Goal: Task Accomplishment & Management: Complete application form

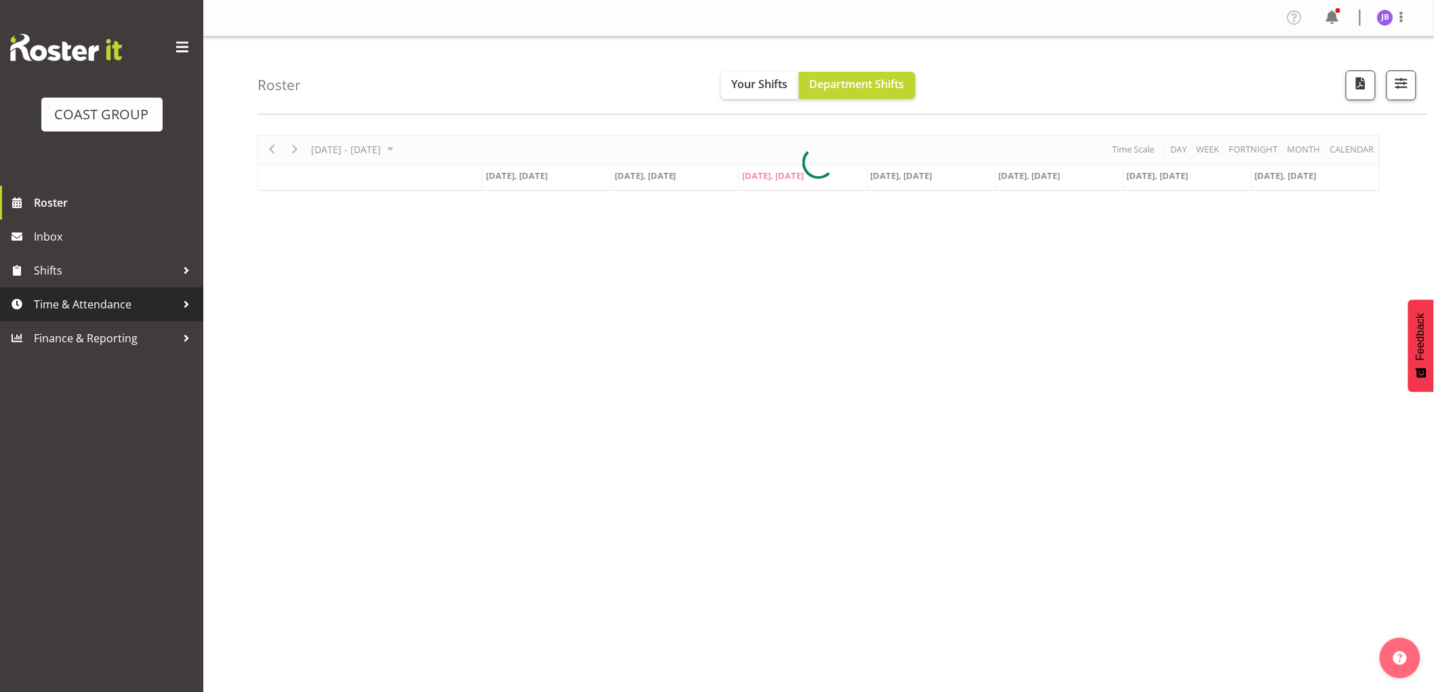
click at [83, 303] on span "Time & Attendance" at bounding box center [105, 304] width 142 height 20
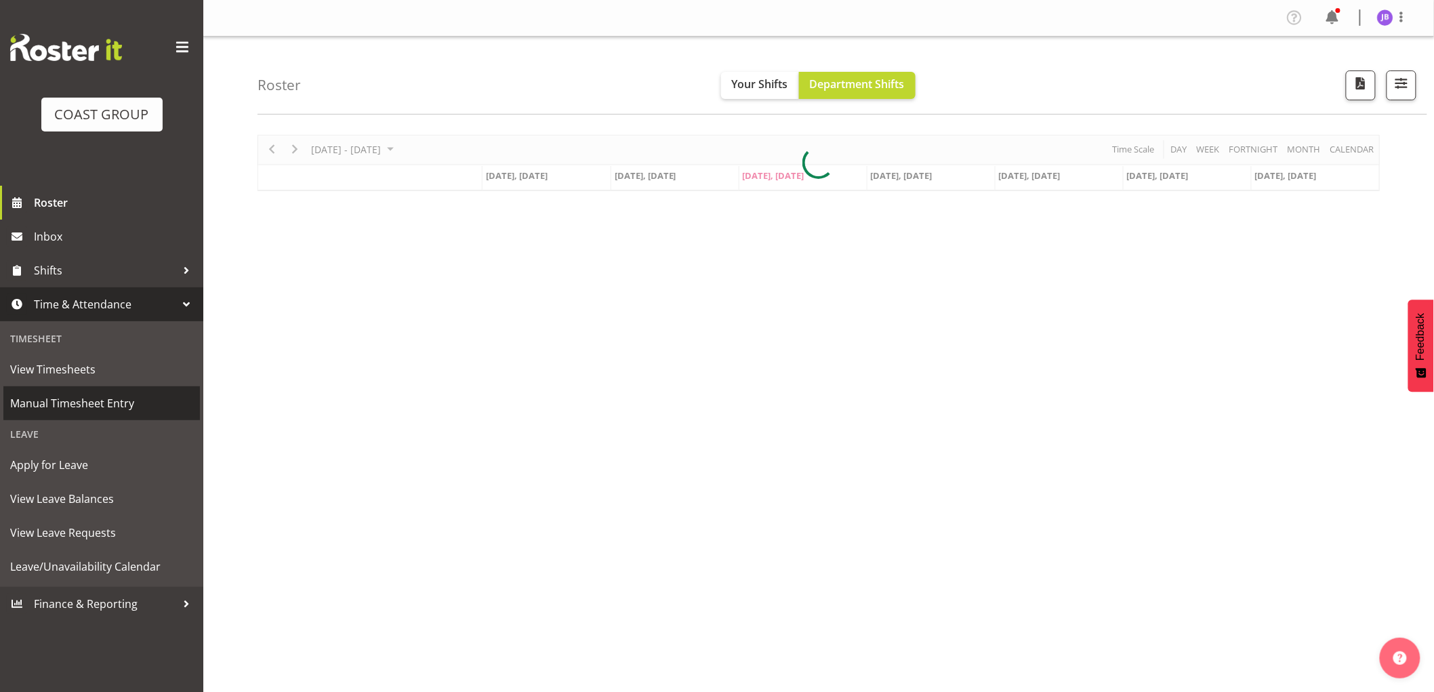
click at [116, 394] on span "Manual Timesheet Entry" at bounding box center [101, 403] width 183 height 20
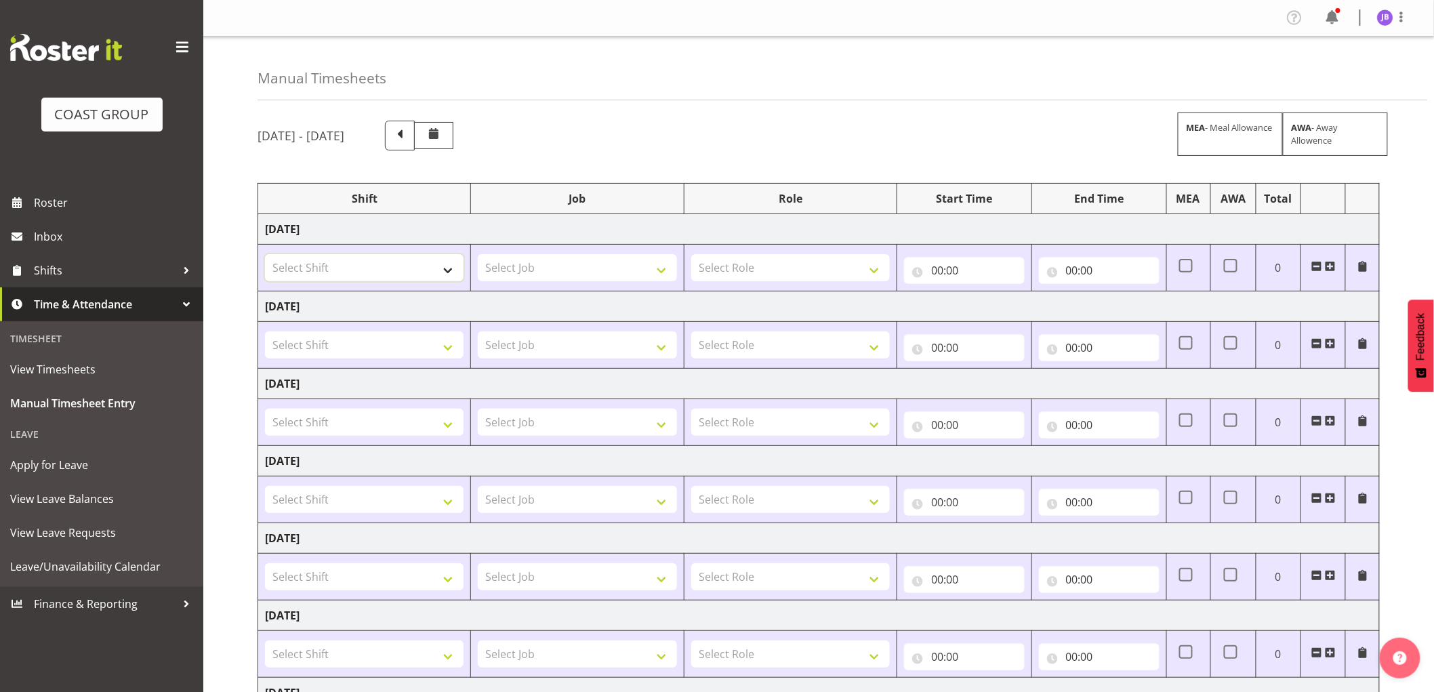
click at [385, 265] on select "Select Shift AKL SIGN ADMIN1 (LEAVE ALONE, DONT MAKE INACTIVE) CD AKL city CD T…" at bounding box center [364, 267] width 199 height 27
click at [378, 262] on select "Select Shift AKL SIGN ADMIN1 (LEAVE ALONE, DONT MAKE INACTIVE) CD AKL city CD T…" at bounding box center [364, 267] width 199 height 27
click at [438, 264] on select "Select Shift AKL SIGN ADMIN1 (LEAVE ALONE, DONT MAKE INACTIVE) CD AKL city CD T…" at bounding box center [364, 267] width 199 height 27
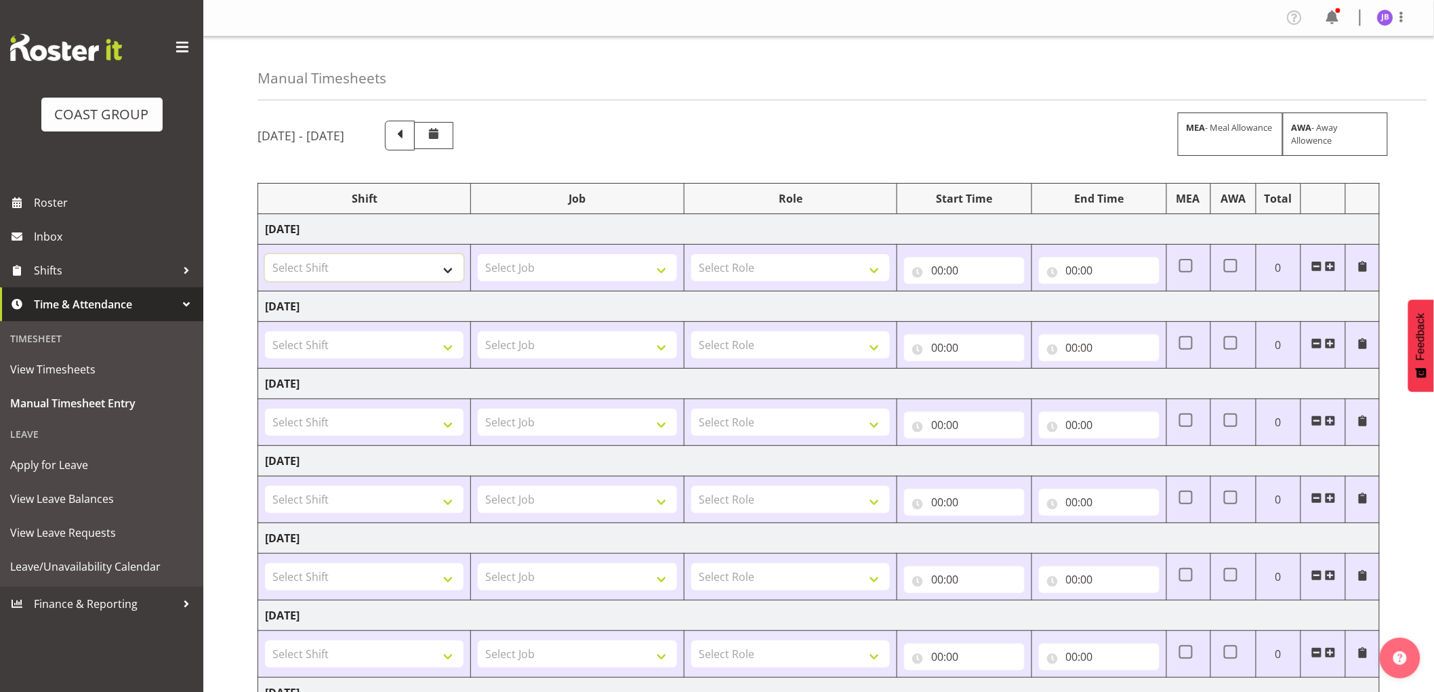
click at [438, 264] on select "Select Shift AKL SIGN ADMIN1 (LEAVE ALONE, DONT MAKE INACTIVE) CD AKL city CD T…" at bounding box center [364, 267] width 199 height 27
click at [265, 254] on select "Select Shift AKL SIGN ADMIN1 (LEAVE ALONE, DONT MAKE INACTIVE) CD AKL city CD T…" at bounding box center [364, 267] width 199 height 27
click at [438, 267] on select "AKL SIGN ADMIN1 (LEAVE ALONE, DONT MAKE INACTIVE) CD AKL city CD Tauranga Cool …" at bounding box center [364, 267] width 199 height 27
select select "16481"
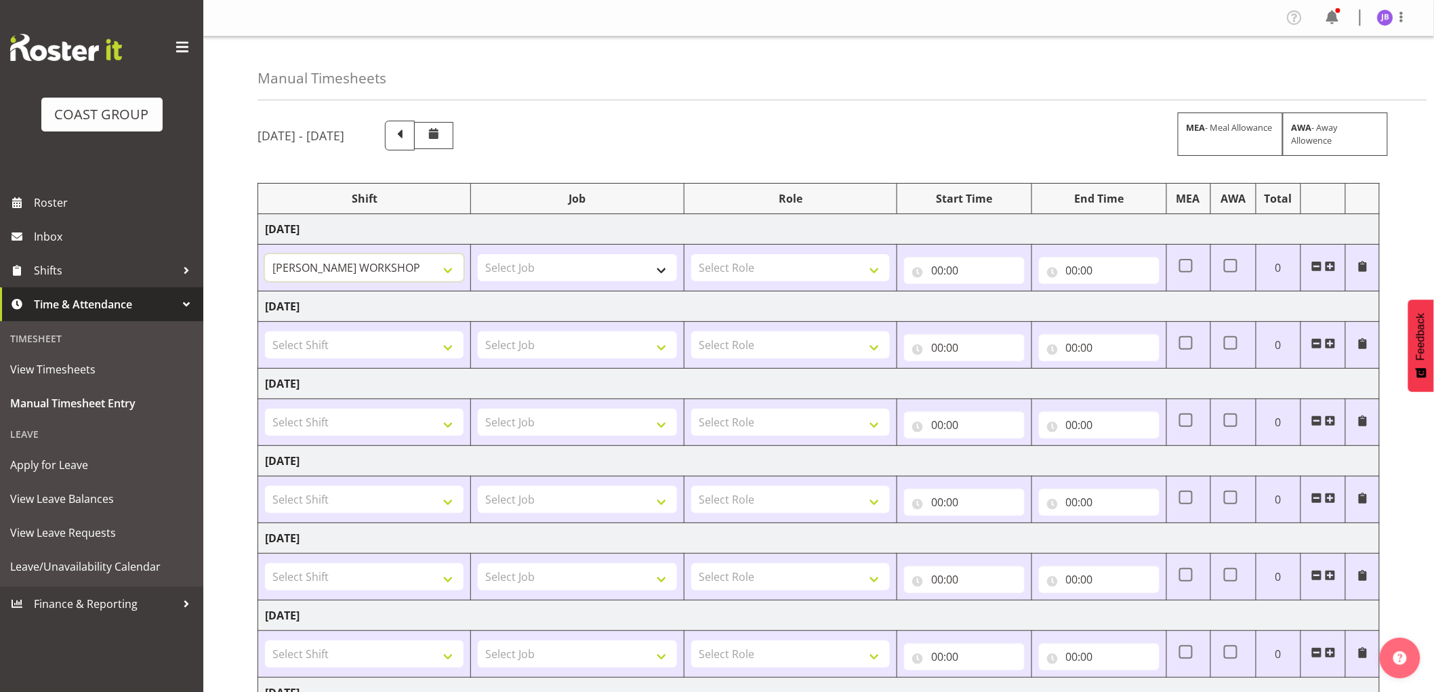
click at [265, 254] on select "AKL SIGN ADMIN1 (LEAVE ALONE, DONT MAKE INACTIVE) CD AKL city CD Tauranga Cool …" at bounding box center [364, 267] width 199 height 27
click at [353, 350] on select "Select Shift AKL SIGN ADMIN1 (LEAVE ALONE, DONT MAKE INACTIVE) CD AKL city CD T…" at bounding box center [364, 344] width 199 height 27
select select "16481"
click at [265, 332] on select "Select Shift AKL SIGN ADMIN1 (LEAVE ALONE, DONT MAKE INACTIVE) CD AKL city CD T…" at bounding box center [364, 344] width 199 height 27
click at [387, 411] on select "Select Shift AKL SIGN ADMIN1 (LEAVE ALONE, DONT MAKE INACTIVE) CD AKL city CD T…" at bounding box center [364, 422] width 199 height 27
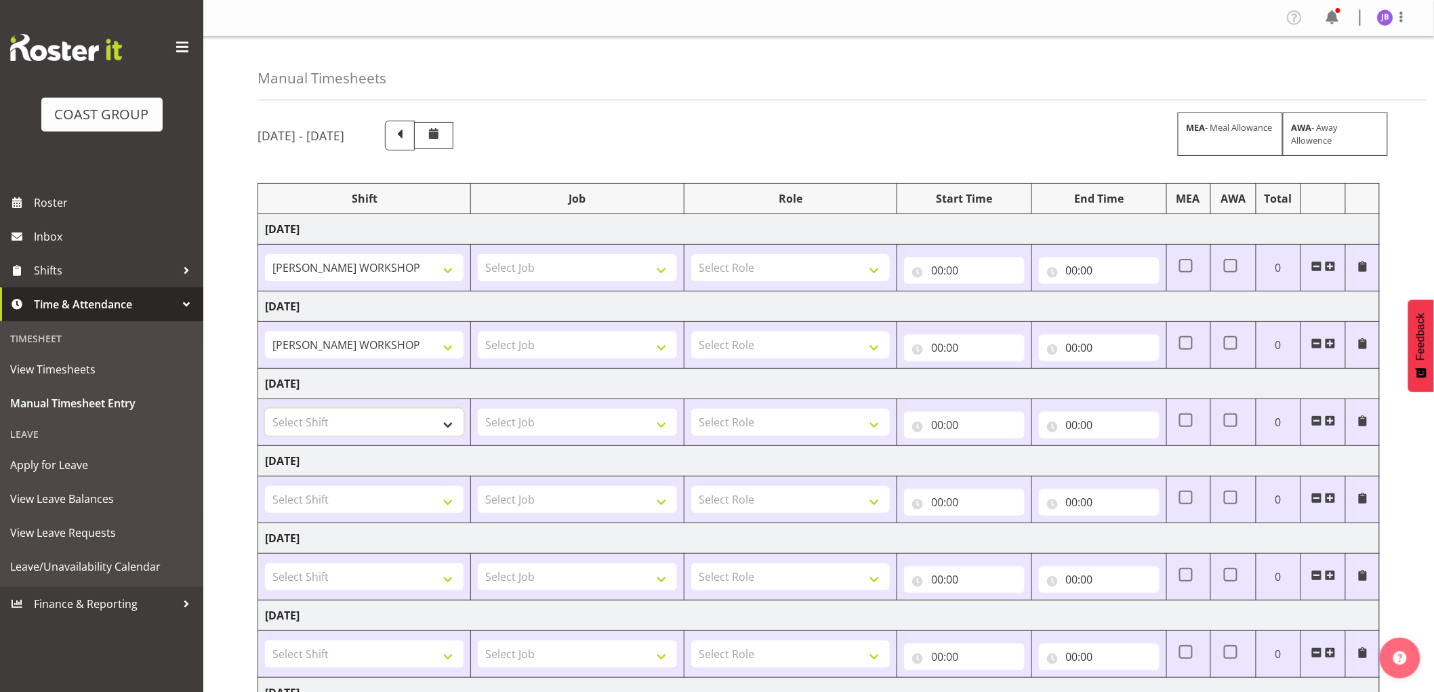
select select "16481"
click at [265, 409] on select "Select Shift AKL SIGN ADMIN1 (LEAVE ALONE, DONT MAKE INACTIVE) CD AKL city CD T…" at bounding box center [364, 422] width 199 height 27
click at [443, 493] on select "Select Shift AKL SIGN ADMIN1 (LEAVE ALONE, DONT MAKE INACTIVE) CD AKL city CD T…" at bounding box center [364, 499] width 199 height 27
select select "16481"
click at [265, 487] on select "Select Shift AKL SIGN ADMIN1 (LEAVE ALONE, DONT MAKE INACTIVE) CD AKL city CD T…" at bounding box center [364, 499] width 199 height 27
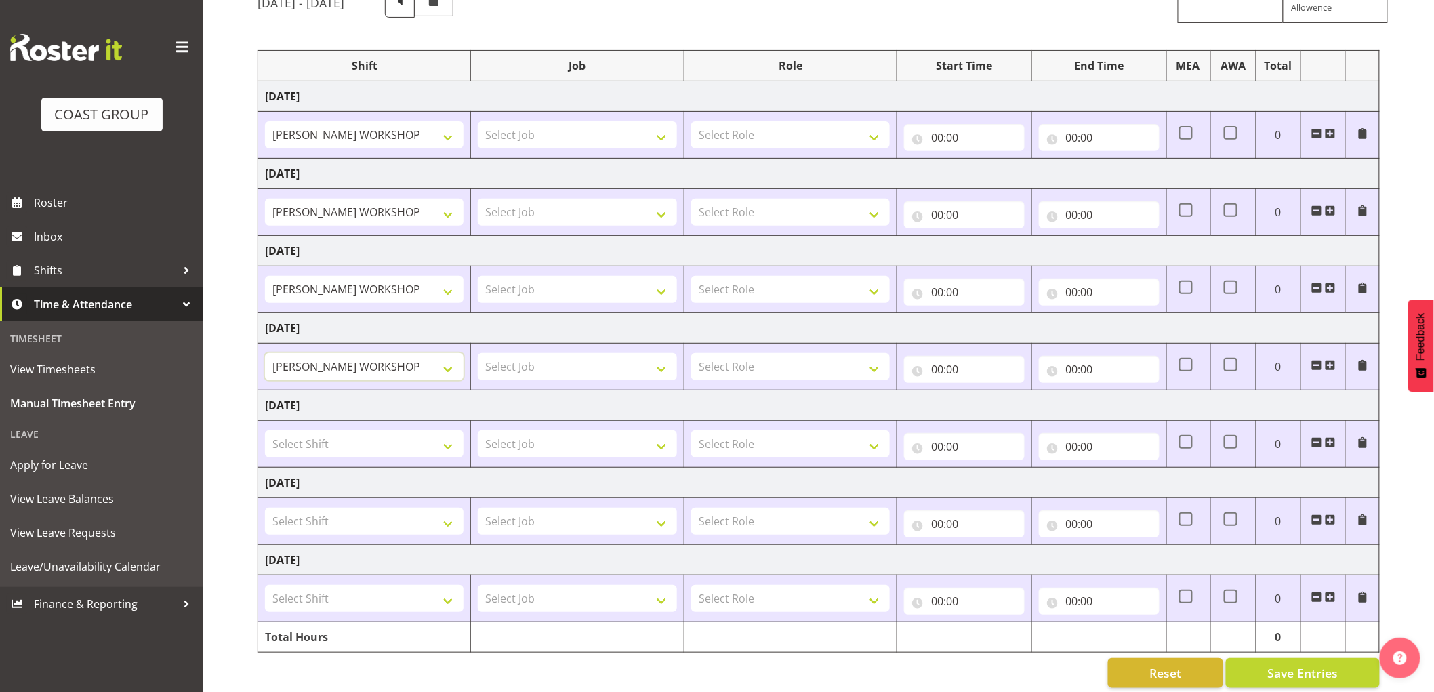
scroll to position [152, 0]
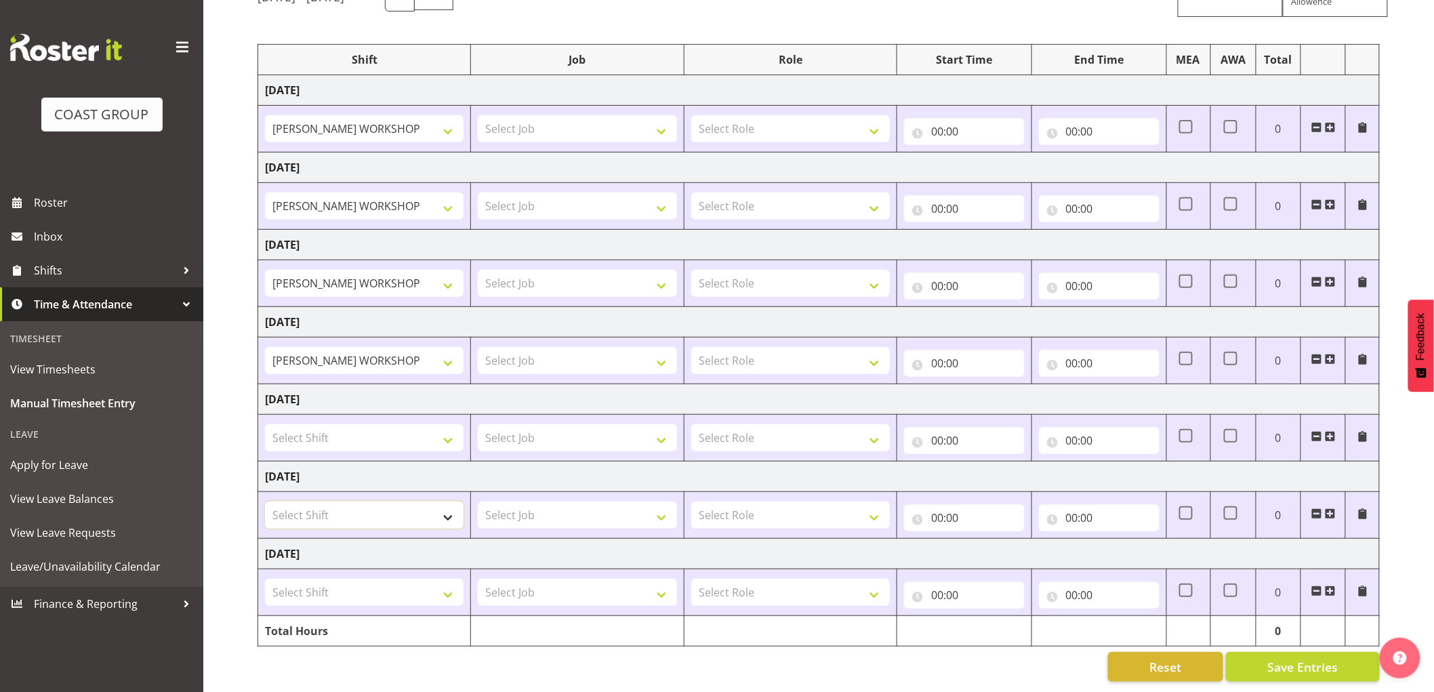
click at [361, 504] on select "Select Shift AKL SIGN ADMIN1 (LEAVE ALONE, DONT MAKE INACTIVE) CD AKL city CD T…" at bounding box center [364, 515] width 199 height 27
select select "16481"
click at [265, 502] on select "Select Shift AKL SIGN ADMIN1 (LEAVE ALONE, DONT MAKE INACTIVE) CD AKL city CD T…" at bounding box center [364, 515] width 199 height 27
click at [303, 579] on select "Select Shift AKL SIGN ADMIN1 (LEAVE ALONE, DONT MAKE INACTIVE) CD AKL city CD T…" at bounding box center [364, 592] width 199 height 27
select select "16481"
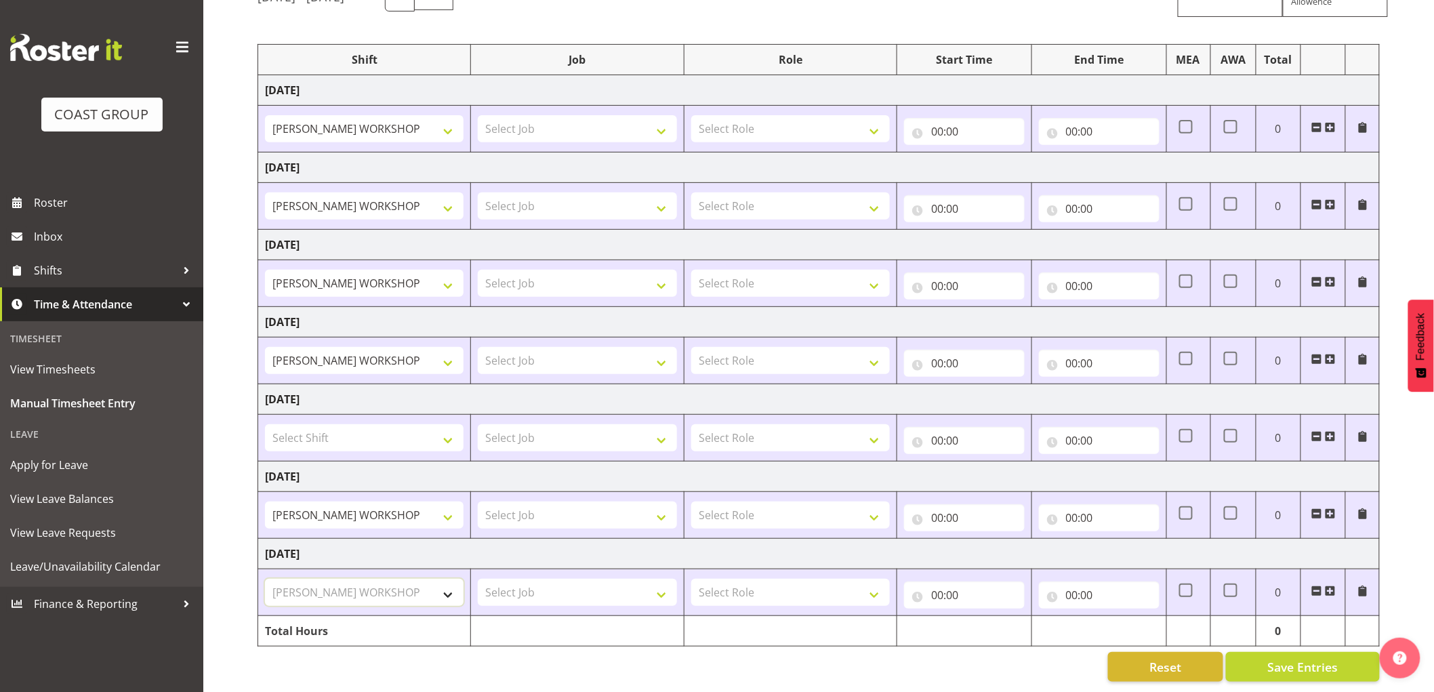
click at [265, 579] on select "Select Shift AKL SIGN ADMIN1 (LEAVE ALONE, DONT MAKE INACTIVE) CD AKL city CD T…" at bounding box center [364, 592] width 199 height 27
click at [717, 122] on select "Select Role FABRICATION DW" at bounding box center [790, 128] width 199 height 27
select select "543"
click at [691, 115] on select "Select Role FABRICATION DW" at bounding box center [790, 128] width 199 height 27
click at [742, 193] on select "Select Role FABRICATION DW" at bounding box center [790, 206] width 199 height 27
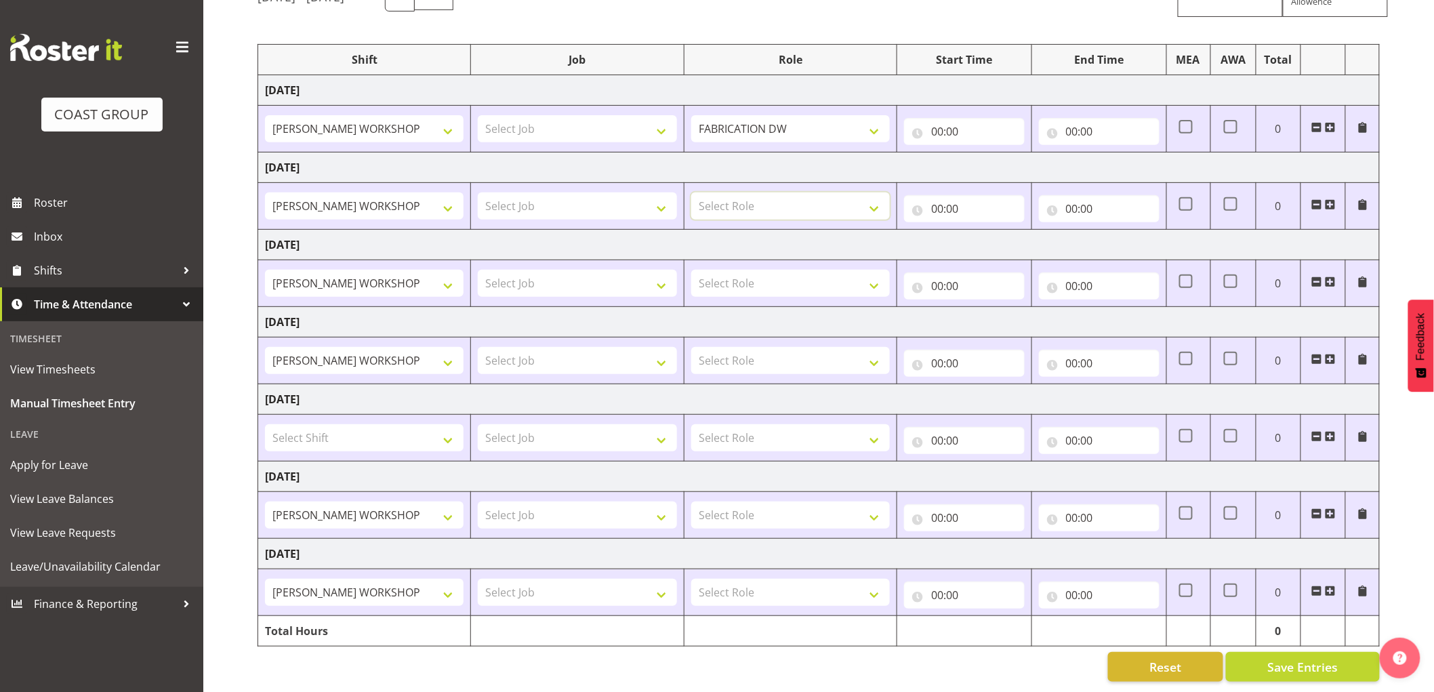
select select "543"
click at [691, 193] on select "Select Role FABRICATION DW" at bounding box center [790, 206] width 199 height 27
click at [750, 275] on select "Select Role FABRICATION DW" at bounding box center [790, 283] width 199 height 27
select select "543"
click at [691, 270] on select "Select Role FABRICATION DW" at bounding box center [790, 283] width 199 height 27
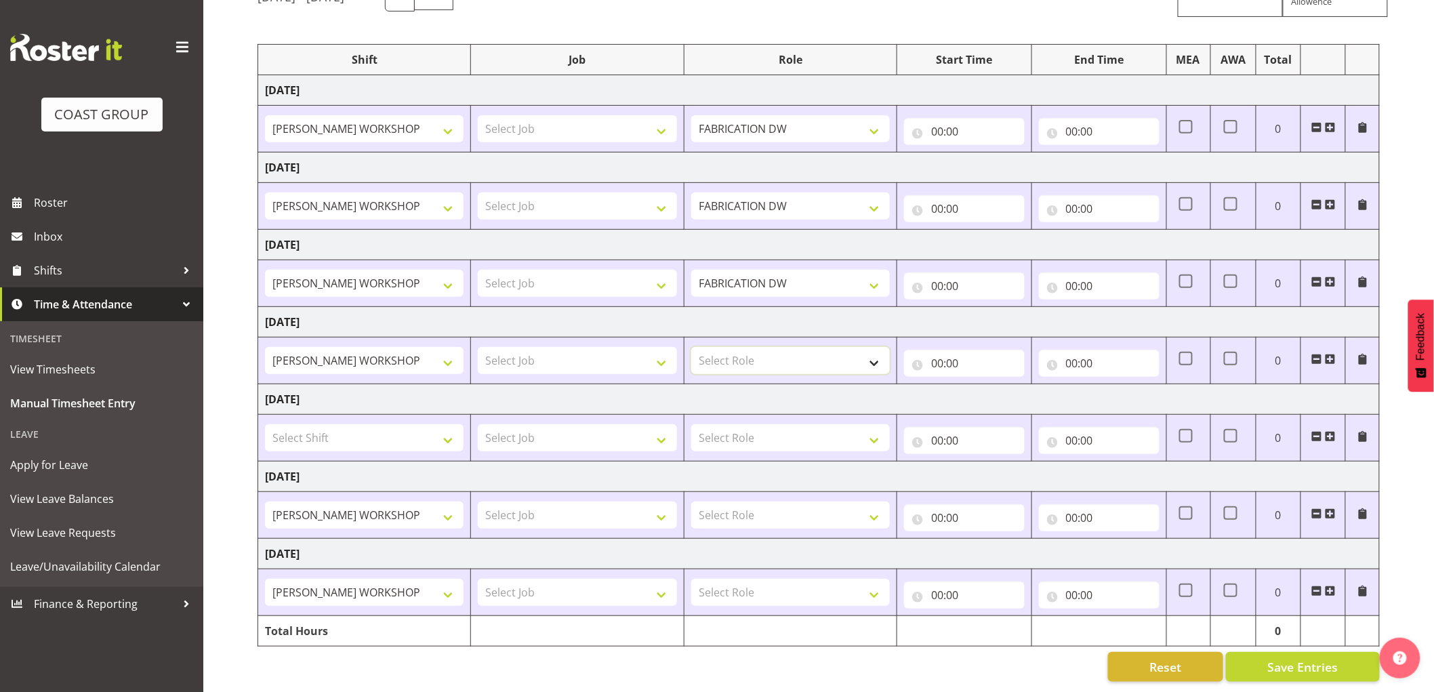
click at [751, 348] on select "Select Role FABRICATION DW" at bounding box center [790, 360] width 199 height 27
select select "543"
click at [691, 347] on select "Select Role FABRICATION DW" at bounding box center [790, 360] width 199 height 27
drag, startPoint x: 767, startPoint y: 509, endPoint x: 768, endPoint y: 530, distance: 21.1
click at [767, 509] on select "Select Role FABRICATION DW" at bounding box center [790, 515] width 199 height 27
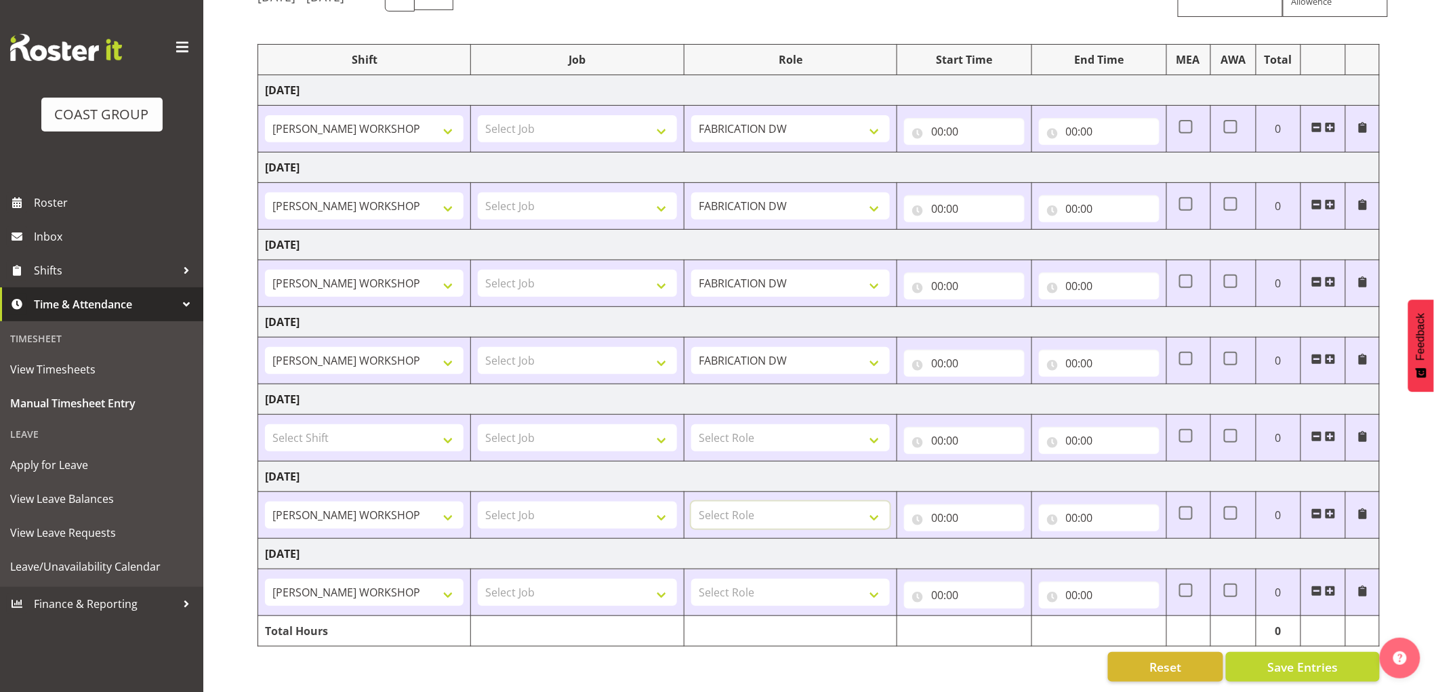
select select "543"
click at [691, 502] on select "Select Role FABRICATION DW" at bounding box center [790, 515] width 199 height 27
click at [761, 584] on select "Select Role FABRICATION DW" at bounding box center [790, 592] width 199 height 27
select select "543"
click at [691, 579] on select "Select Role FABRICATION DW" at bounding box center [790, 592] width 199 height 27
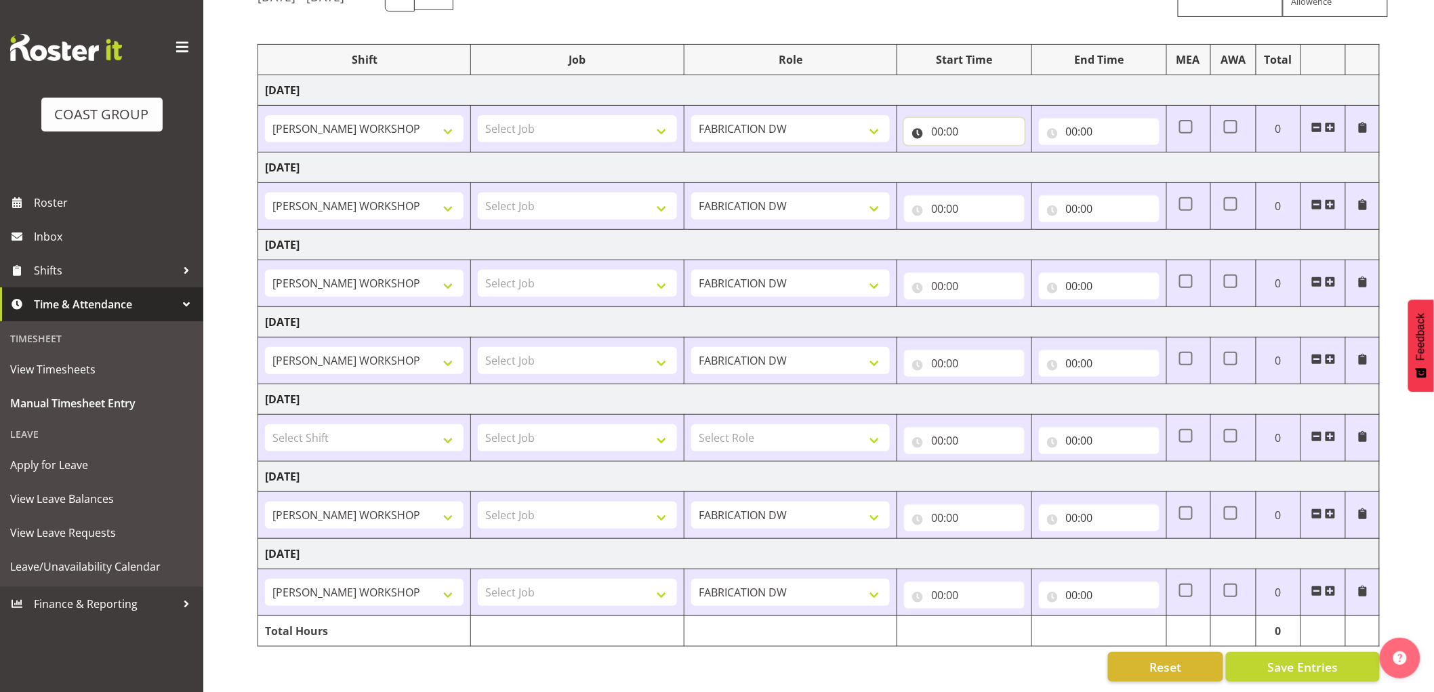
click at [940, 125] on input "00:00" at bounding box center [964, 131] width 121 height 27
click at [980, 153] on div "00 01 02 03 04 05 06 07 08 09 10 11 12 13 14 15 16 17 18 19 20 21 22 23" at bounding box center [995, 170] width 31 height 34
click at [991, 155] on select "00 01 02 03 04 05 06 07 08 09 10 11 12 13 14 15 16 17 18 19 20 21 22 23" at bounding box center [997, 166] width 31 height 27
select select "5"
click at [982, 153] on select "00 01 02 03 04 05 06 07 08 09 10 11 12 13 14 15 16 17 18 19 20 21 22 23" at bounding box center [997, 166] width 31 height 27
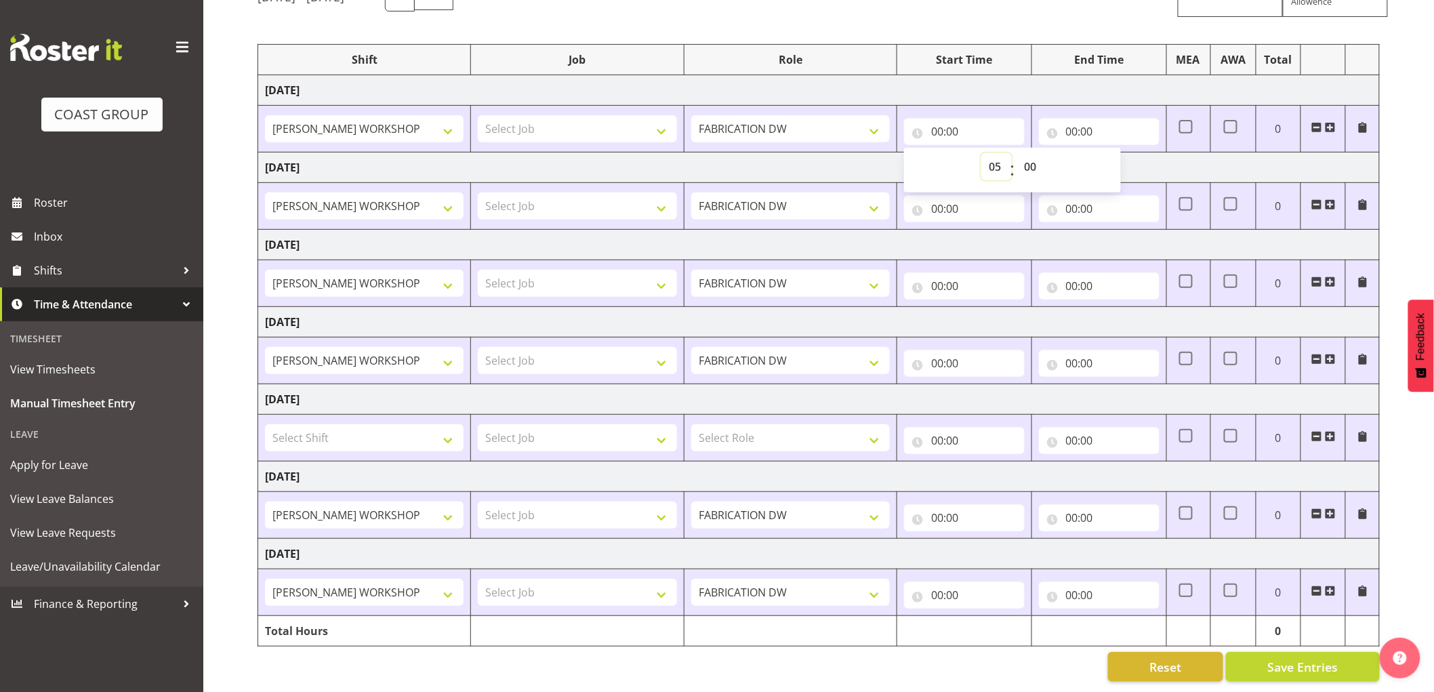
type input "05:00"
click at [1039, 159] on select "00 01 02 03 04 05 06 07 08 09 10 11 12 13 14 15 16 17 18 19 20 21 22 23 24 25 2…" at bounding box center [1032, 166] width 31 height 27
select select "30"
click at [1017, 153] on select "00 01 02 03 04 05 06 07 08 09 10 11 12 13 14 15 16 17 18 19 20 21 22 23 24 25 2…" at bounding box center [1032, 166] width 31 height 27
type input "05:30"
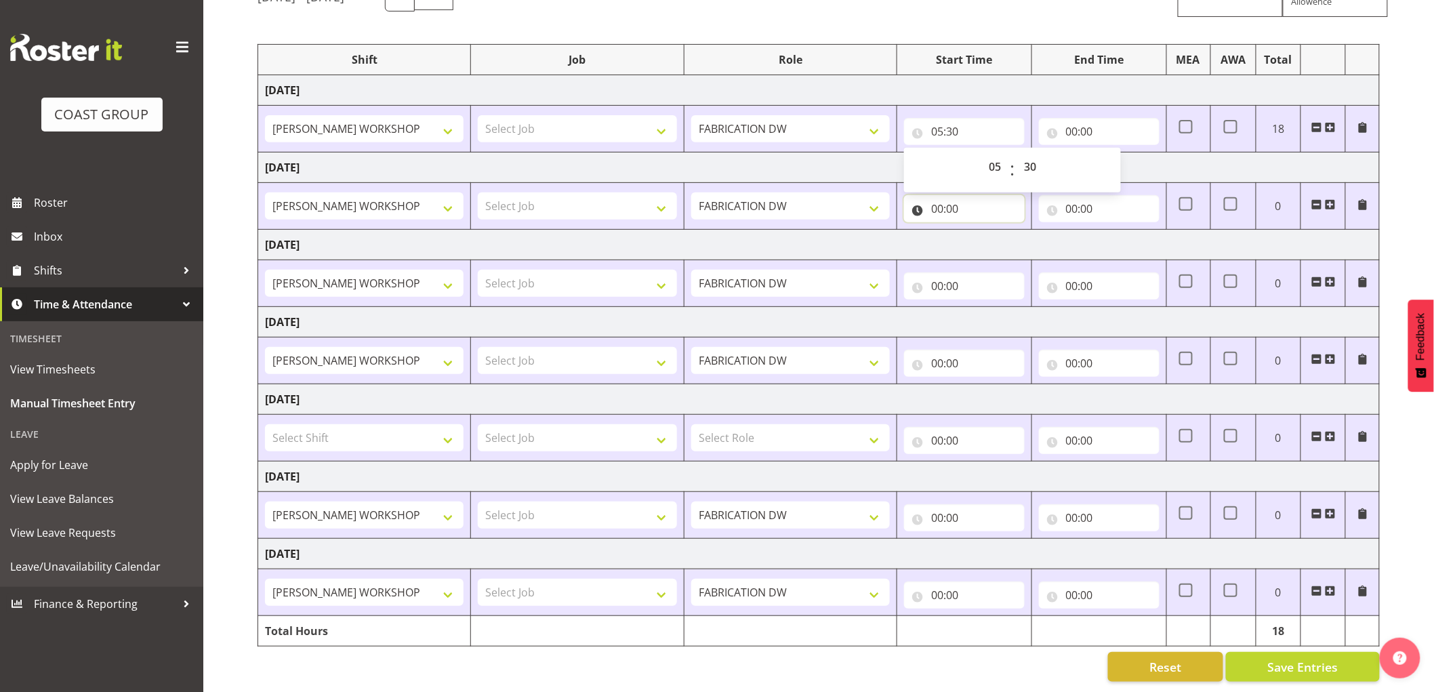
click at [936, 195] on input "00:00" at bounding box center [964, 208] width 121 height 27
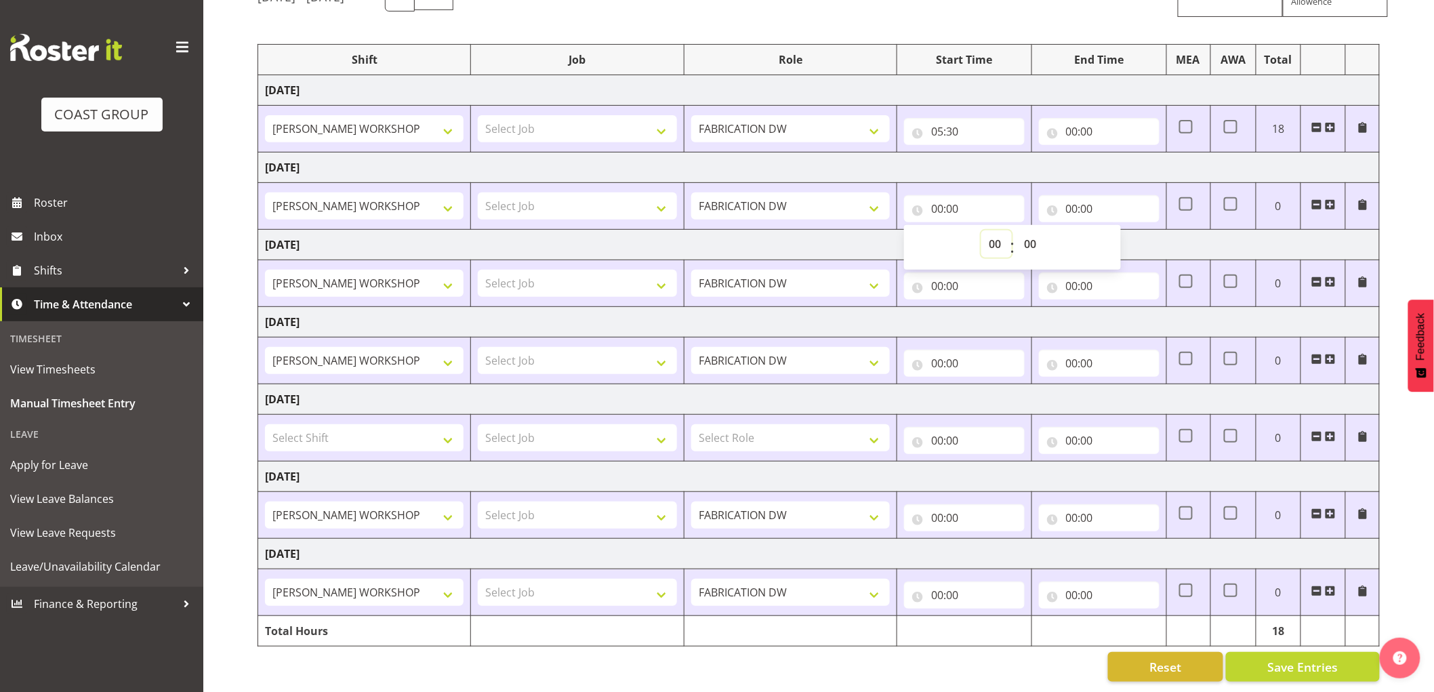
click at [1000, 230] on select "00 01 02 03 04 05 06 07 08 09 10 11 12 13 14 15 16 17 18 19 20 21 22 23" at bounding box center [997, 243] width 31 height 27
select select "5"
click at [982, 230] on select "00 01 02 03 04 05 06 07 08 09 10 11 12 13 14 15 16 17 18 19 20 21 22 23" at bounding box center [997, 243] width 31 height 27
type input "05:00"
click at [943, 278] on input "00:00" at bounding box center [964, 286] width 121 height 27
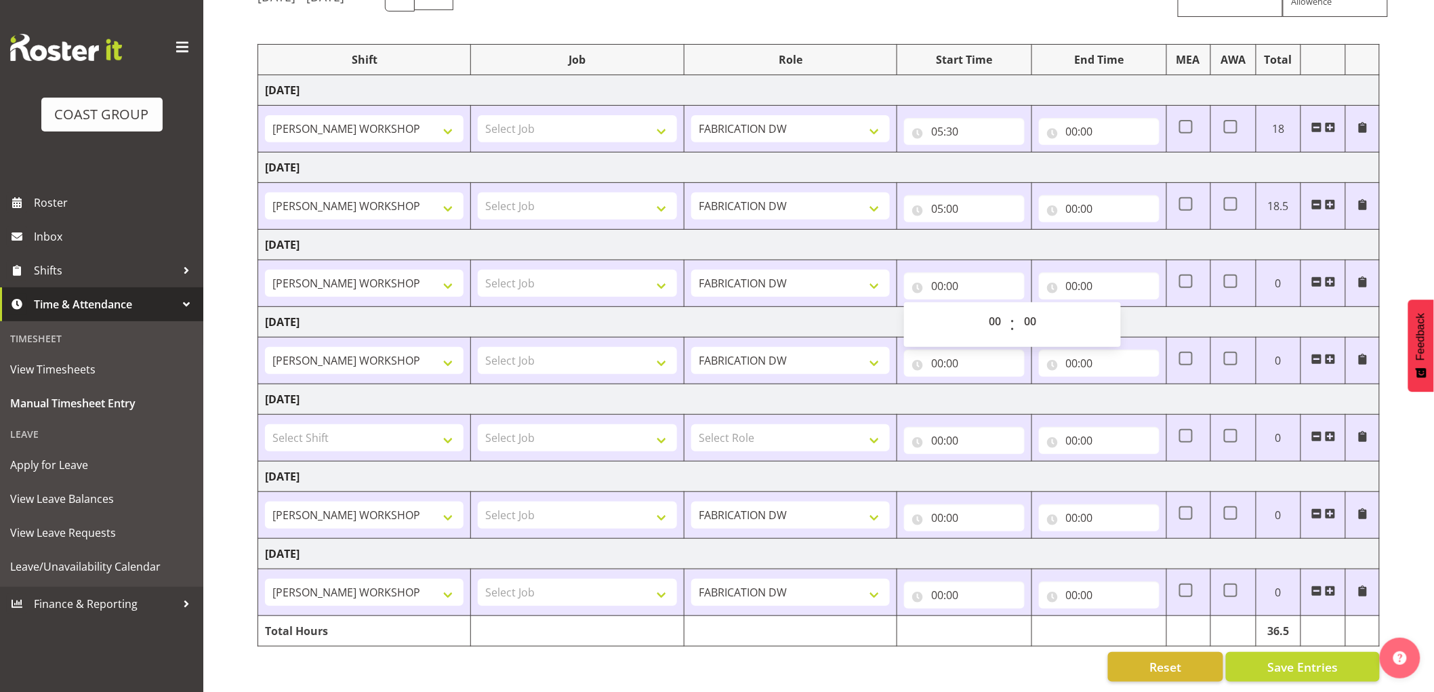
click at [1013, 314] on span ":" at bounding box center [1013, 325] width 5 height 34
click at [1000, 310] on select "00 01 02 03 04 05 06 07 08 09 10 11 12 13 14 15 16 17 18 19 20 21 22 23" at bounding box center [997, 321] width 31 height 27
select select "5"
click at [982, 308] on select "00 01 02 03 04 05 06 07 08 09 10 11 12 13 14 15 16 17 18 19 20 21 22 23" at bounding box center [997, 321] width 31 height 27
type input "05:00"
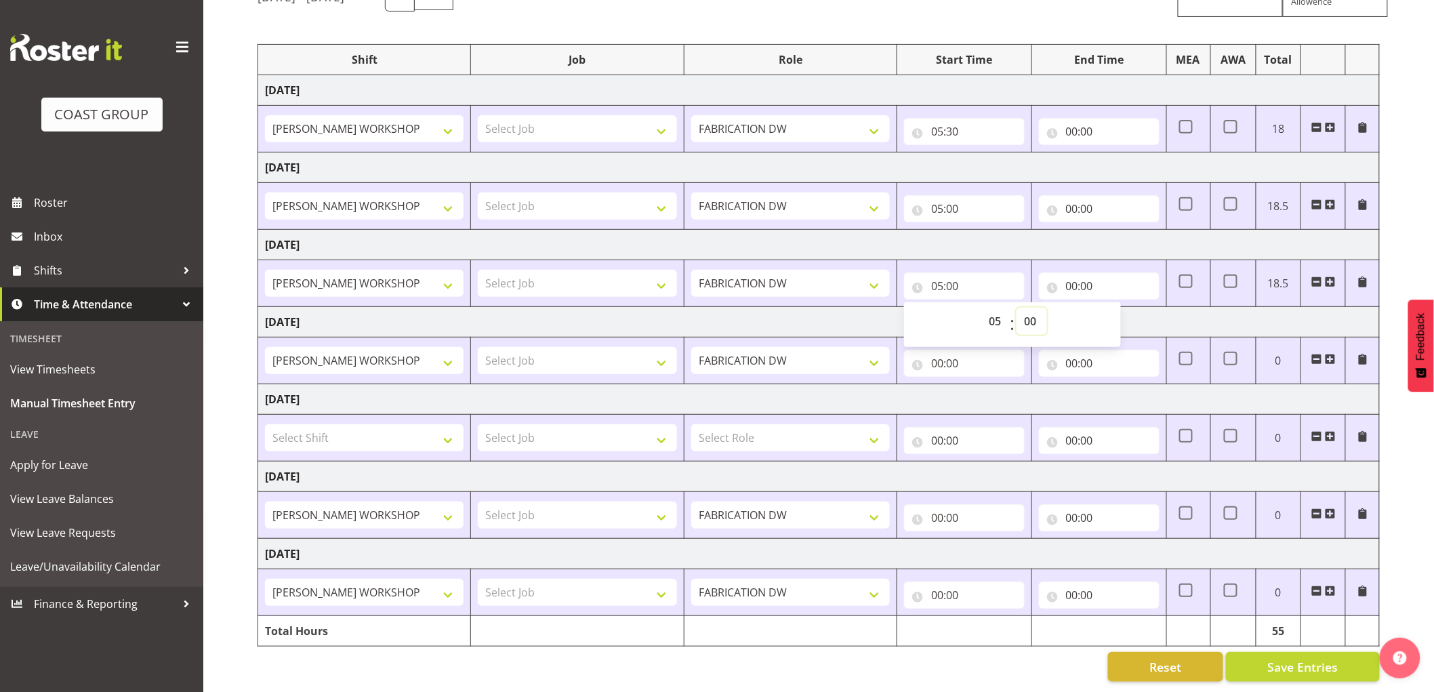
click at [1034, 310] on select "00 01 02 03 04 05 06 07 08 09 10 11 12 13 14 15 16 17 18 19 20 21 22 23 24 25 2…" at bounding box center [1032, 321] width 31 height 27
select select "30"
click at [1017, 308] on select "00 01 02 03 04 05 06 07 08 09 10 11 12 13 14 15 16 17 18 19 20 21 22 23 24 25 2…" at bounding box center [1032, 321] width 31 height 27
type input "05:30"
click at [936, 350] on input "00:00" at bounding box center [964, 363] width 121 height 27
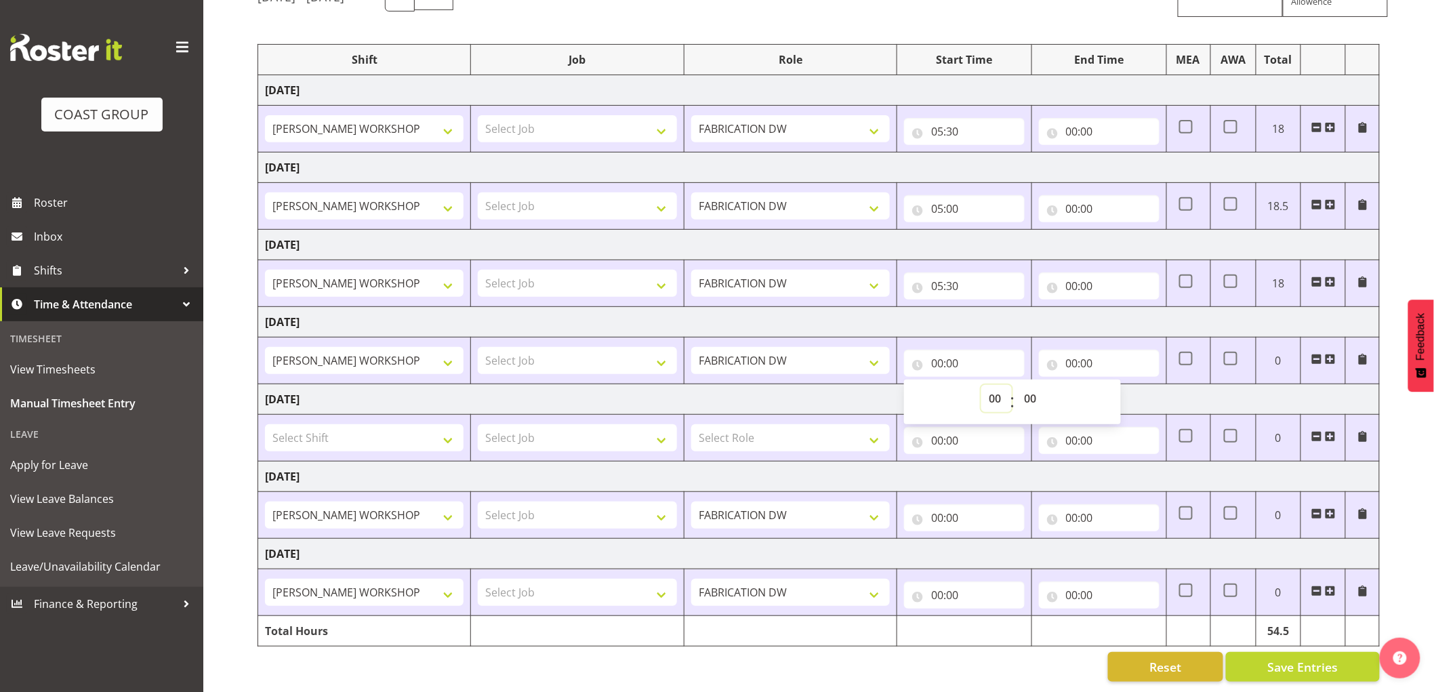
click at [990, 385] on select "00 01 02 03 04 05 06 07 08 09 10 11 12 13 14 15 16 17 18 19 20 21 22 23" at bounding box center [997, 398] width 31 height 27
select select "6"
click at [982, 385] on select "00 01 02 03 04 05 06 07 08 09 10 11 12 13 14 15 16 17 18 19 20 21 22 23" at bounding box center [997, 398] width 31 height 27
type input "06:00"
click at [1072, 350] on input "00:00" at bounding box center [1099, 363] width 121 height 27
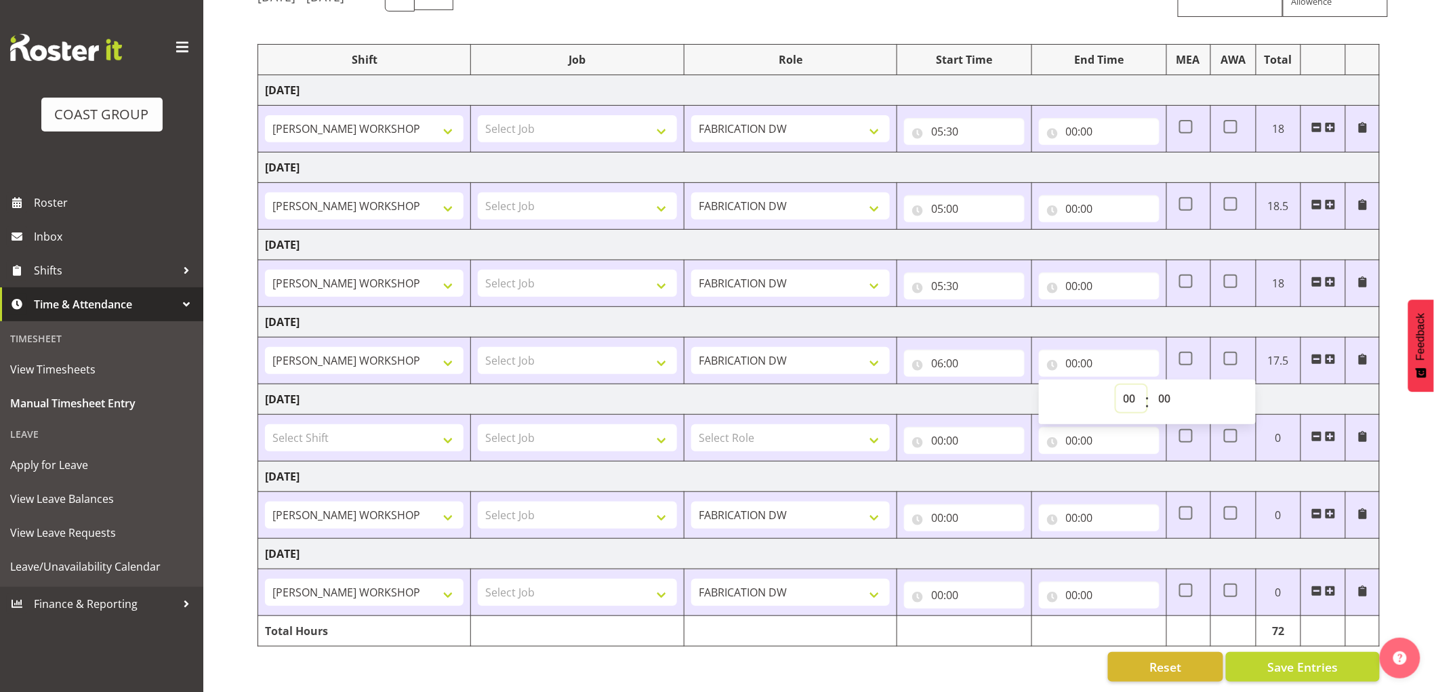
click at [1122, 385] on select "00 01 02 03 04 05 06 07 08 09 10 11 12 13 14 15 16 17 18 19 20 21 22 23" at bounding box center [1131, 398] width 31 height 27
select select "13"
click at [1116, 385] on select "00 01 02 03 04 05 06 07 08 09 10 11 12 13 14 15 16 17 18 19 20 21 22 23" at bounding box center [1131, 398] width 31 height 27
type input "13:00"
click at [1123, 323] on td "[DATE]" at bounding box center [819, 322] width 1122 height 31
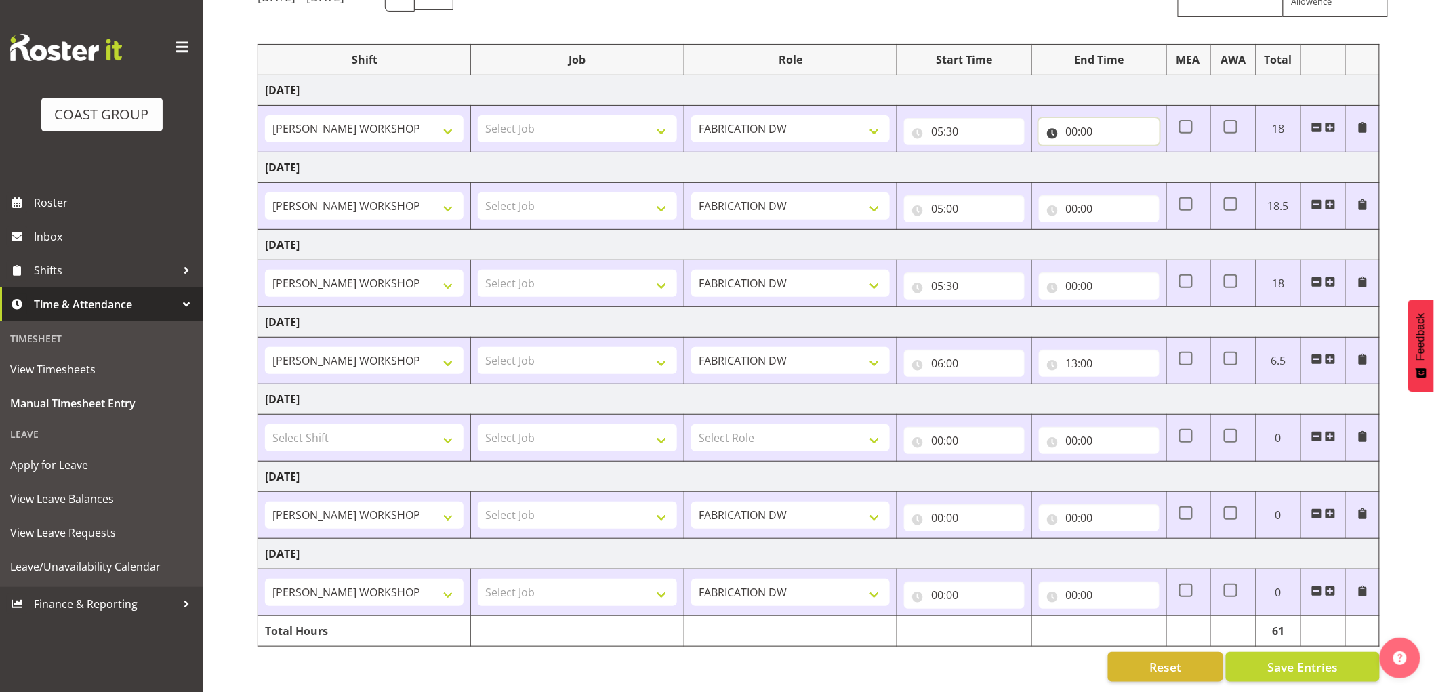
click at [1073, 126] on input "00:00" at bounding box center [1099, 131] width 121 height 27
click at [1122, 153] on select "00 01 02 03 04 05 06 07 08 09 10 11 12 13 14 15 16 17 18 19 20 21 22 23" at bounding box center [1131, 166] width 31 height 27
select select "15"
click at [1116, 153] on select "00 01 02 03 04 05 06 07 08 09 10 11 12 13 14 15 16 17 18 19 20 21 22 23" at bounding box center [1131, 166] width 31 height 27
type input "15:00"
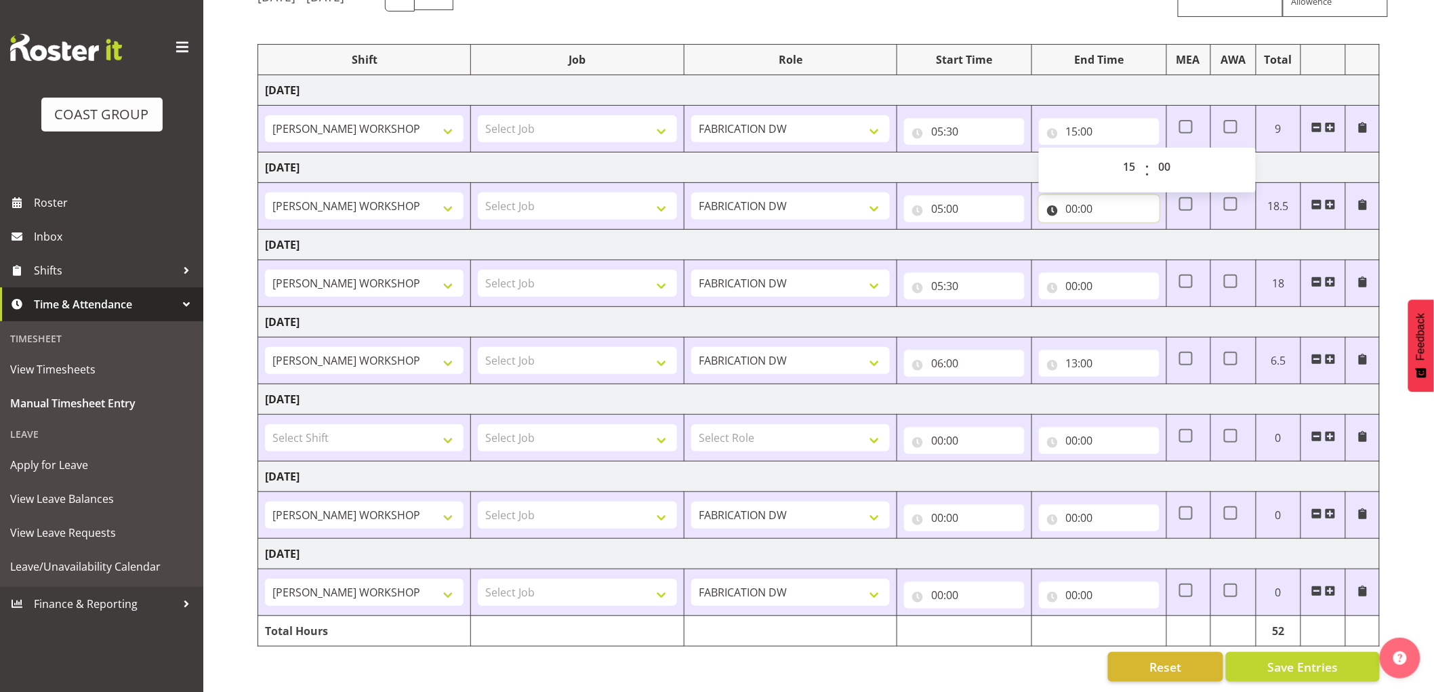
click at [1073, 197] on input "00:00" at bounding box center [1099, 208] width 121 height 27
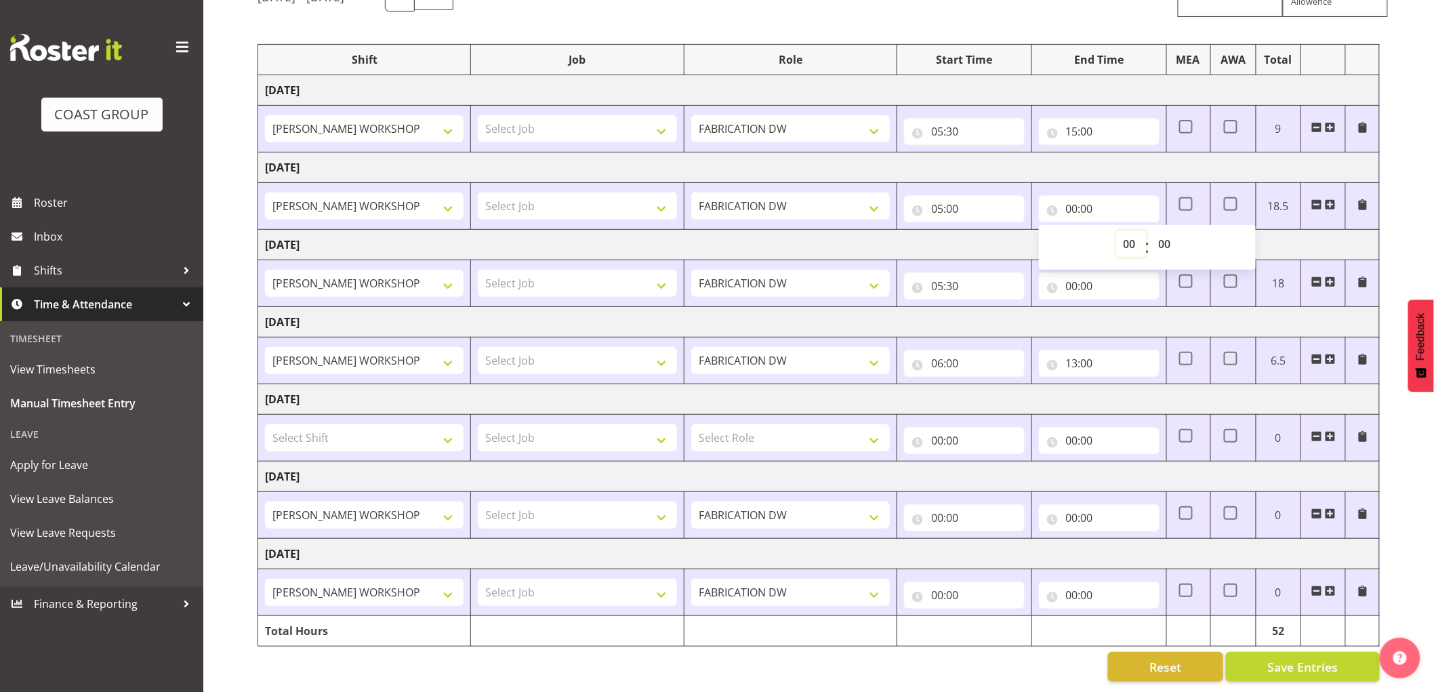
click at [1123, 230] on select "00 01 02 03 04 05 06 07 08 09 10 11 12 13 14 15 16 17 18 19 20 21 22 23" at bounding box center [1131, 243] width 31 height 27
select select "12"
click at [1116, 230] on select "00 01 02 03 04 05 06 07 08 09 10 11 12 13 14 15 16 17 18 19 20 21 22 23" at bounding box center [1131, 243] width 31 height 27
type input "12:00"
click at [1171, 235] on select "00 01 02 03 04 05 06 07 08 09 10 11 12 13 14 15 16 17 18 19 20 21 22 23 24 25 2…" at bounding box center [1167, 243] width 31 height 27
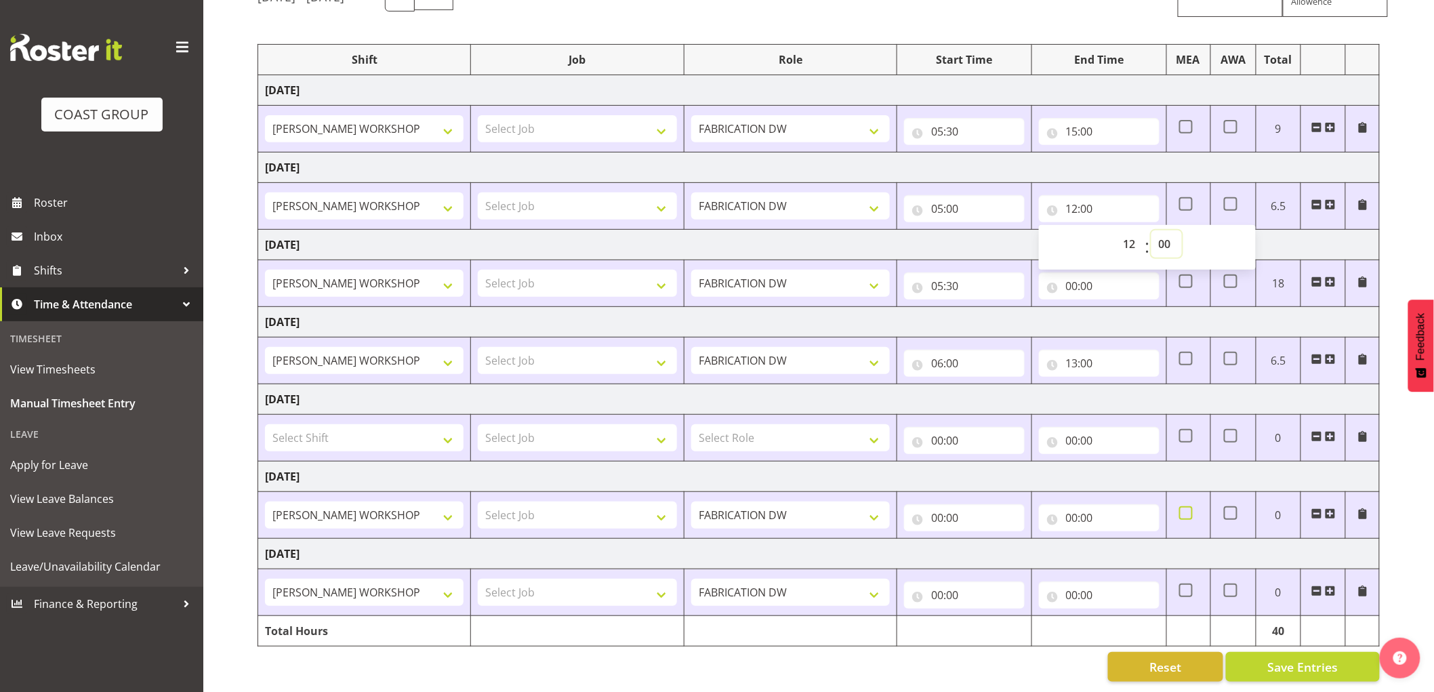
select select "30"
click at [1152, 230] on select "00 01 02 03 04 05 06 07 08 09 10 11 12 13 14 15 16 17 18 19 20 21 22 23 24 25 2…" at bounding box center [1167, 243] width 31 height 27
type input "12:30"
click at [1071, 273] on input "00:00" at bounding box center [1099, 286] width 121 height 27
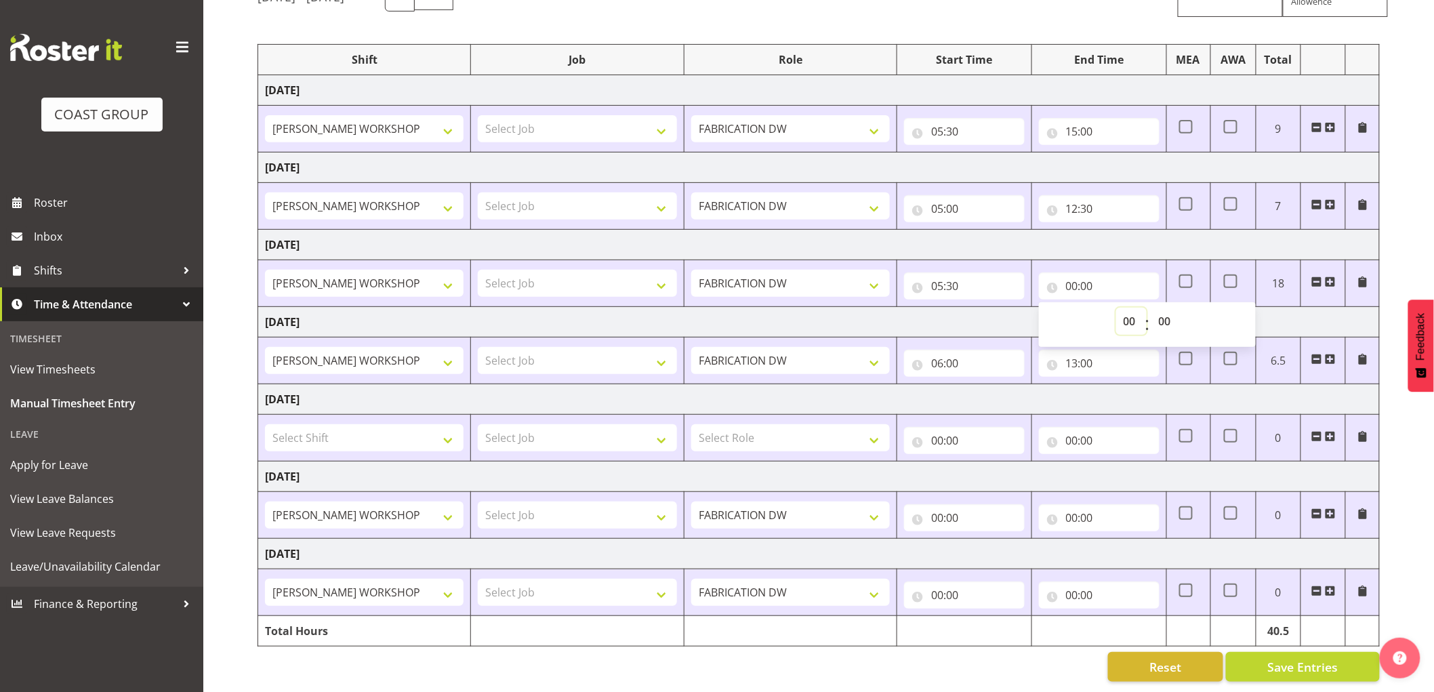
click at [1121, 312] on select "00 01 02 03 04 05 06 07 08 09 10 11 12 13 14 15 16 17 18 19 20 21 22 23" at bounding box center [1131, 321] width 31 height 27
select select "15"
click at [1116, 308] on select "00 01 02 03 04 05 06 07 08 09 10 11 12 13 14 15 16 17 18 19 20 21 22 23" at bounding box center [1131, 321] width 31 height 27
type input "15:00"
click at [1124, 241] on td "[DATE]" at bounding box center [819, 245] width 1122 height 31
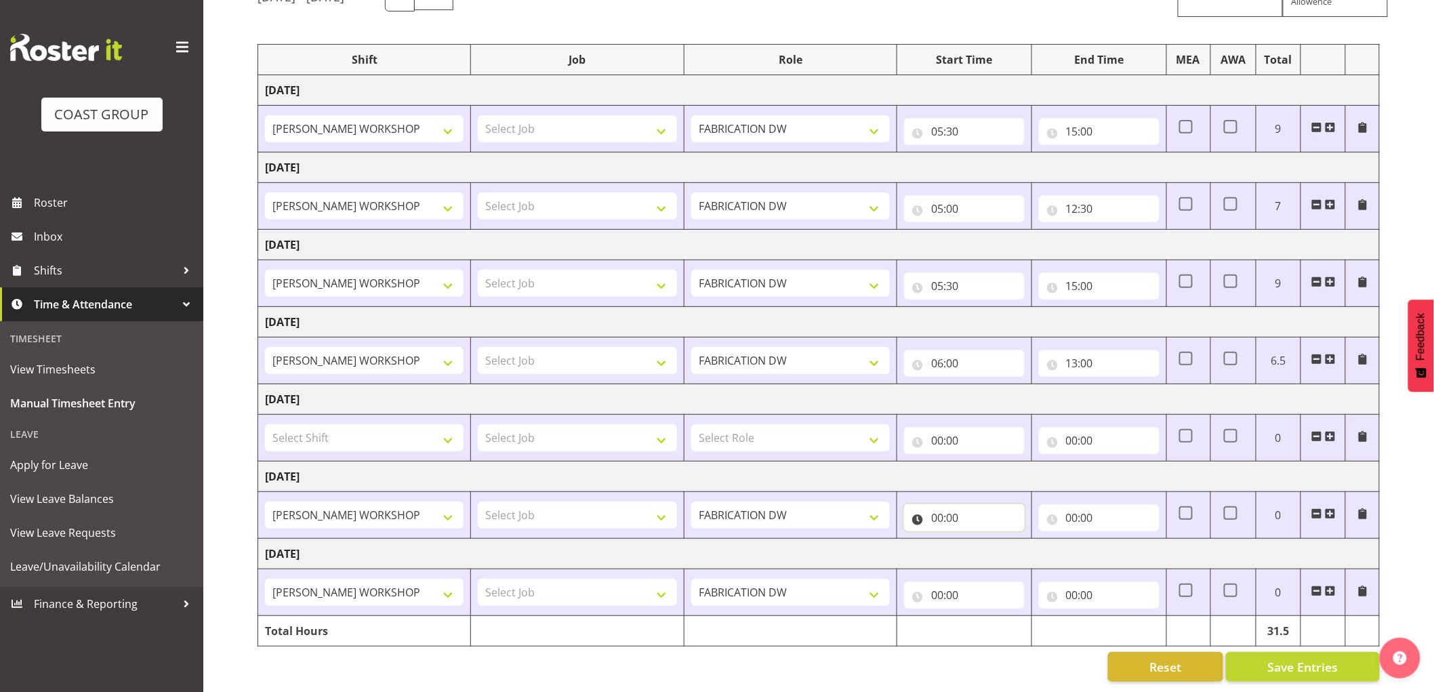
click at [937, 506] on input "00:00" at bounding box center [964, 517] width 121 height 27
click at [993, 541] on select "00 01 02 03 04 05 06 07 08 09 10 11 12 13 14 15 16 17 18 19 20 21 22 23" at bounding box center [997, 553] width 31 height 27
select select "5"
click at [982, 540] on select "00 01 02 03 04 05 06 07 08 09 10 11 12 13 14 15 16 17 18 19 20 21 22 23" at bounding box center [997, 553] width 31 height 27
type input "05:00"
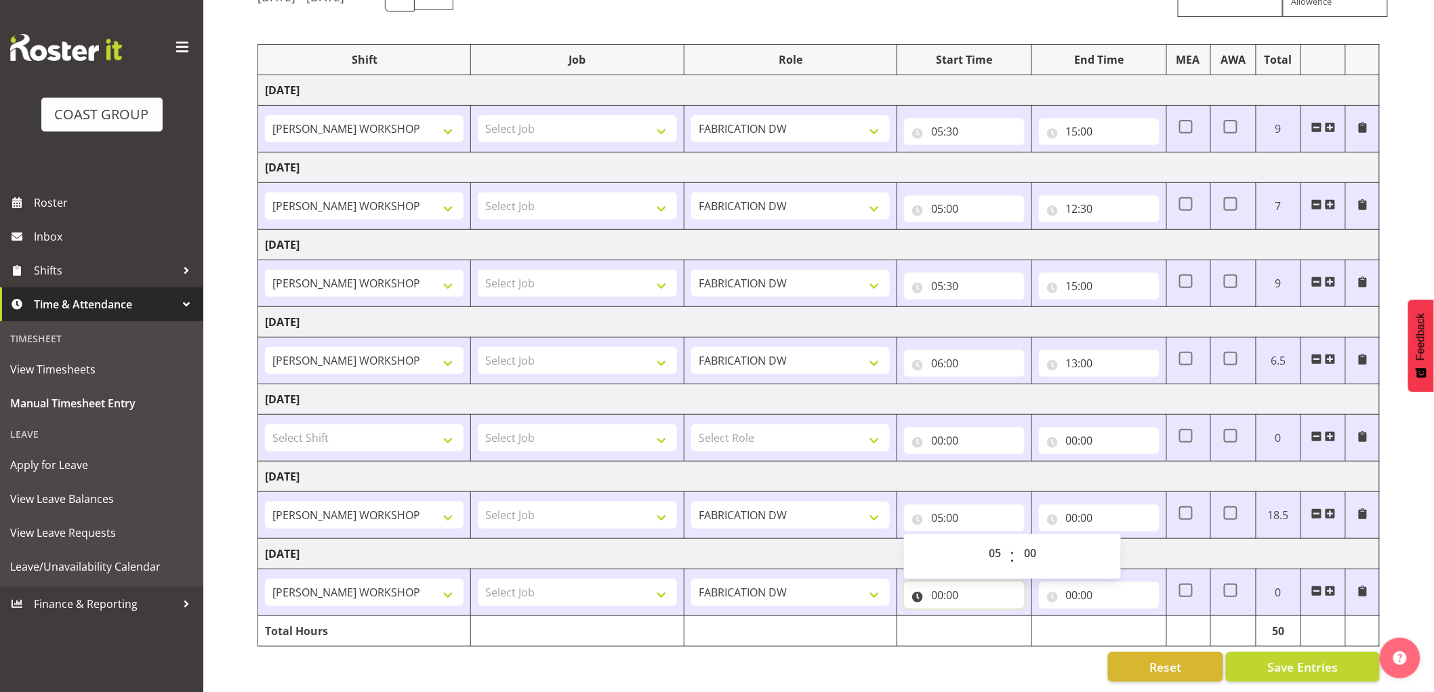
click at [945, 582] on input "00:00" at bounding box center [964, 595] width 121 height 27
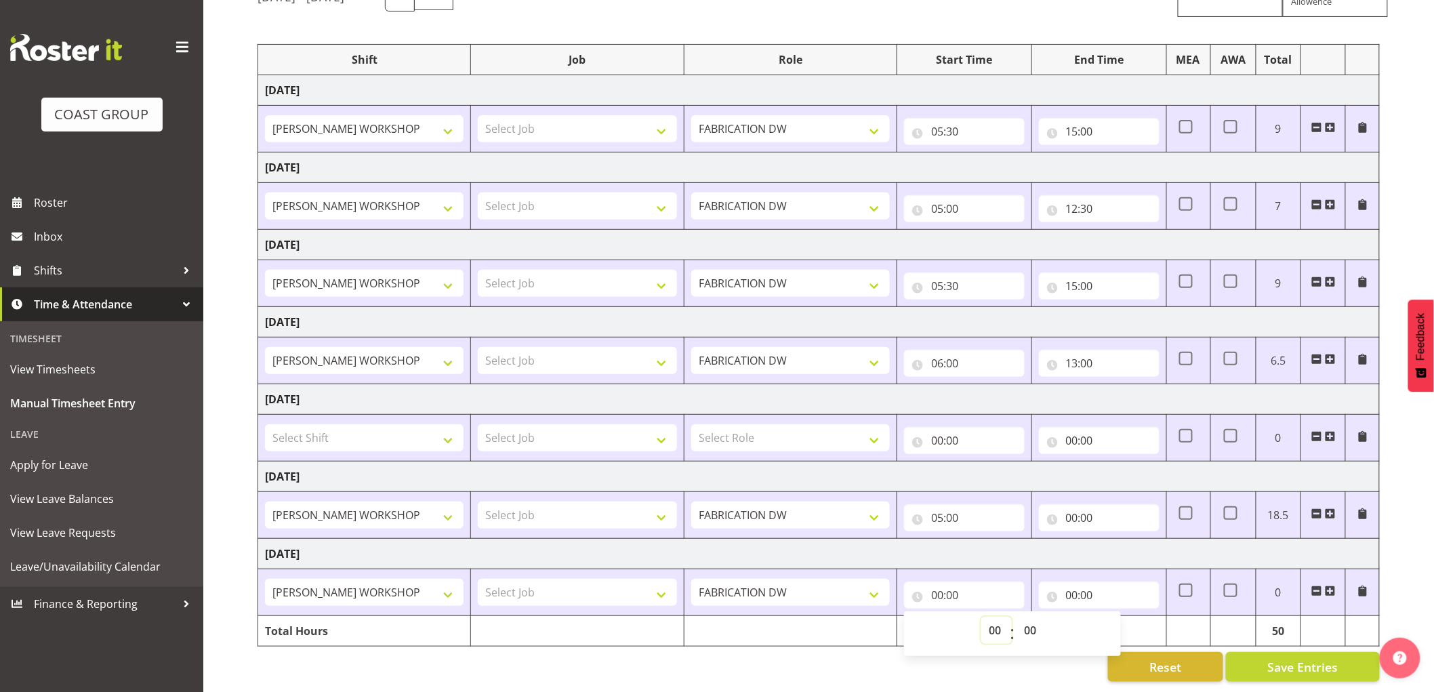
click at [990, 617] on select "00 01 02 03 04 05 06 07 08 09 10 11 12 13 14 15 16 17 18 19 20 21 22 23" at bounding box center [997, 630] width 31 height 27
select select "5"
click at [982, 617] on select "00 01 02 03 04 05 06 07 08 09 10 11 12 13 14 15 16 17 18 19 20 21 22 23" at bounding box center [997, 630] width 31 height 27
type input "05:00"
click at [1075, 506] on input "00:00" at bounding box center [1099, 517] width 121 height 27
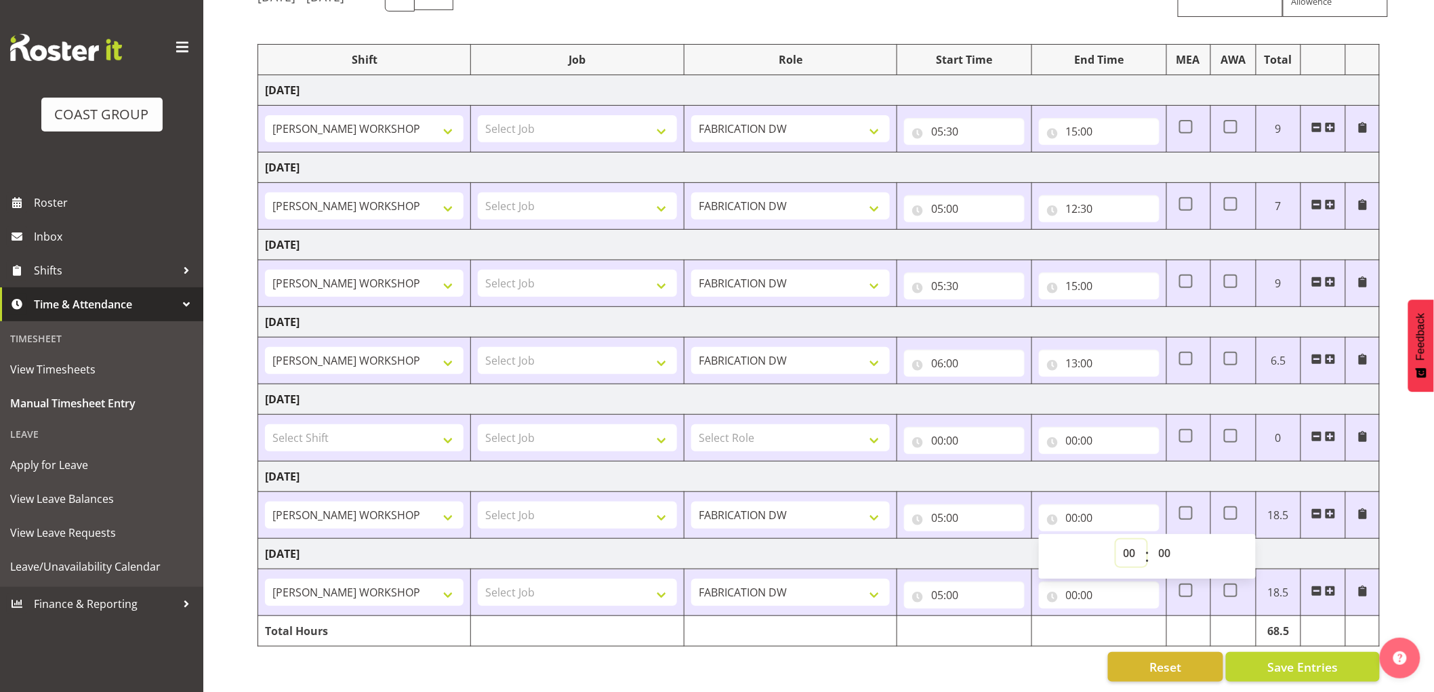
click at [1130, 544] on select "00 01 02 03 04 05 06 07 08 09 10 11 12 13 14 15 16 17 18 19 20 21 22 23" at bounding box center [1131, 553] width 31 height 27
select select "15"
click at [1116, 540] on select "00 01 02 03 04 05 06 07 08 09 10 11 12 13 14 15 16 17 18 19 20 21 22 23" at bounding box center [1131, 553] width 31 height 27
type input "15:00"
click at [1078, 588] on input "00:00" at bounding box center [1099, 595] width 121 height 27
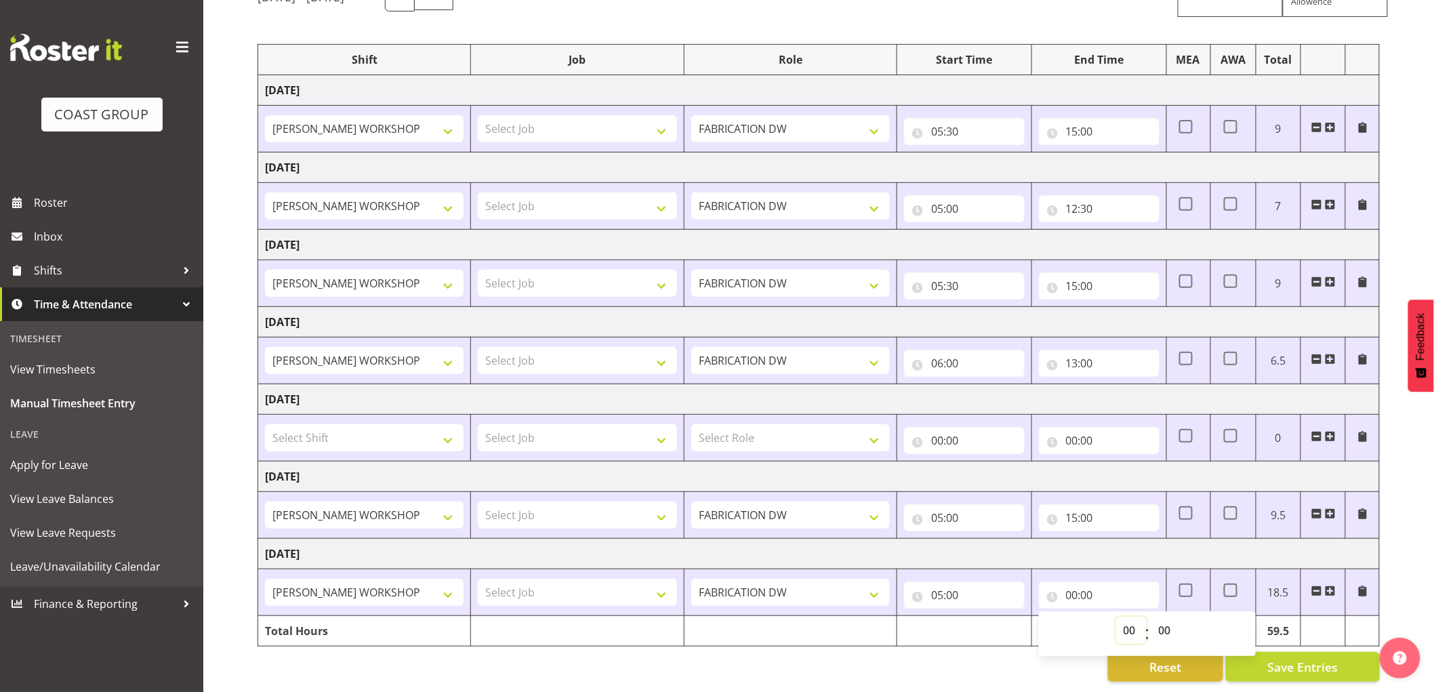
click at [1127, 617] on select "00 01 02 03 04 05 06 07 08 09 10 11 12 13 14 15 16 17 18 19 20 21 22 23" at bounding box center [1131, 630] width 31 height 27
select select "13"
click at [1116, 617] on select "00 01 02 03 04 05 06 07 08 09 10 11 12 13 14 15 16 17 18 19 20 21 22 23" at bounding box center [1131, 630] width 31 height 27
type input "13:00"
drag, startPoint x: 1148, startPoint y: 610, endPoint x: 1156, endPoint y: 617, distance: 10.6
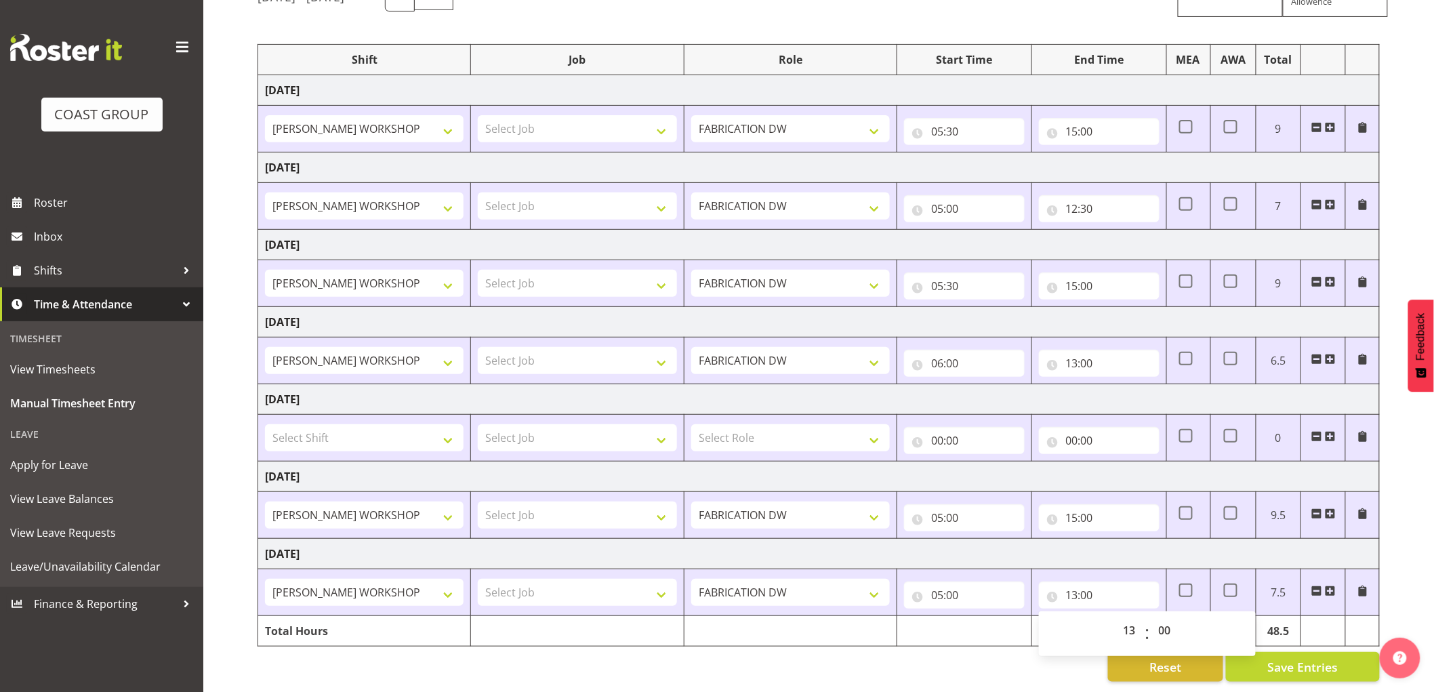
click at [1150, 617] on div "00 01 02 03 04 05 06 07 08 09 10 11 12 13 14 15 16 17 18 19 20 21 22 23 : 00 01…" at bounding box center [1147, 634] width 217 height 34
click at [1157, 617] on select "00 01 02 03 04 05 06 07 08 09 10 11 12 13 14 15 16 17 18 19 20 21 22 23 24 25 2…" at bounding box center [1167, 630] width 31 height 27
select select "30"
click at [1152, 617] on select "00 01 02 03 04 05 06 07 08 09 10 11 12 13 14 15 16 17 18 19 20 21 22 23 24 25 2…" at bounding box center [1167, 630] width 31 height 27
type input "13:30"
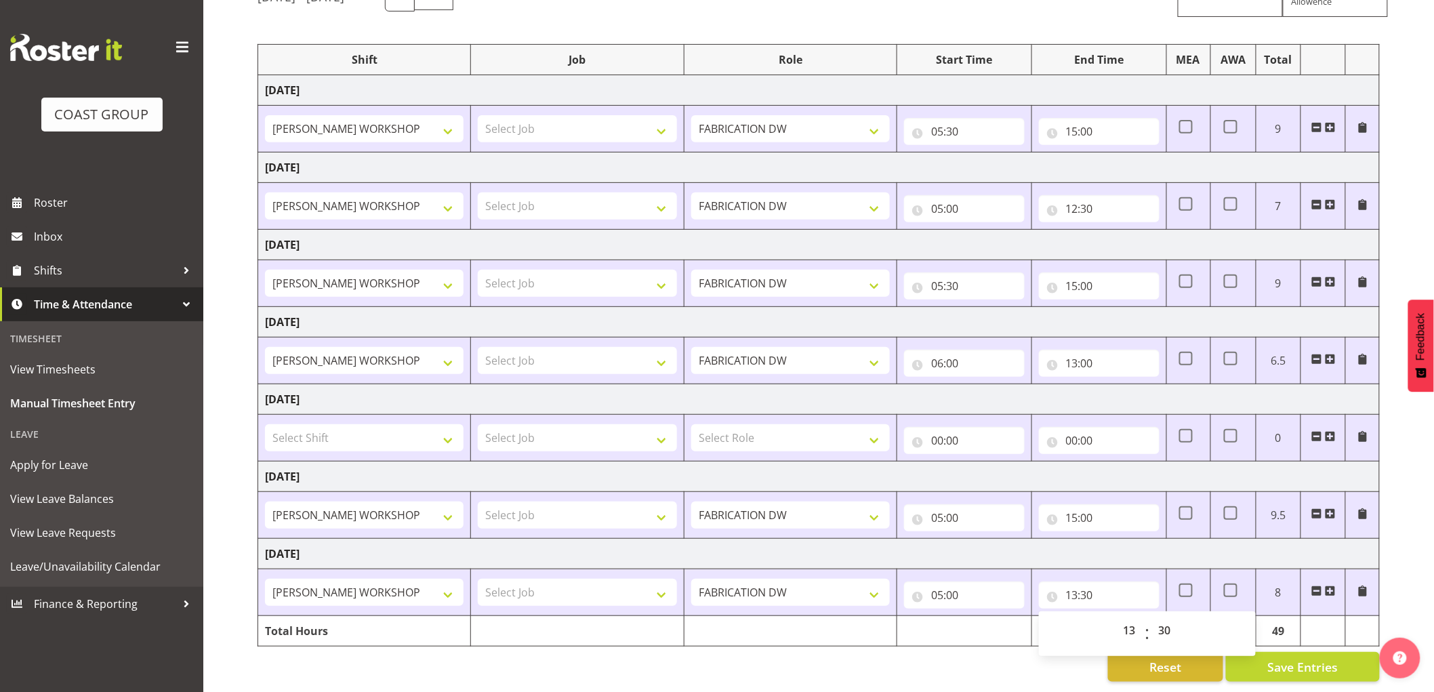
click at [1168, 468] on td "[DATE]" at bounding box center [819, 477] width 1122 height 31
click at [1296, 658] on span "Save Entries" at bounding box center [1303, 667] width 70 height 18
click at [1325, 658] on span "Save Entries" at bounding box center [1303, 667] width 70 height 18
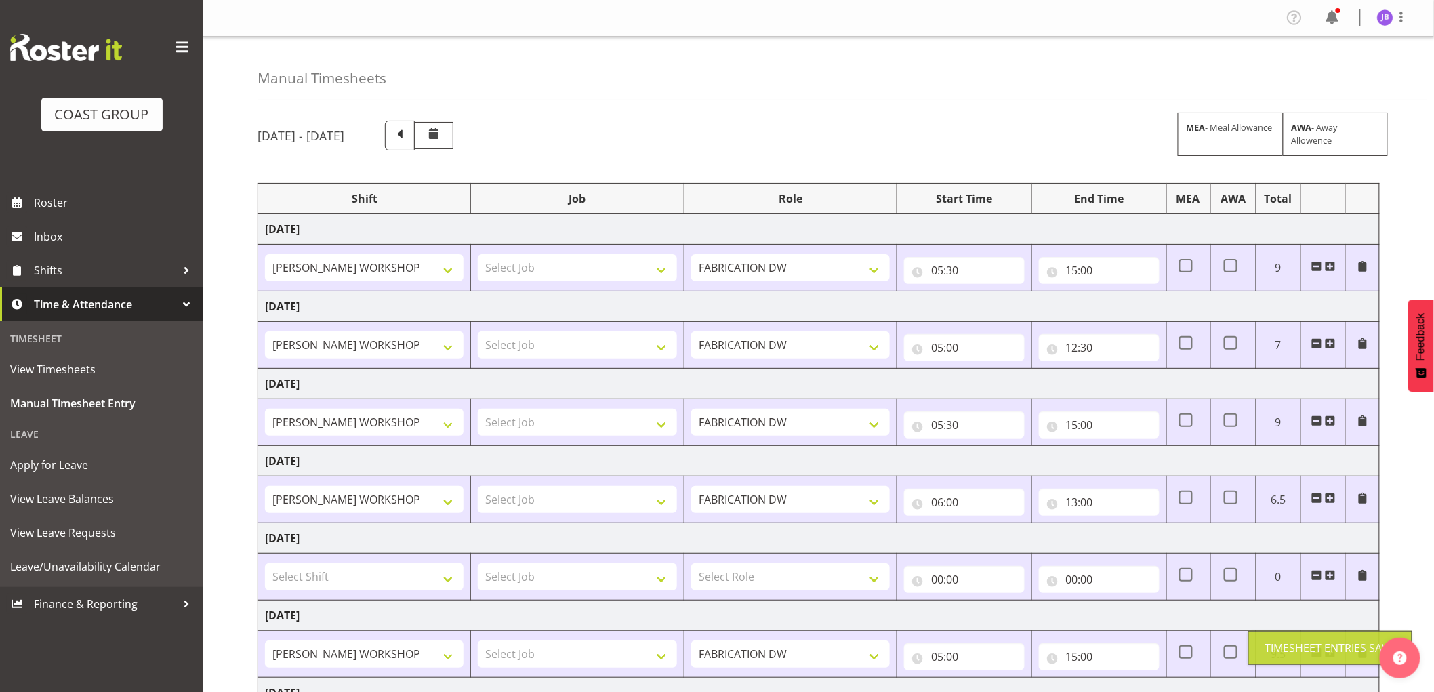
click at [1391, 17] on img at bounding box center [1385, 17] width 16 height 16
click at [1365, 73] on link "Log Out" at bounding box center [1345, 71] width 130 height 24
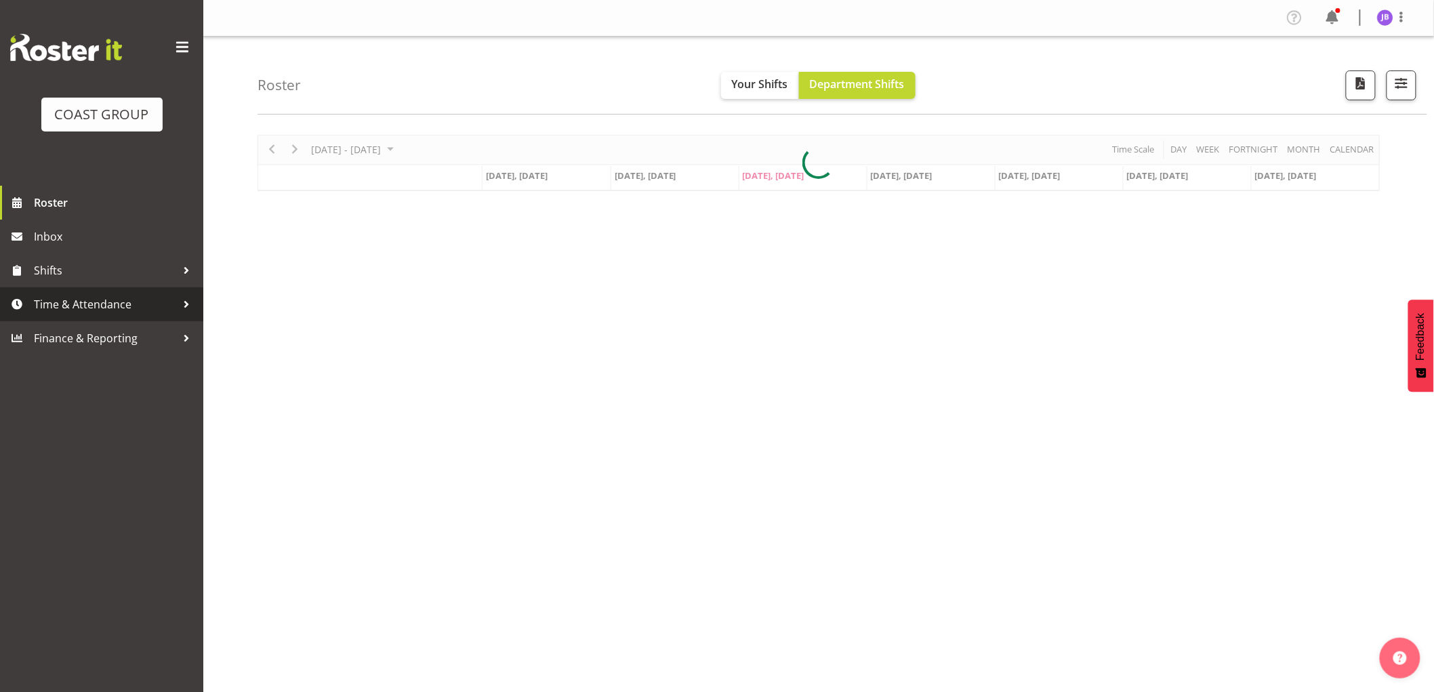
click at [157, 304] on span "Time & Attendance" at bounding box center [105, 304] width 142 height 20
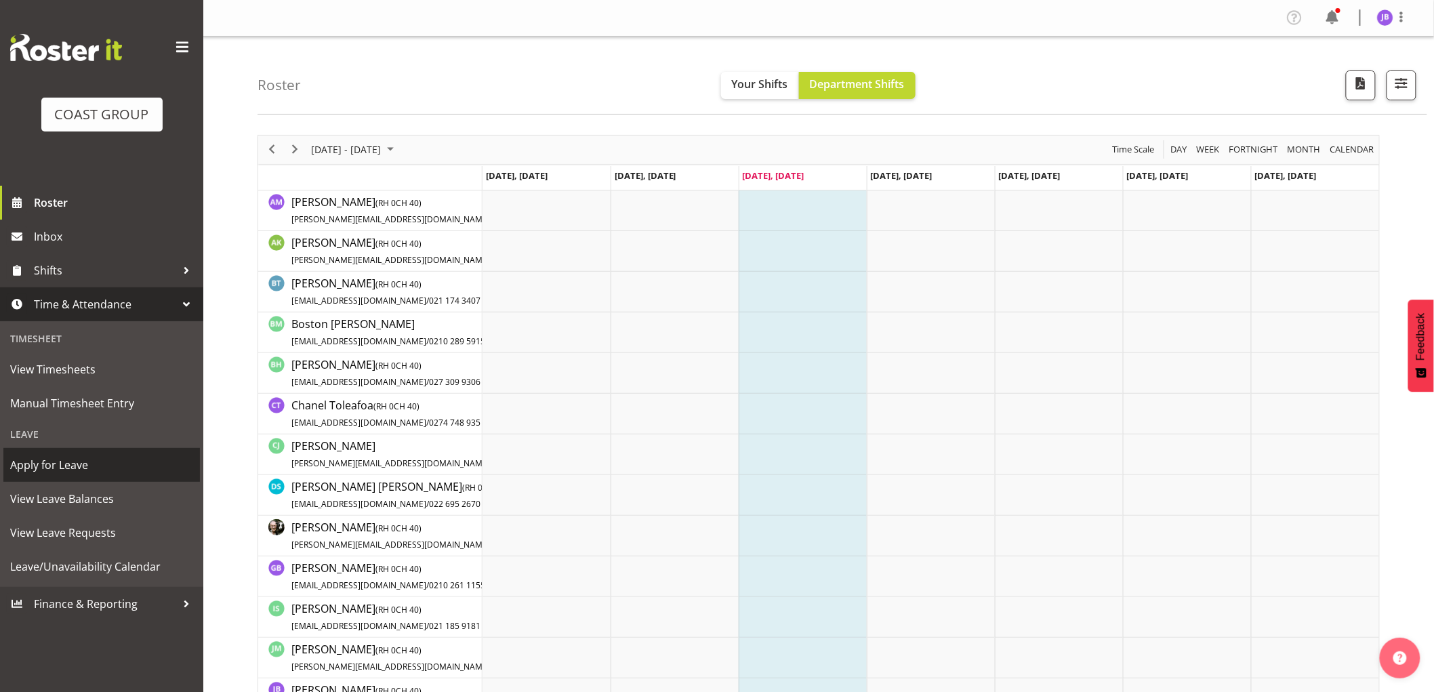
click at [62, 470] on span "Apply for Leave" at bounding box center [101, 465] width 183 height 20
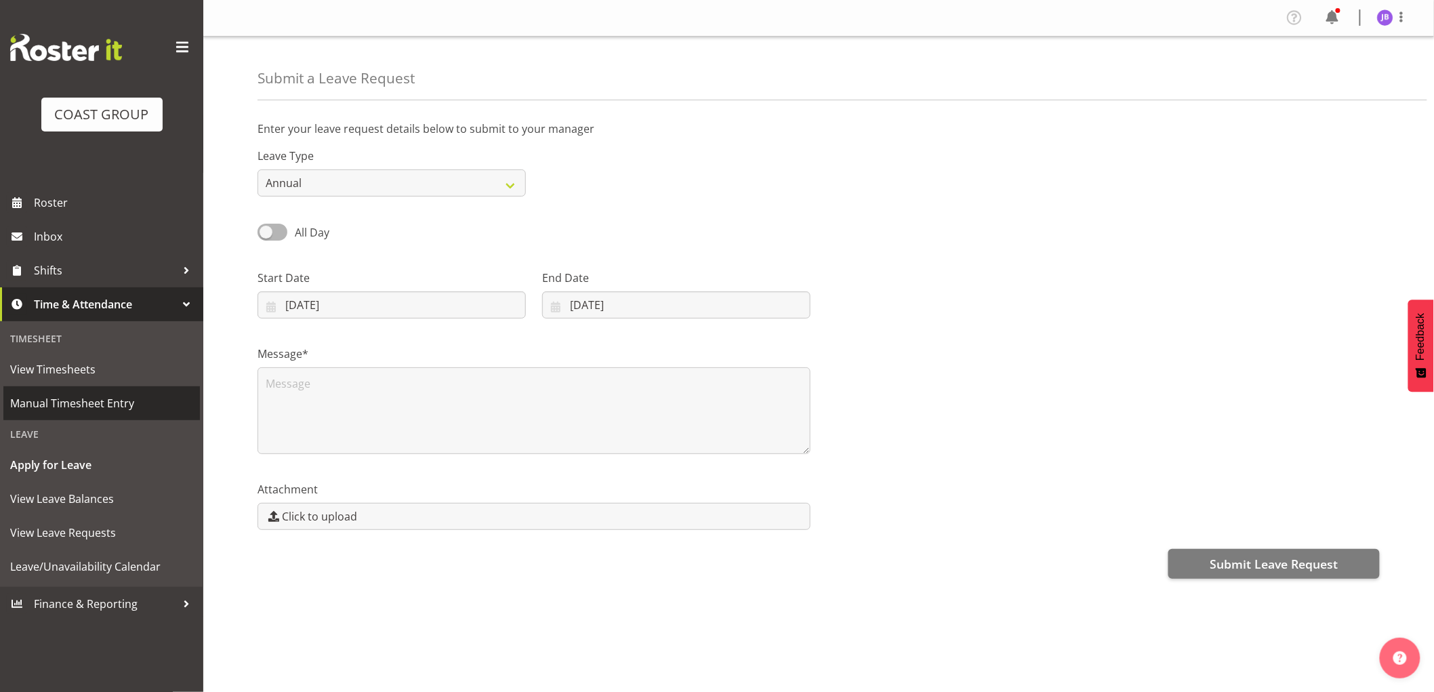
click at [68, 399] on span "Manual Timesheet Entry" at bounding box center [101, 403] width 183 height 20
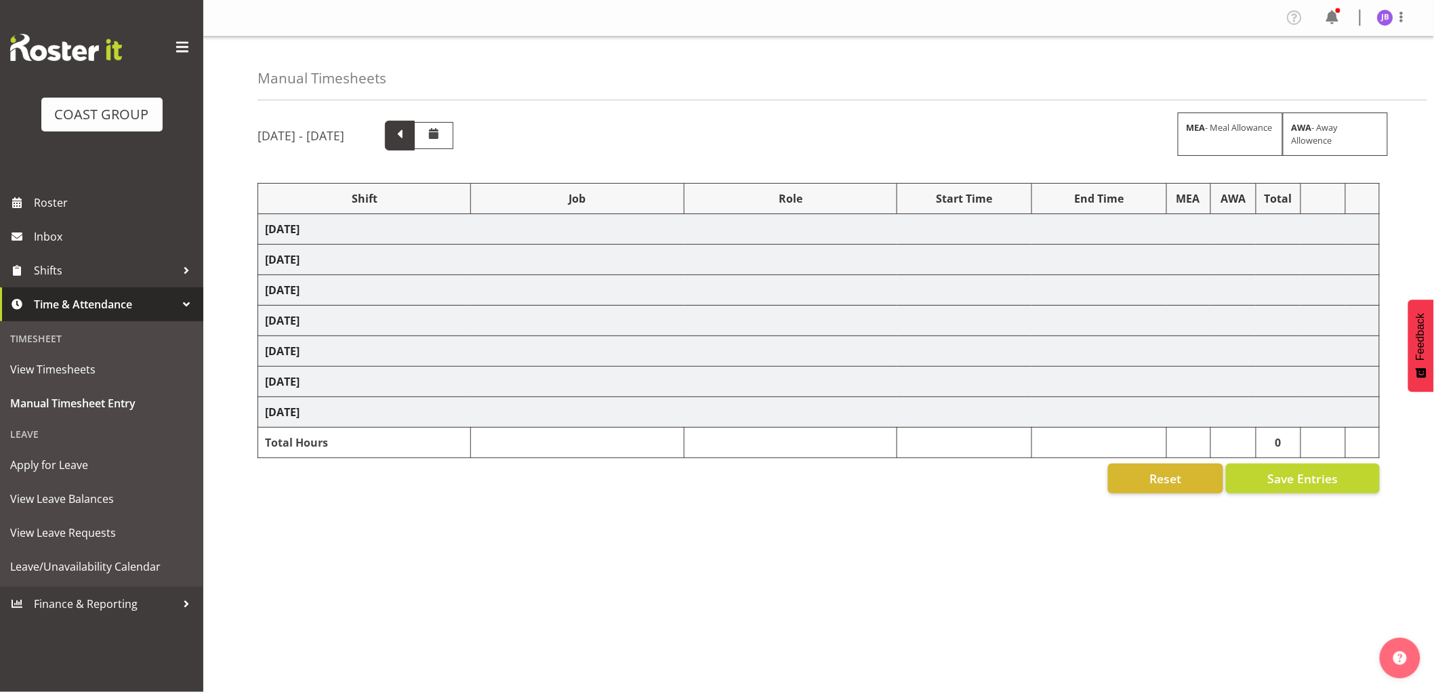
click at [409, 140] on span at bounding box center [400, 134] width 18 height 18
click at [477, 133] on span at bounding box center [468, 134] width 18 height 18
select select "16481"
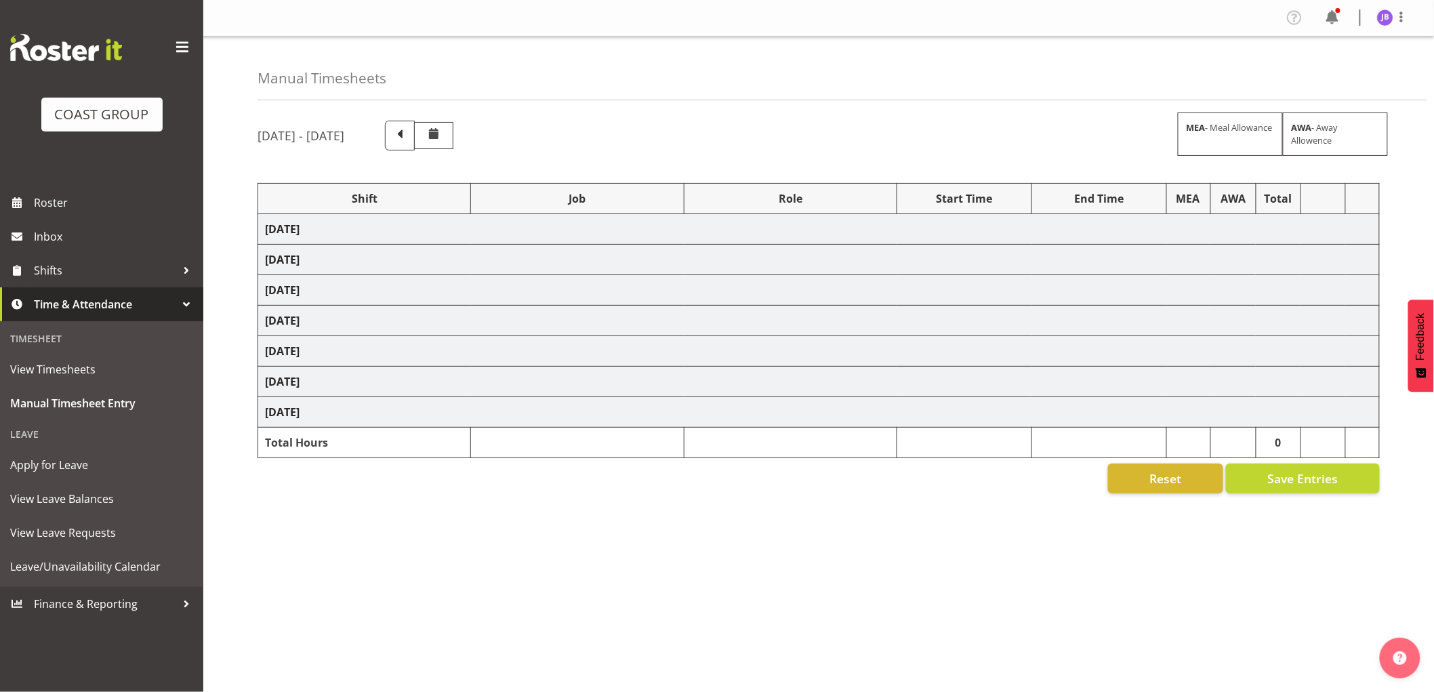
select select "16481"
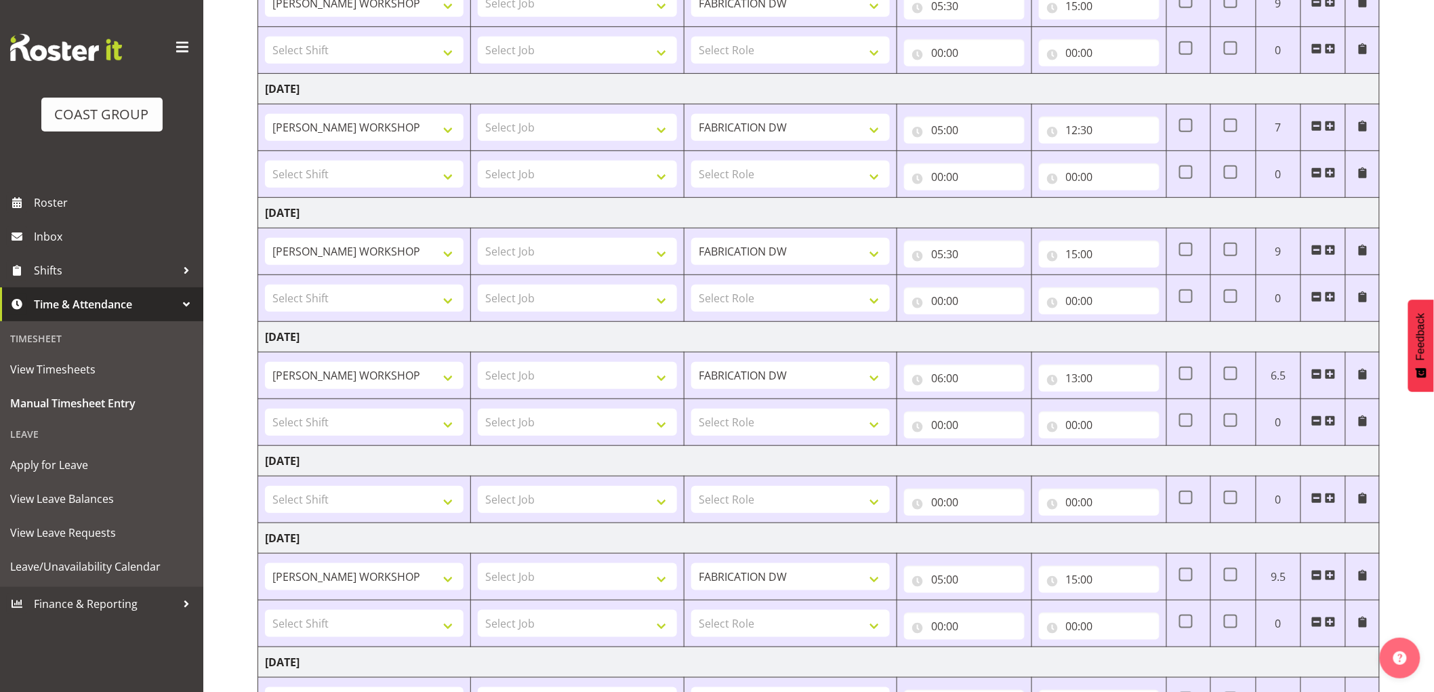
scroll to position [432, 0]
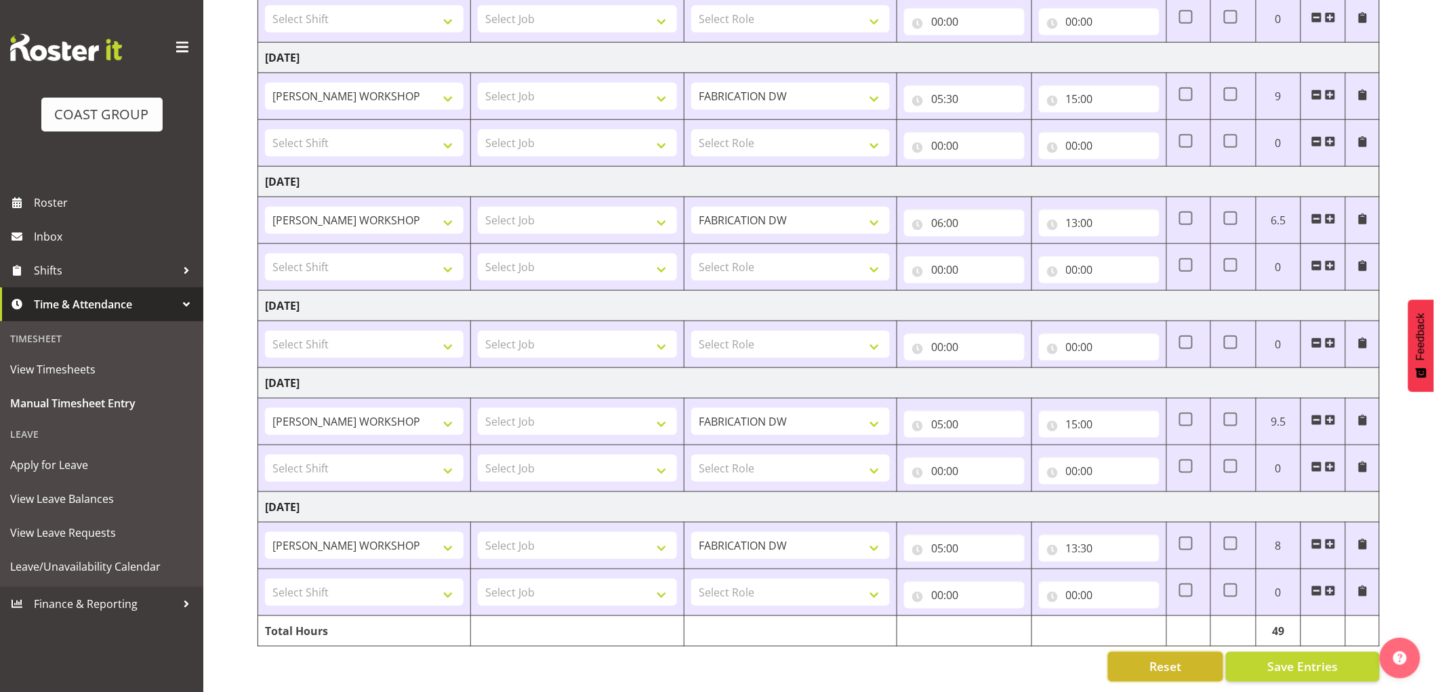
click at [1182, 658] on span "Reset" at bounding box center [1166, 667] width 32 height 18
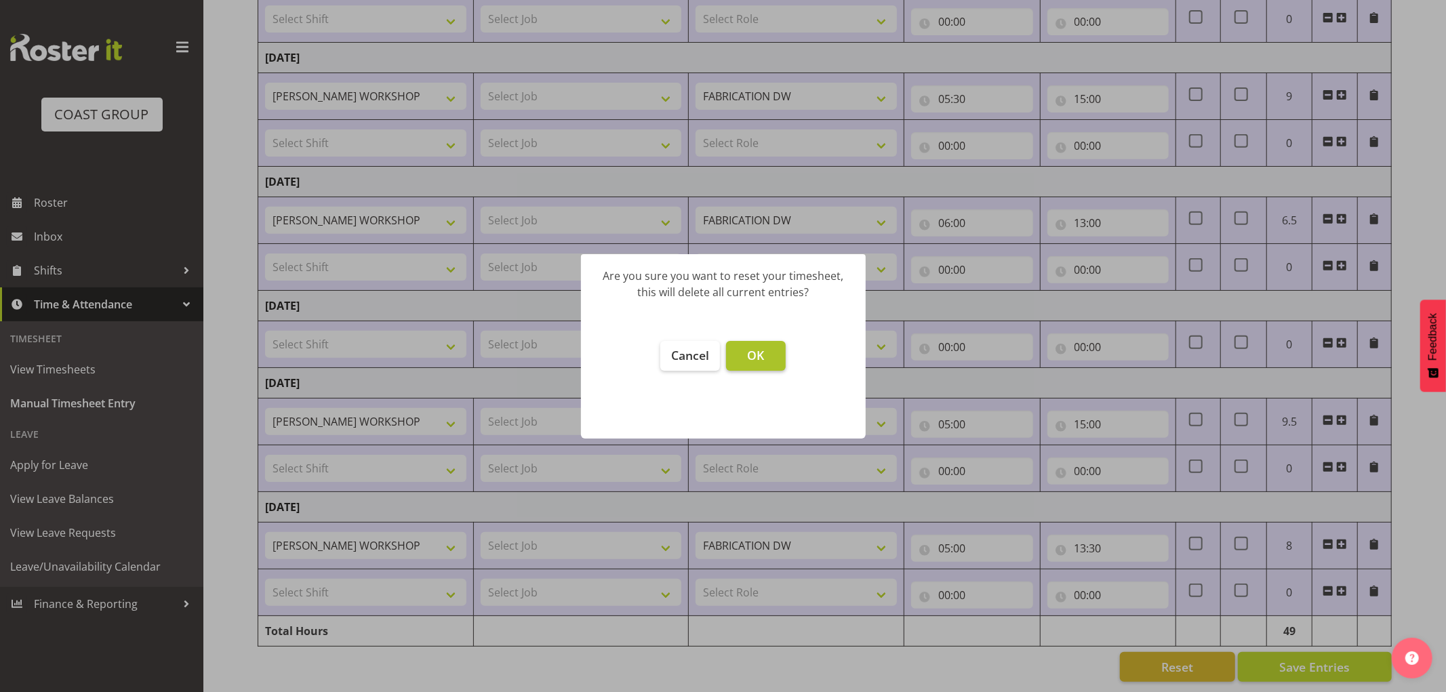
click at [773, 355] on button "OK" at bounding box center [756, 356] width 60 height 30
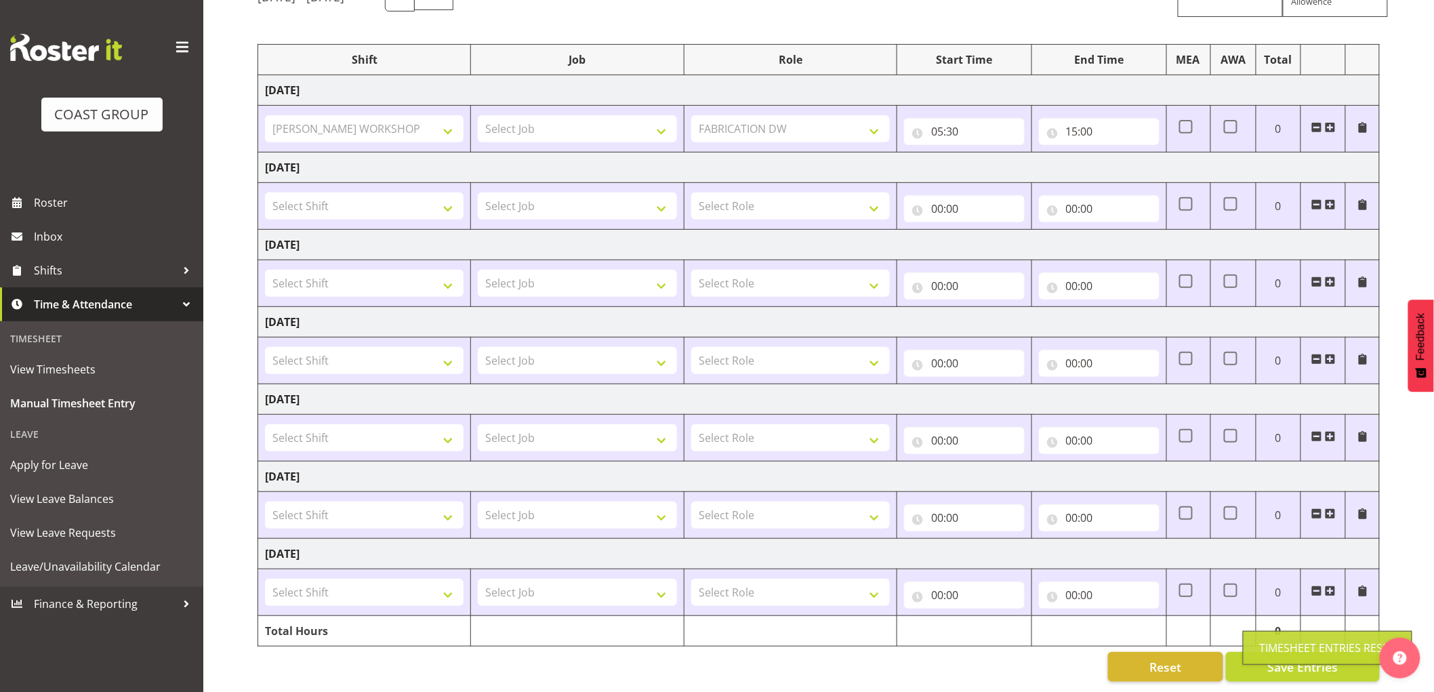
select select
type input "00:00"
select select
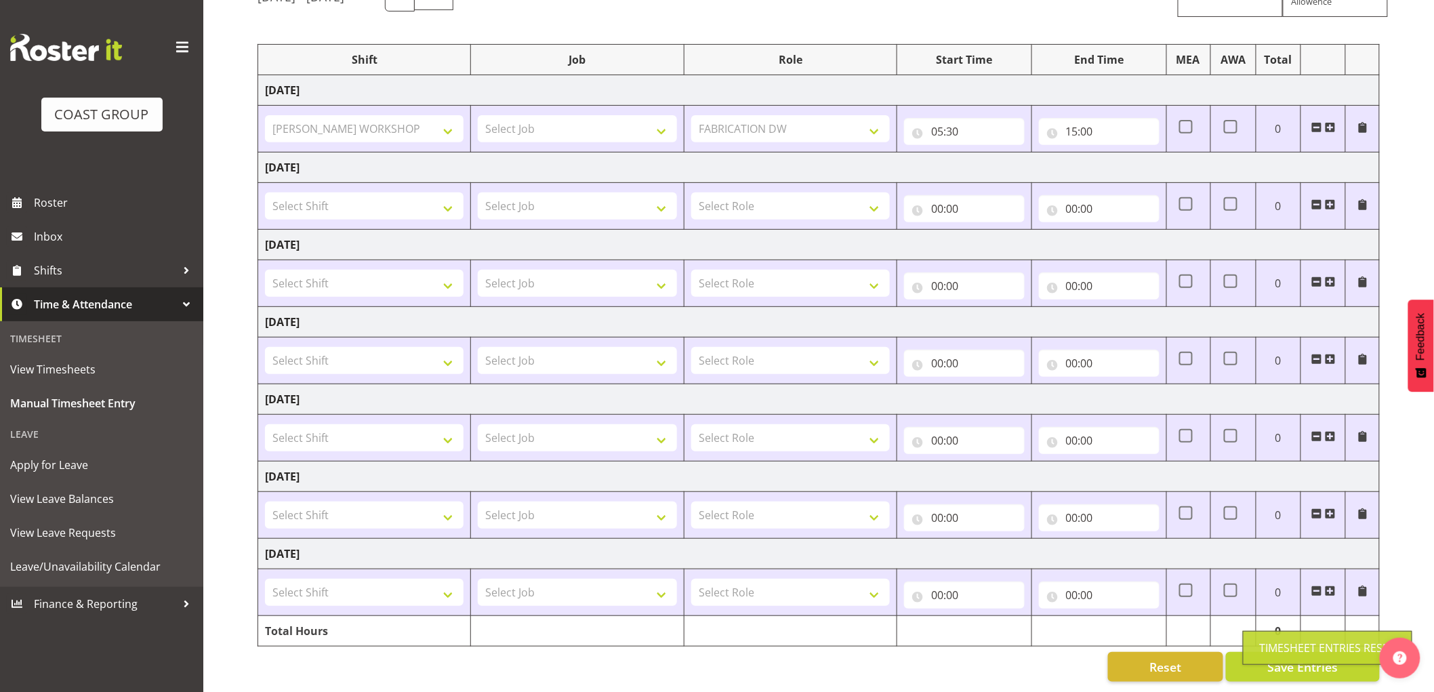
select select
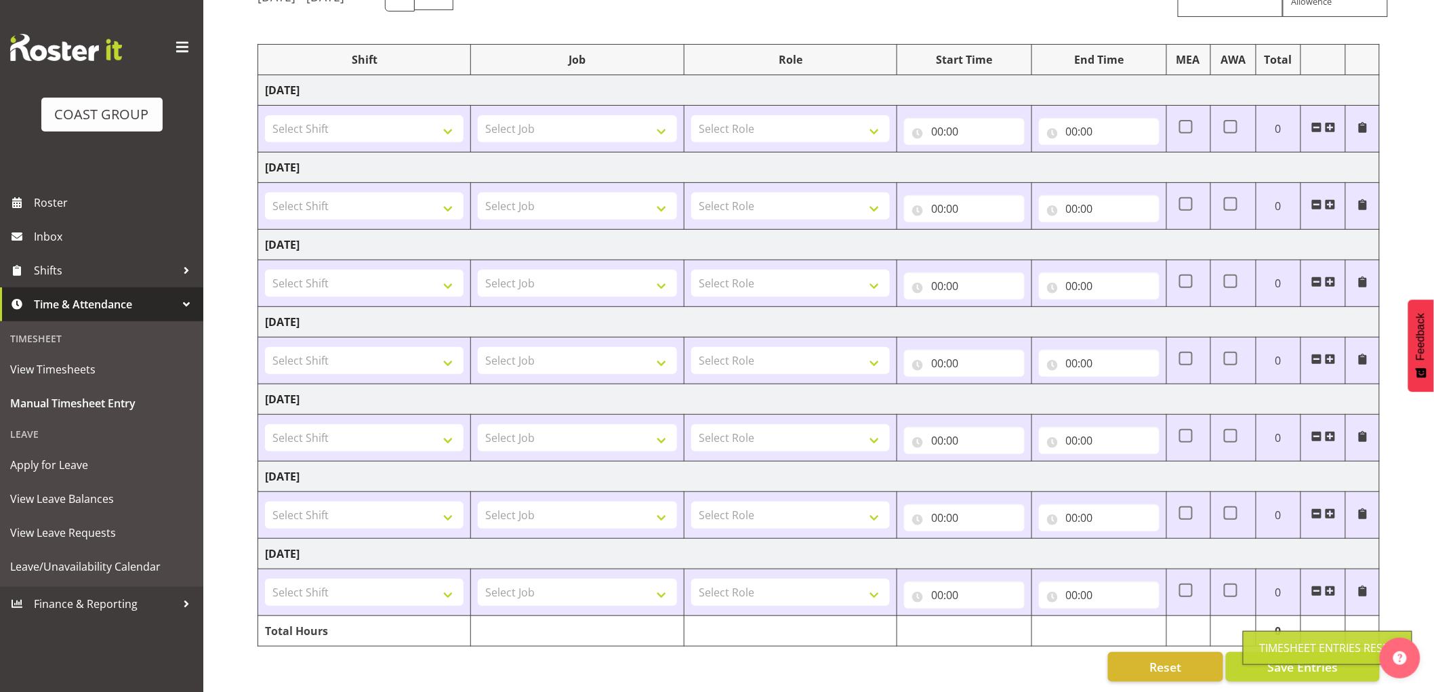
select select
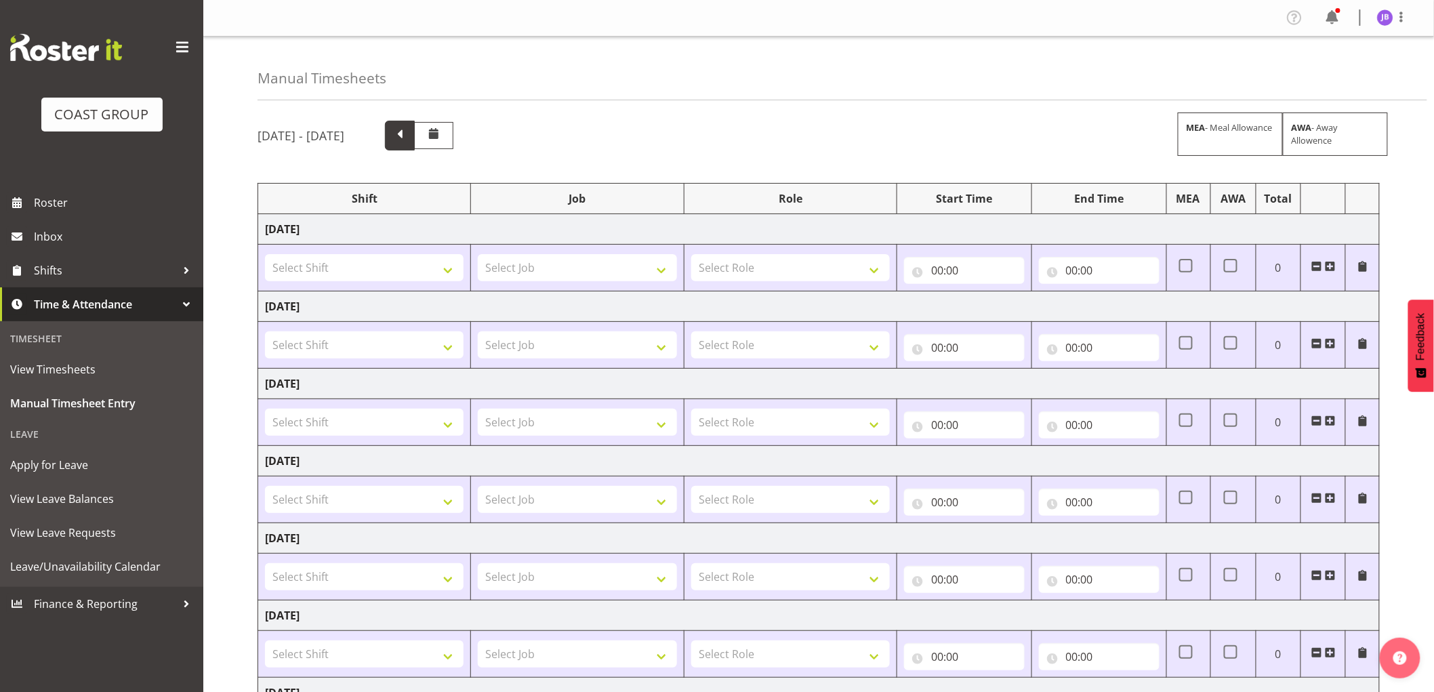
click at [409, 134] on span at bounding box center [400, 134] width 18 height 18
click at [383, 265] on select "Select Shift AKL SIGN ADMIN1 (LEAVE ALONE, DONT MAKE INACTIVE) CD AKL city CD T…" at bounding box center [364, 267] width 199 height 27
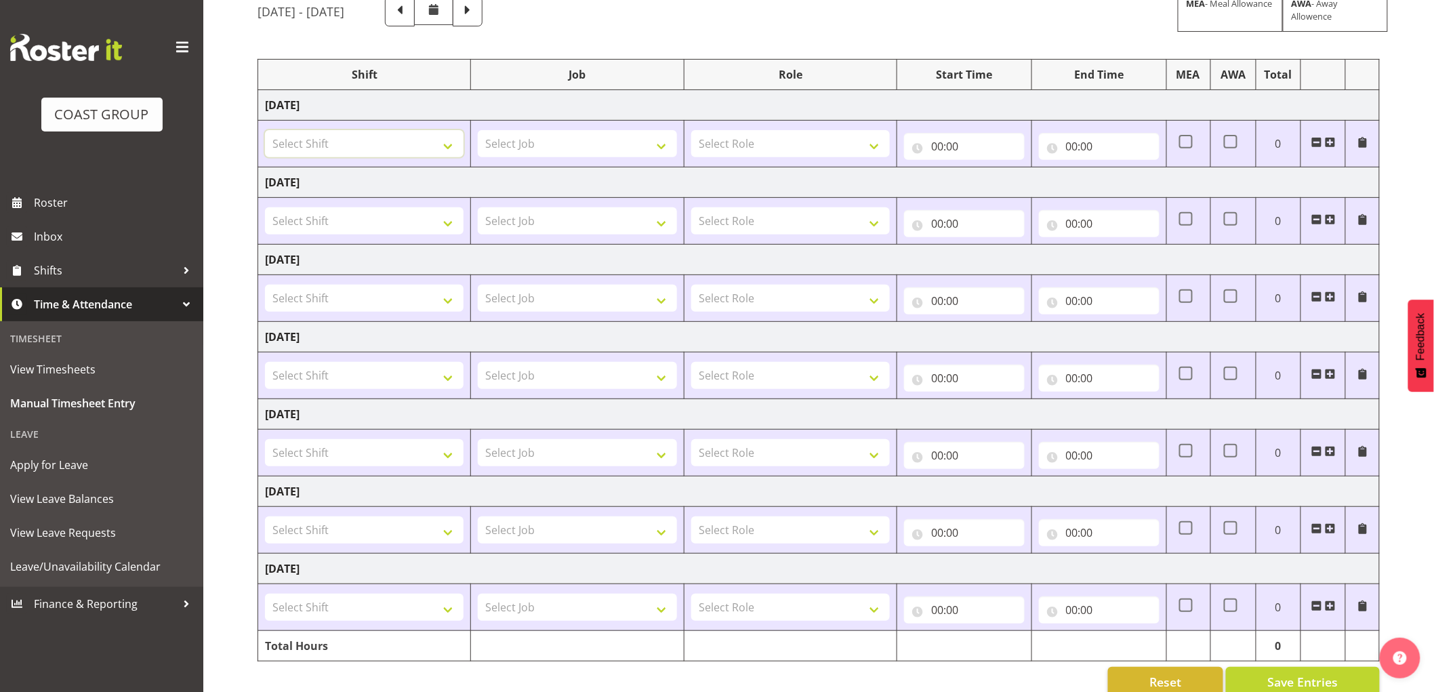
scroll to position [152, 0]
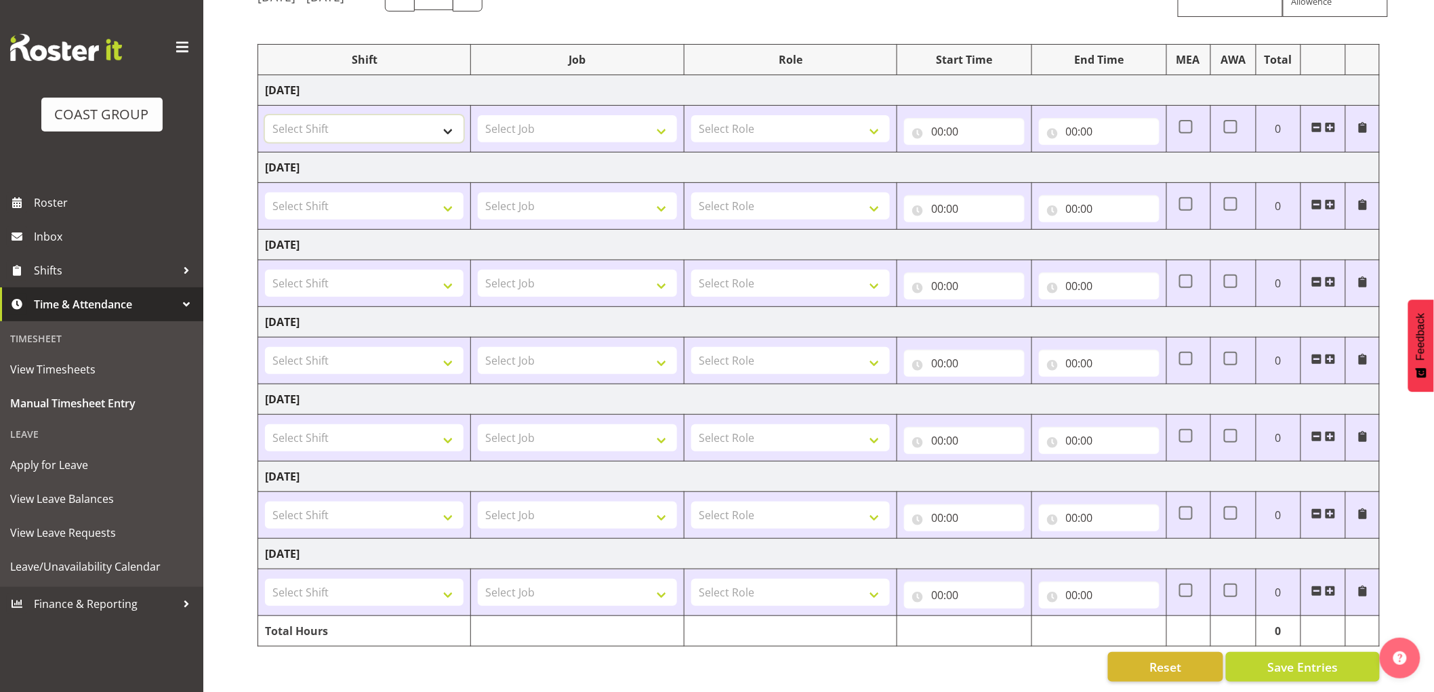
click at [391, 115] on select "Select Shift AKL SIGN ADMIN1 (LEAVE ALONE, DONT MAKE INACTIVE) CD AKL city CD T…" at bounding box center [364, 128] width 199 height 27
select select "16481"
click at [265, 115] on select "Select Shift AKL SIGN ADMIN1 (LEAVE ALONE, DONT MAKE INACTIVE) CD AKL city CD T…" at bounding box center [364, 128] width 199 height 27
click at [342, 193] on select "Select Shift AKL SIGN ADMIN1 (LEAVE ALONE, DONT MAKE INACTIVE) CD AKL city CD T…" at bounding box center [364, 206] width 199 height 27
select select "16481"
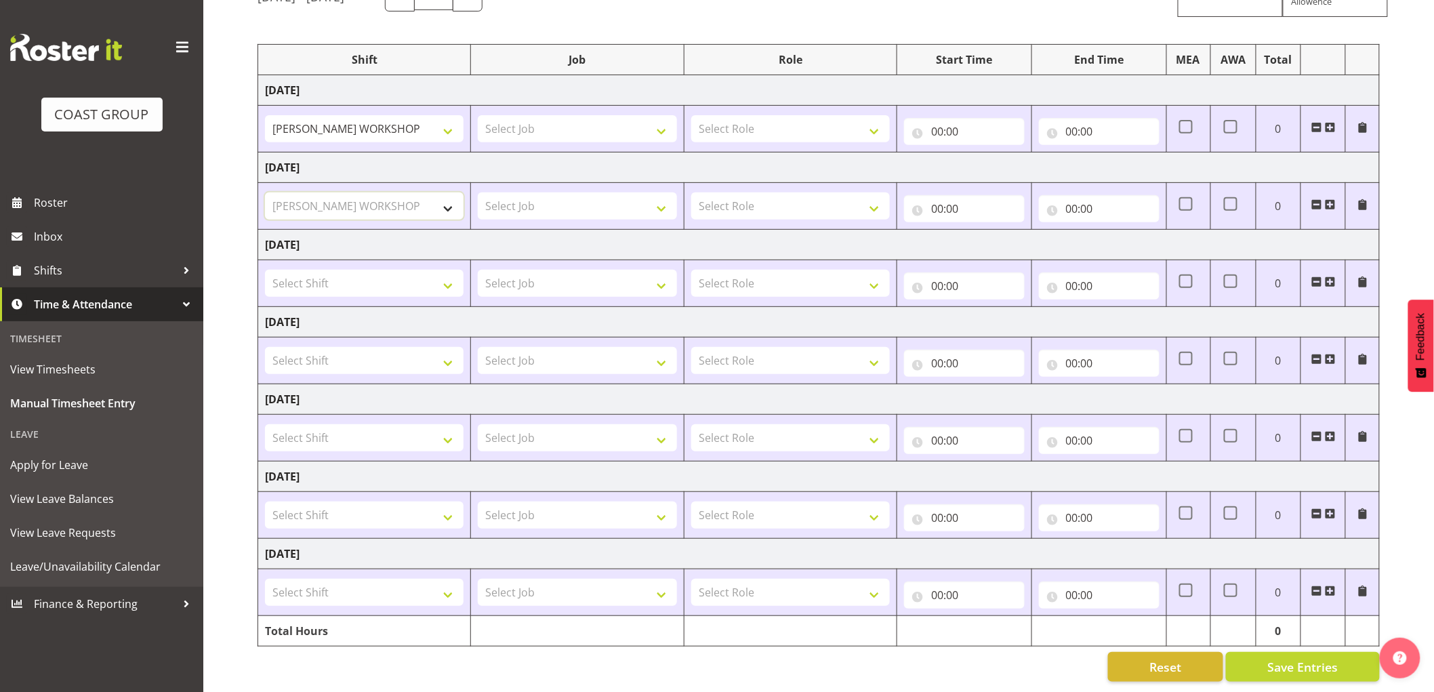
click at [265, 193] on select "Select Shift AKL SIGN ADMIN1 (LEAVE ALONE, DONT MAKE INACTIVE) CD AKL city CD T…" at bounding box center [364, 206] width 199 height 27
click at [355, 270] on select "Select Shift AKL SIGN ADMIN1 (LEAVE ALONE, DONT MAKE INACTIVE) CD AKL city CD T…" at bounding box center [364, 283] width 199 height 27
select select "16481"
click at [265, 270] on select "Select Shift AKL SIGN ADMIN1 (LEAVE ALONE, DONT MAKE INACTIVE) CD AKL city CD T…" at bounding box center [364, 283] width 199 height 27
click at [302, 347] on select "Select Shift AKL SIGN ADMIN1 (LEAVE ALONE, DONT MAKE INACTIVE) CD AKL city CD T…" at bounding box center [364, 360] width 199 height 27
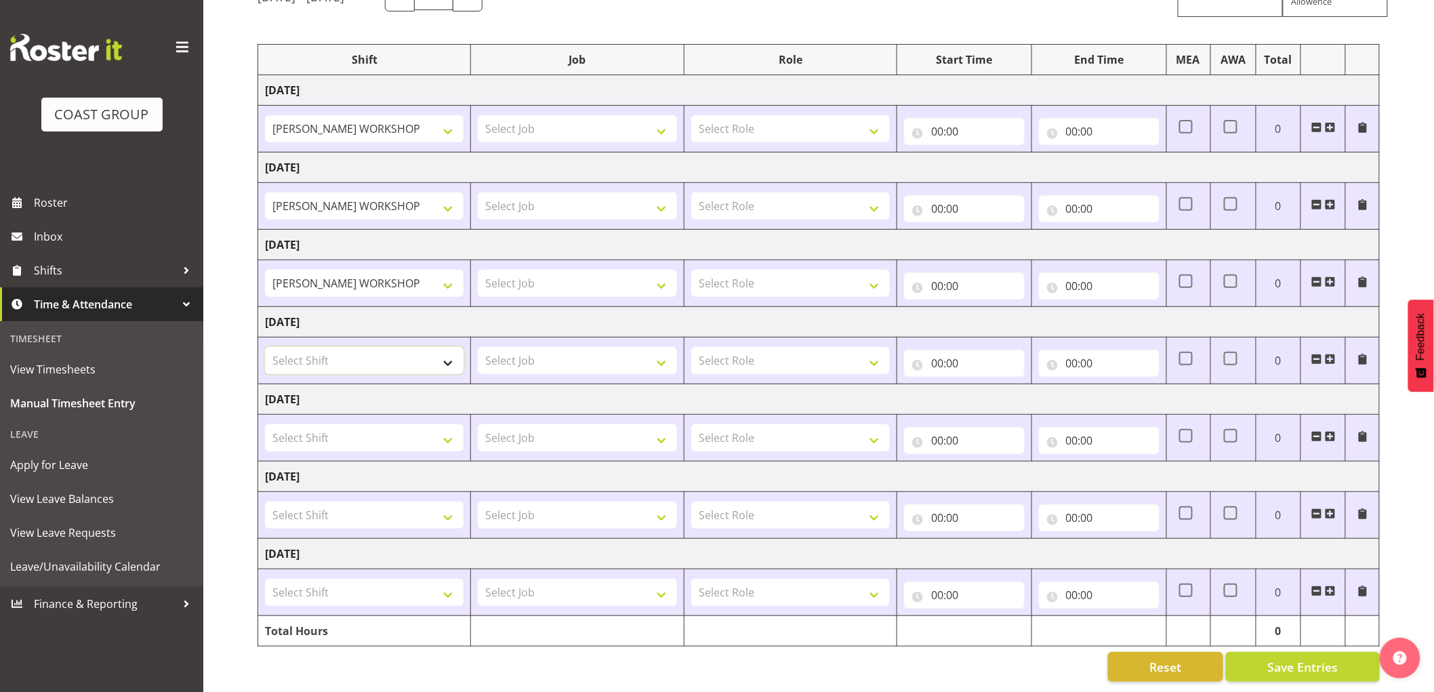
select select "16481"
click at [265, 347] on select "Select Shift AKL SIGN ADMIN1 (LEAVE ALONE, DONT MAKE INACTIVE) CD AKL city CD T…" at bounding box center [364, 360] width 199 height 27
click at [351, 502] on select "Select Shift AKL SIGN ADMIN1 (LEAVE ALONE, DONT MAKE INACTIVE) CD AKL city CD T…" at bounding box center [364, 515] width 199 height 27
select select "16481"
click at [265, 502] on select "Select Shift AKL SIGN ADMIN1 (LEAVE ALONE, DONT MAKE INACTIVE) CD AKL city CD T…" at bounding box center [364, 515] width 199 height 27
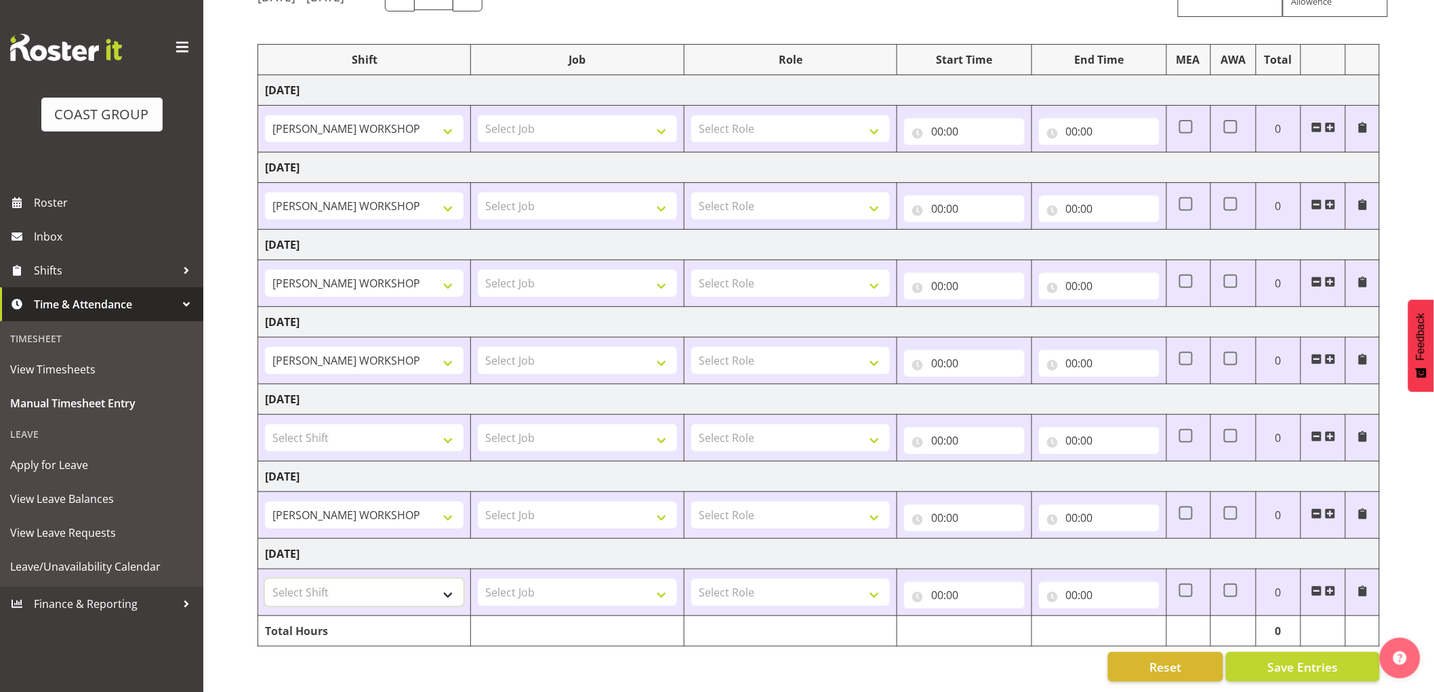
click at [340, 582] on select "Select Shift AKL SIGN ADMIN1 (LEAVE ALONE, DONT MAKE INACTIVE) CD AKL city CD T…" at bounding box center [364, 592] width 199 height 27
select select "16481"
click at [265, 579] on select "Select Shift AKL SIGN ADMIN1 (LEAVE ALONE, DONT MAKE INACTIVE) CD AKL city CD T…" at bounding box center [364, 592] width 199 height 27
click at [473, 545] on td "Tuesday 12th August 2025" at bounding box center [819, 554] width 1122 height 31
click at [739, 115] on select "Select Role FABRICATION DW" at bounding box center [790, 128] width 199 height 27
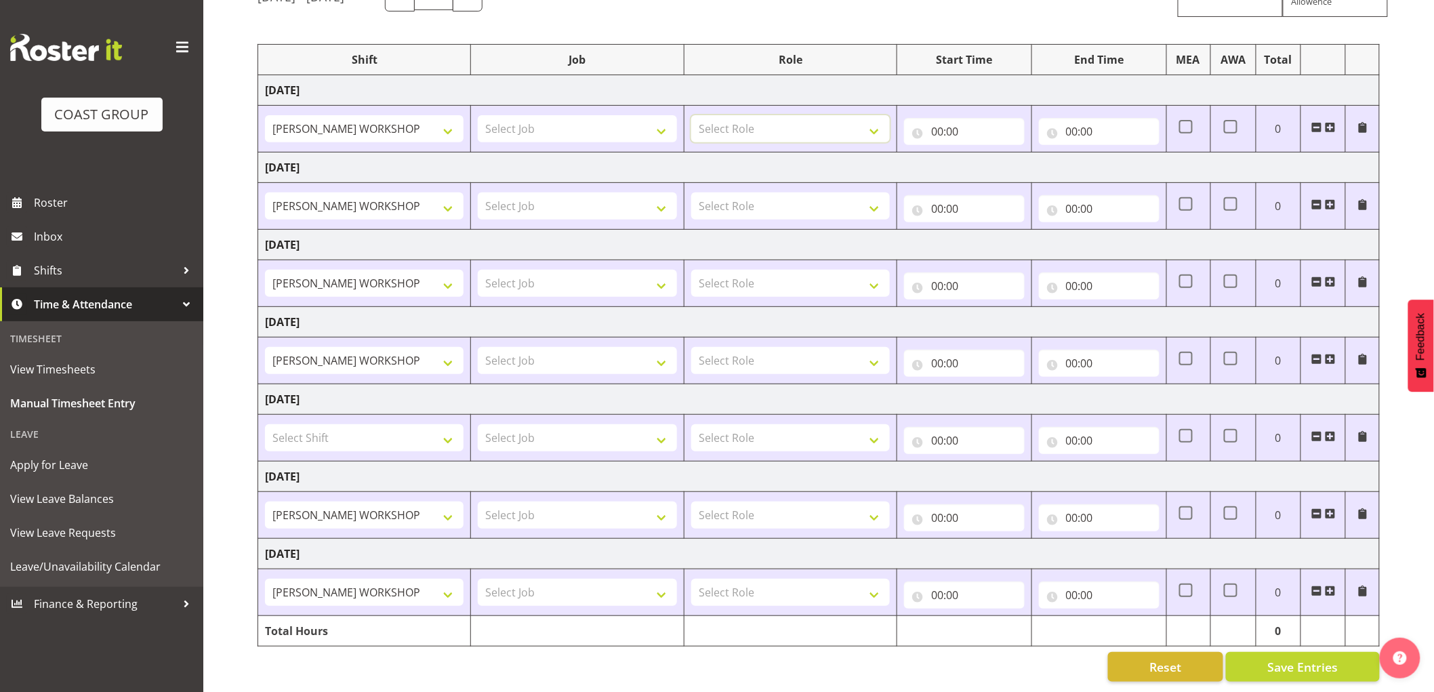
select select "543"
click at [691, 115] on select "Select Role FABRICATION DW" at bounding box center [790, 128] width 199 height 27
click at [742, 197] on select "Select Role FABRICATION DW" at bounding box center [790, 206] width 199 height 27
select select "543"
click at [691, 193] on select "Select Role FABRICATION DW" at bounding box center [790, 206] width 199 height 27
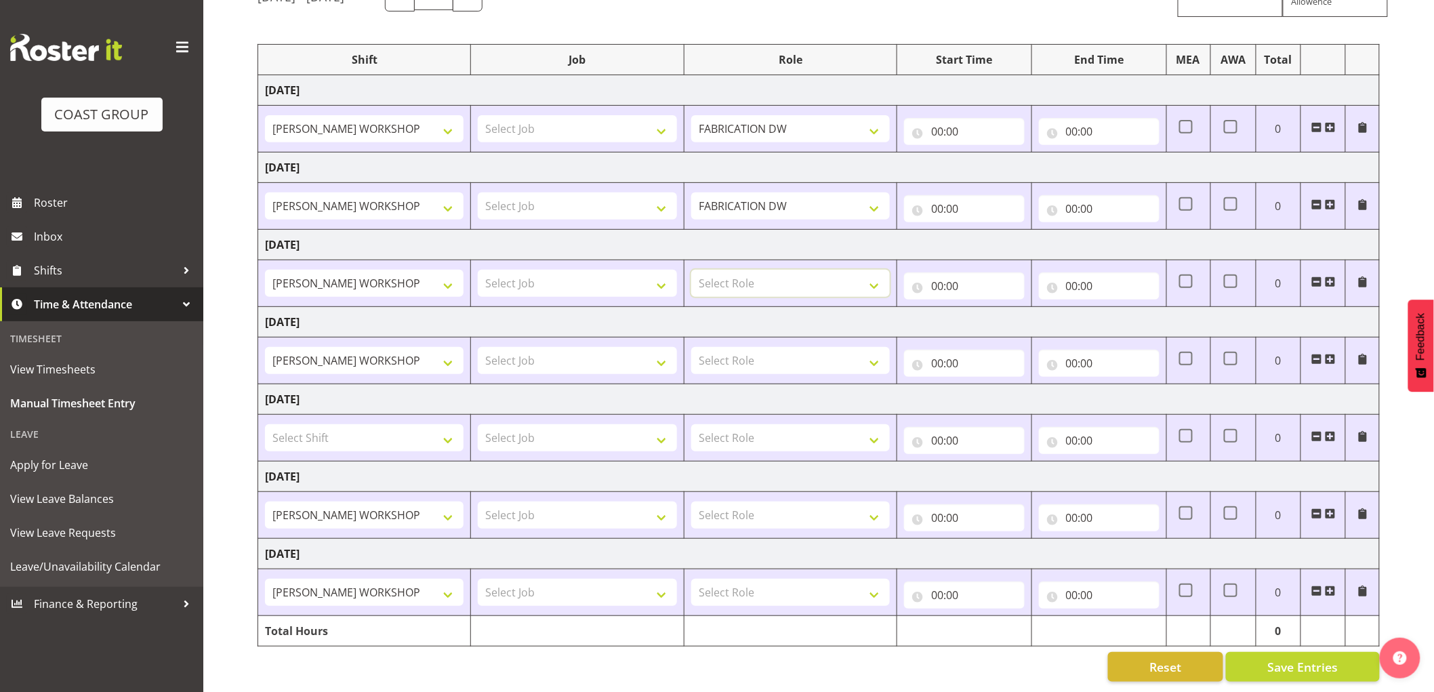
drag, startPoint x: 751, startPoint y: 262, endPoint x: 764, endPoint y: 299, distance: 39.4
click at [751, 270] on select "Select Role FABRICATION DW" at bounding box center [790, 283] width 199 height 27
select select "543"
click at [691, 270] on select "Select Role FABRICATION DW" at bounding box center [790, 283] width 199 height 27
click at [775, 348] on select "Select Role FABRICATION DW" at bounding box center [790, 360] width 199 height 27
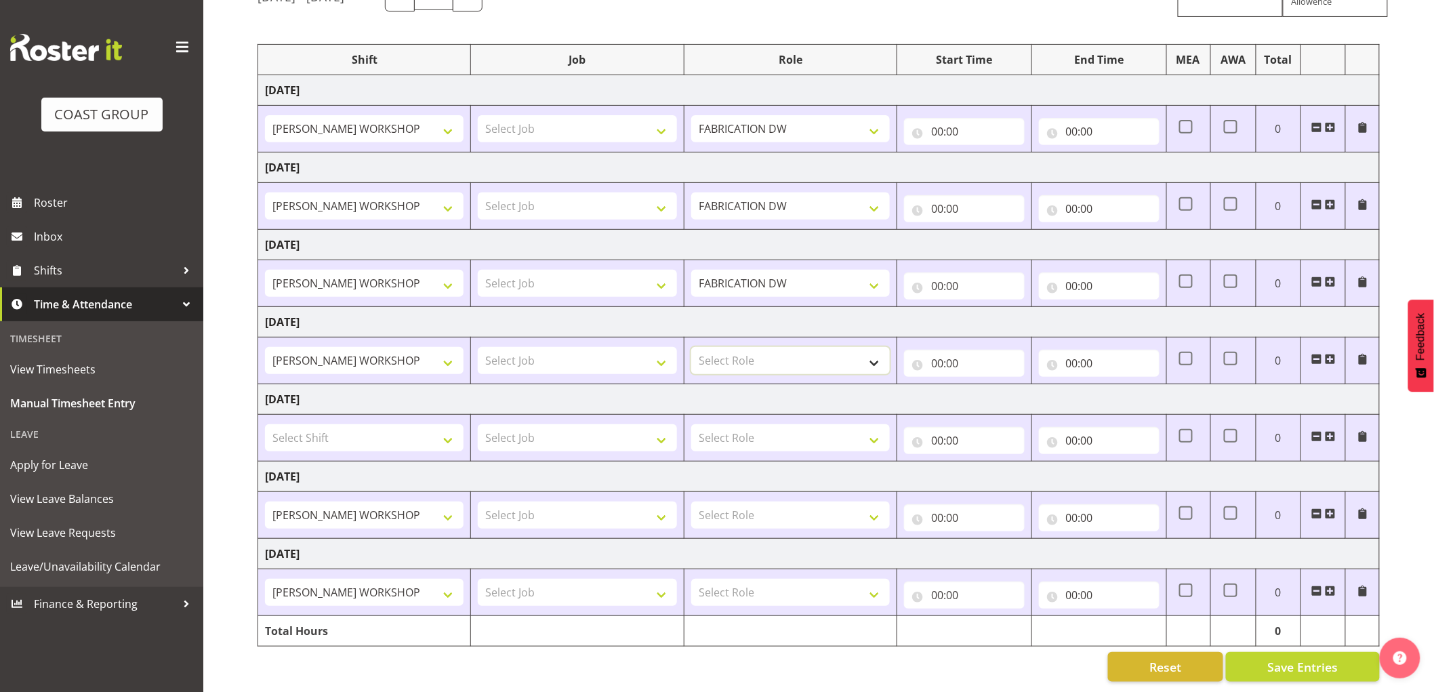
select select "543"
click at [691, 347] on select "Select Role FABRICATION DW" at bounding box center [790, 360] width 199 height 27
click at [793, 519] on td "Select Role FABRICATION DW" at bounding box center [790, 515] width 213 height 47
click at [785, 505] on select "Select Role FABRICATION DW" at bounding box center [790, 515] width 199 height 27
select select "543"
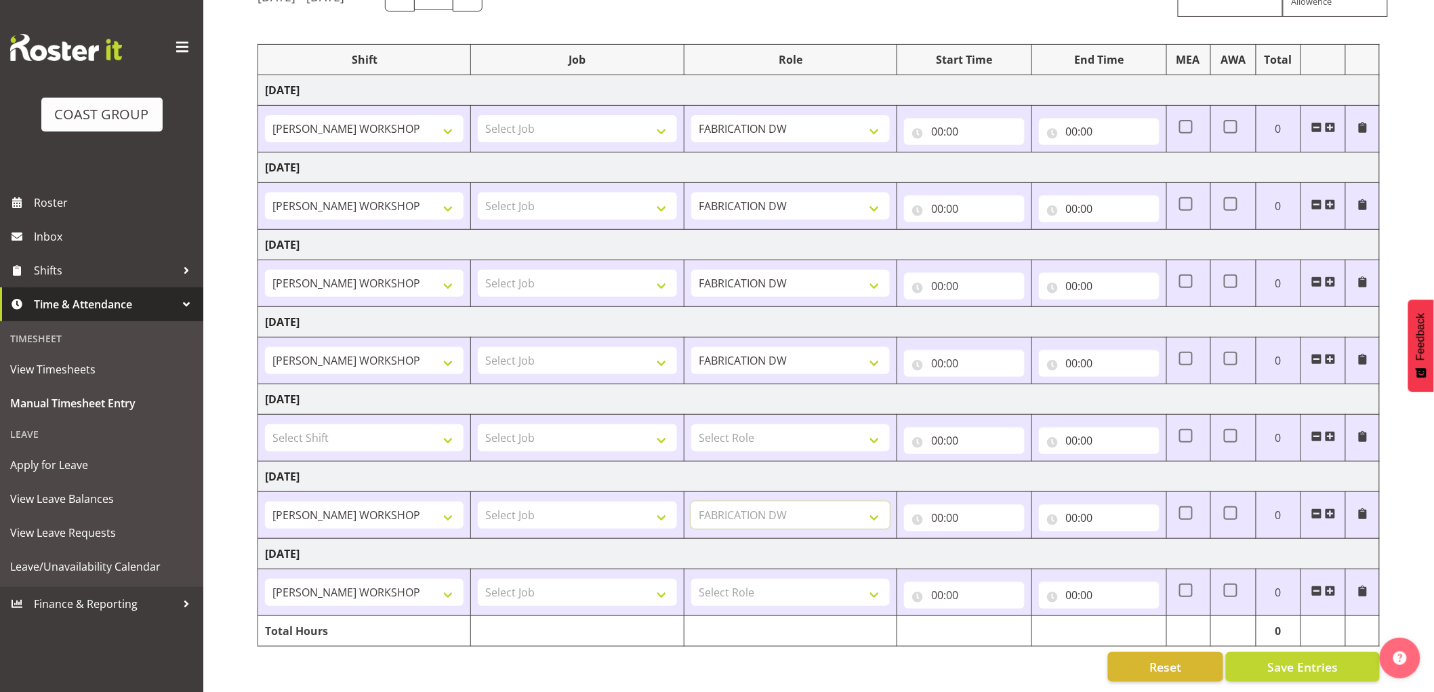
click at [691, 502] on select "Select Role FABRICATION DW" at bounding box center [790, 515] width 199 height 27
click at [771, 579] on select "Select Role FABRICATION DW" at bounding box center [790, 592] width 199 height 27
select select "543"
click at [691, 579] on select "Select Role FABRICATION DW" at bounding box center [790, 592] width 199 height 27
click at [940, 119] on input "00:00" at bounding box center [964, 131] width 121 height 27
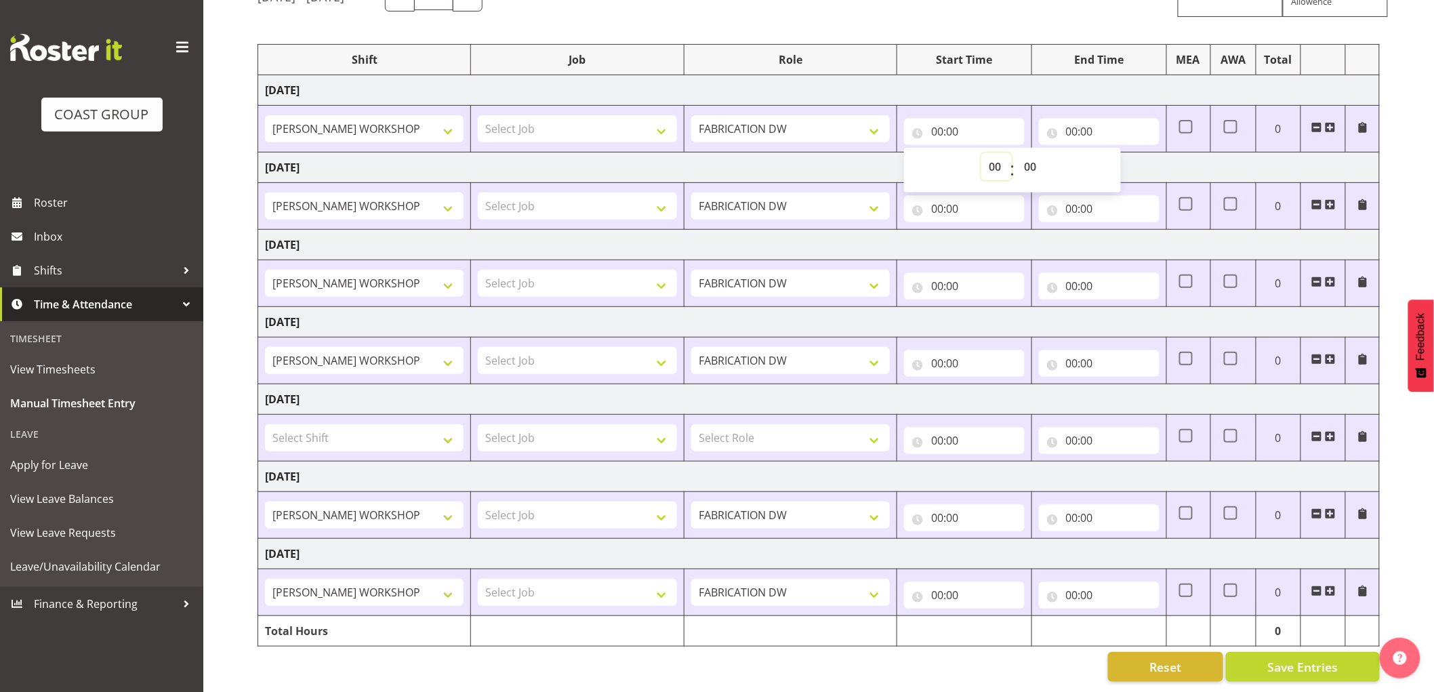
click at [1000, 153] on select "00 01 02 03 04 05 06 07 08 09 10 11 12 13 14 15 16 17 18 19 20 21 22 23" at bounding box center [997, 166] width 31 height 27
select select "5"
click at [982, 153] on select "00 01 02 03 04 05 06 07 08 09 10 11 12 13 14 15 16 17 18 19 20 21 22 23" at bounding box center [997, 166] width 31 height 27
type input "05:00"
click at [1049, 176] on div "00 01 02 03 04 05 06 07 08 09 10 11 12 13 14 15 16 17 18 19 20 21 22 23 : 00 01…" at bounding box center [1012, 170] width 217 height 45
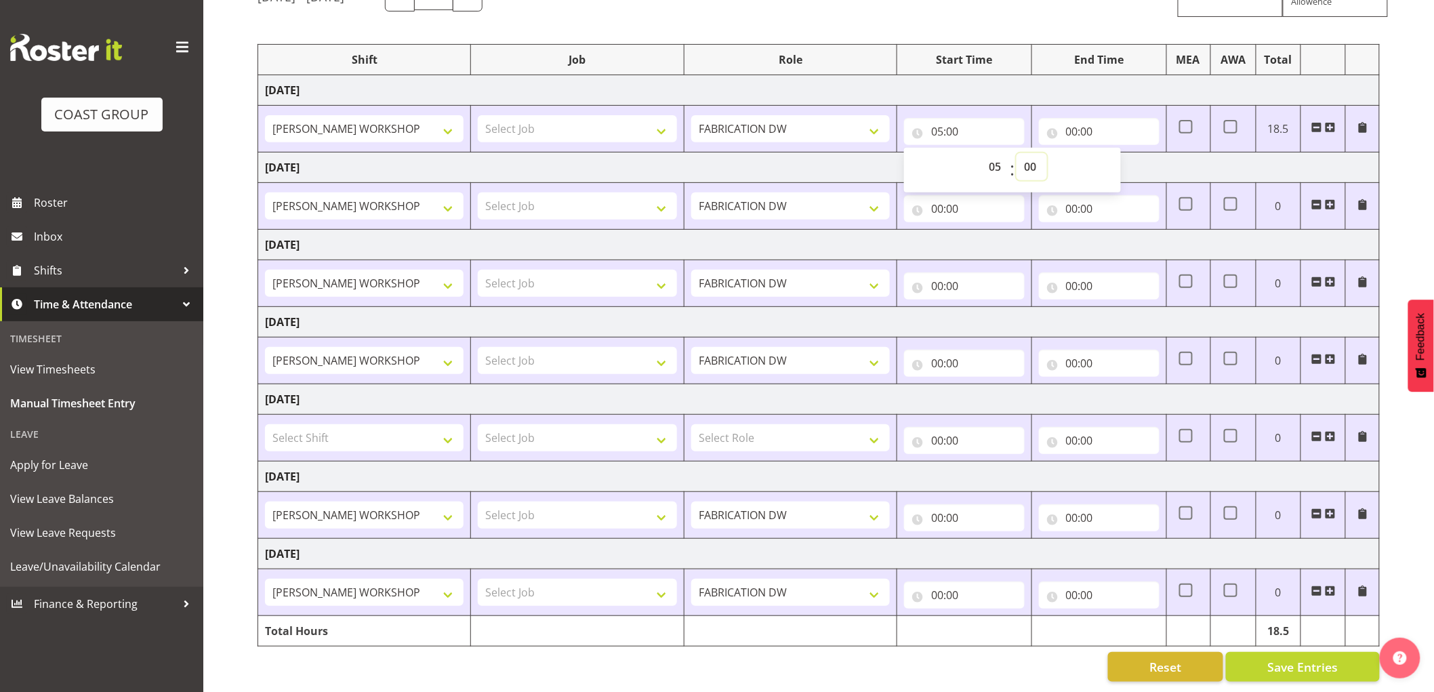
click at [1038, 159] on select "00 01 02 03 04 05 06 07 08 09 10 11 12 13 14 15 16 17 18 19 20 21 22 23 24 25 2…" at bounding box center [1032, 166] width 31 height 27
select select "30"
click at [1017, 153] on select "00 01 02 03 04 05 06 07 08 09 10 11 12 13 14 15 16 17 18 19 20 21 22 23 24 25 2…" at bounding box center [1032, 166] width 31 height 27
type input "05:30"
click at [934, 205] on input "00:00" at bounding box center [964, 208] width 121 height 27
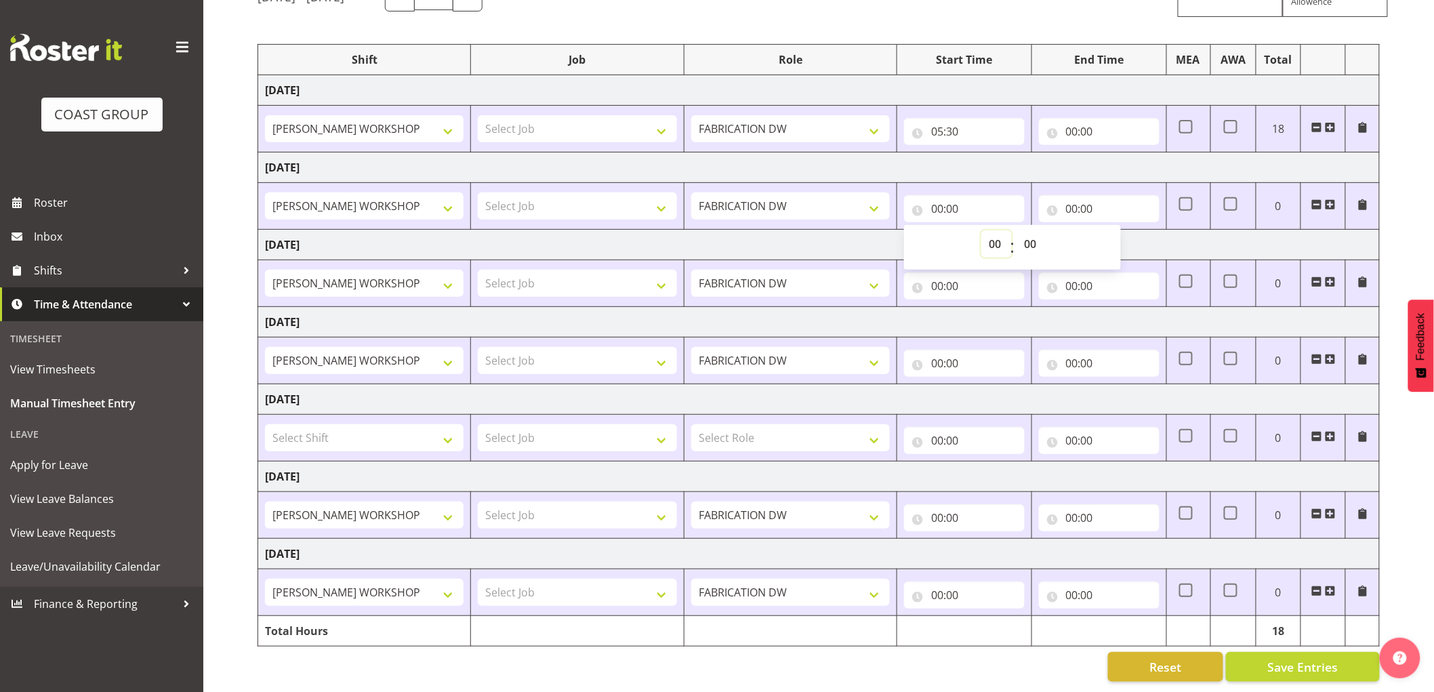
click at [994, 233] on select "00 01 02 03 04 05 06 07 08 09 10 11 12 13 14 15 16 17 18 19 20 21 22 23" at bounding box center [997, 243] width 31 height 27
select select "5"
click at [982, 230] on select "00 01 02 03 04 05 06 07 08 09 10 11 12 13 14 15 16 17 18 19 20 21 22 23" at bounding box center [997, 243] width 31 height 27
type input "05:00"
click at [938, 273] on input "00:00" at bounding box center [964, 286] width 121 height 27
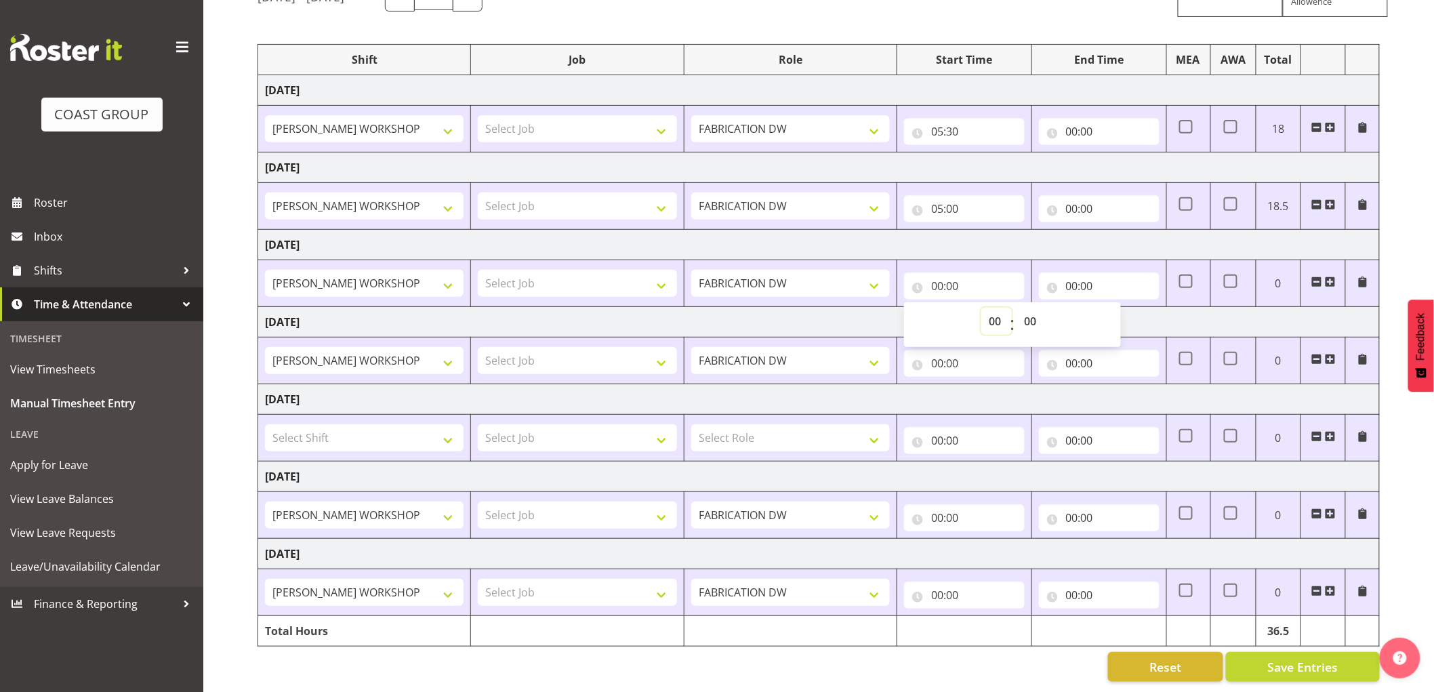
click at [986, 310] on select "00 01 02 03 04 05 06 07 08 09 10 11 12 13 14 15 16 17 18 19 20 21 22 23" at bounding box center [997, 321] width 31 height 27
select select "5"
click at [982, 308] on select "00 01 02 03 04 05 06 07 08 09 10 11 12 13 14 15 16 17 18 19 20 21 22 23" at bounding box center [997, 321] width 31 height 27
type input "05:00"
click at [1029, 308] on select "00 01 02 03 04 05 06 07 08 09 10 11 12 13 14 15 16 17 18 19 20 21 22 23 24 25 2…" at bounding box center [1032, 321] width 31 height 27
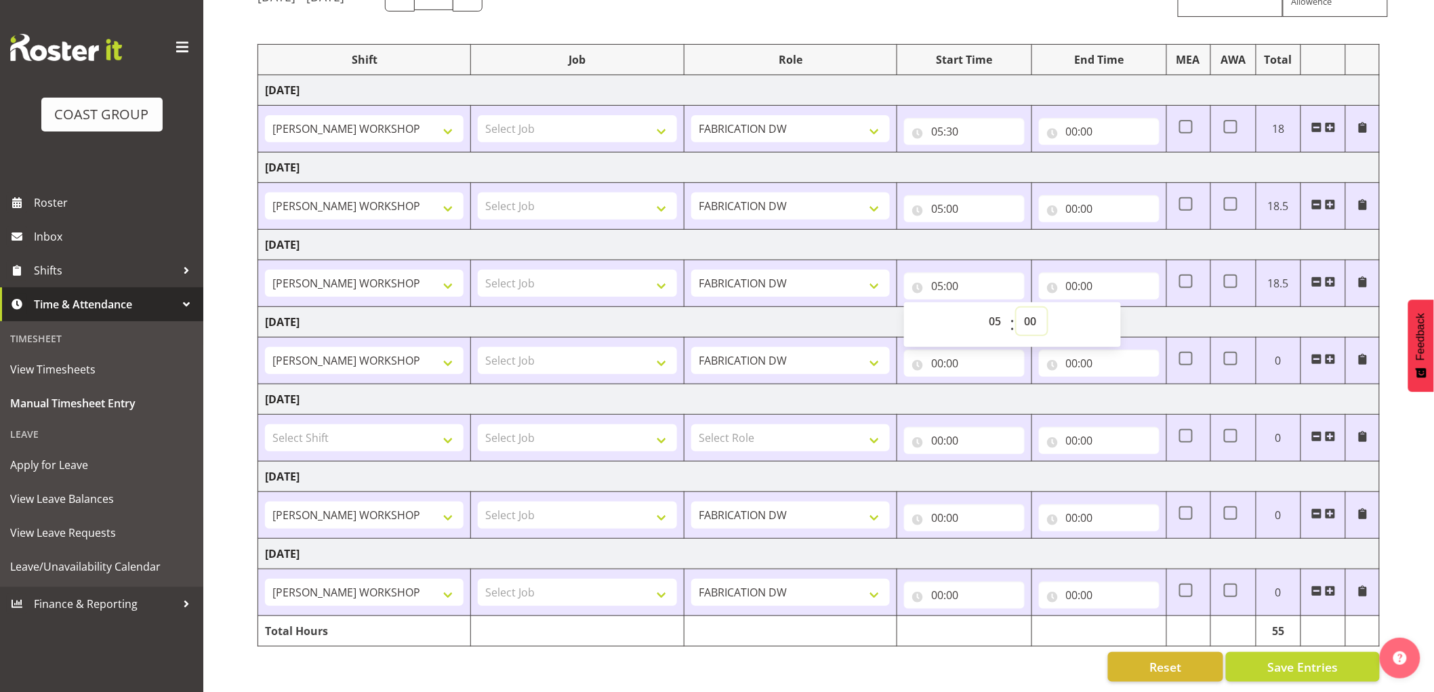
select select "30"
click at [1017, 308] on select "00 01 02 03 04 05 06 07 08 09 10 11 12 13 14 15 16 17 18 19 20 21 22 23 24 25 2…" at bounding box center [1032, 321] width 31 height 27
type input "05:30"
click at [941, 350] on input "00:00" at bounding box center [964, 363] width 121 height 27
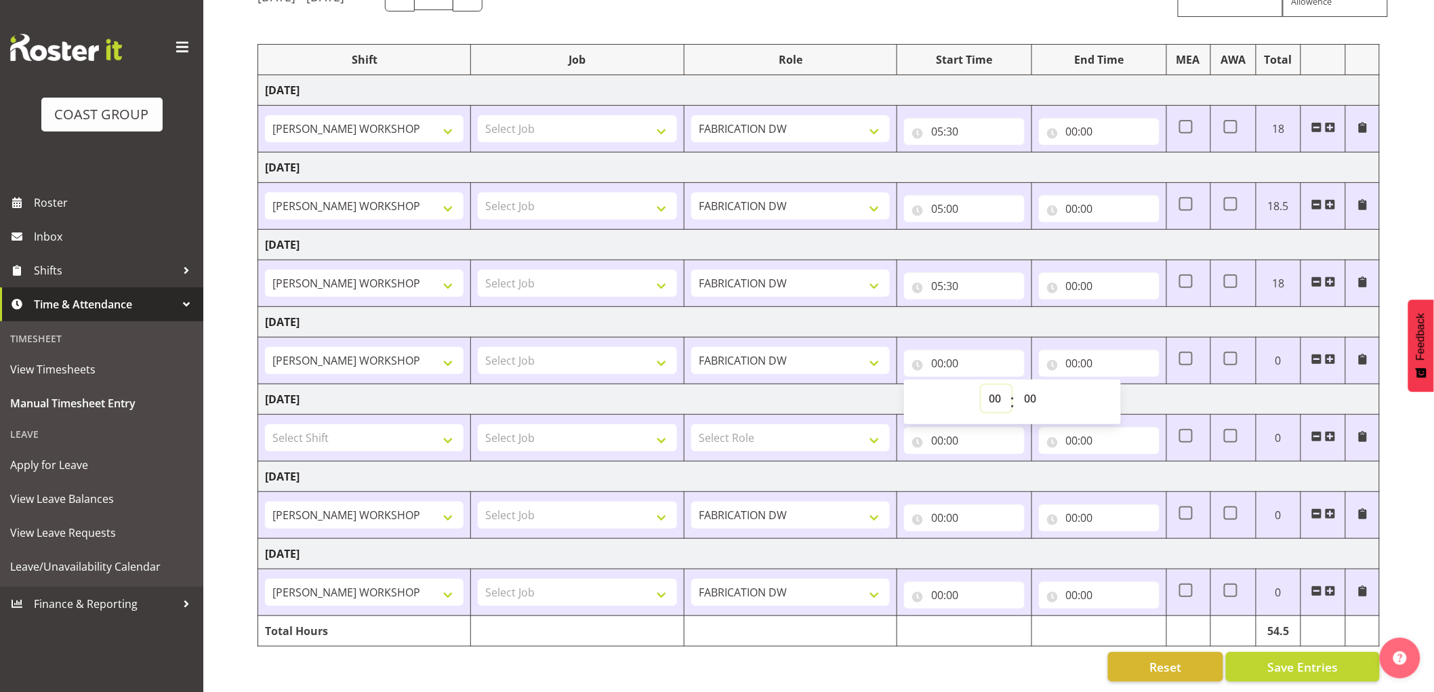
click at [992, 385] on select "00 01 02 03 04 05 06 07 08 09 10 11 12 13 14 15 16 17 18 19 20 21 22 23" at bounding box center [997, 398] width 31 height 27
select select "6"
click at [982, 385] on select "00 01 02 03 04 05 06 07 08 09 10 11 12 13 14 15 16 17 18 19 20 21 22 23" at bounding box center [997, 398] width 31 height 27
type input "06:00"
click at [937, 507] on input "00:00" at bounding box center [964, 517] width 121 height 27
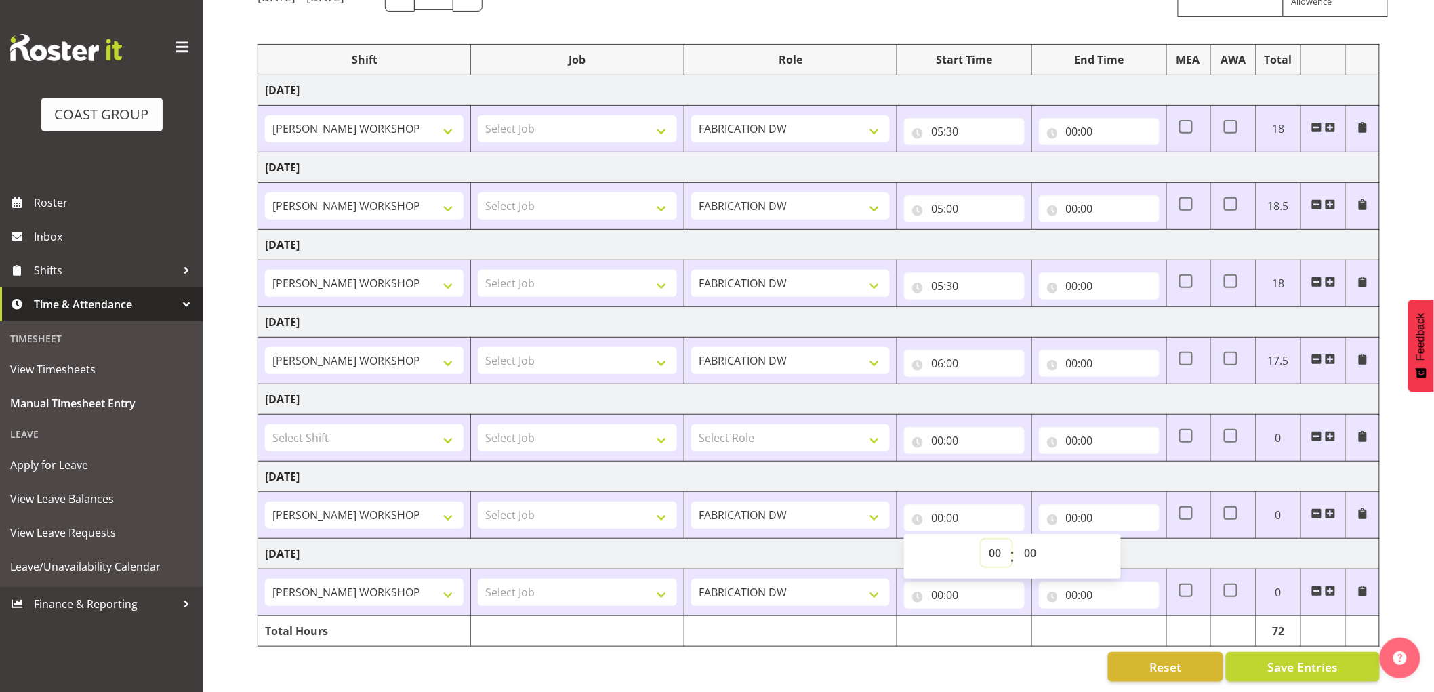
click at [986, 544] on select "00 01 02 03 04 05 06 07 08 09 10 11 12 13 14 15 16 17 18 19 20 21 22 23" at bounding box center [997, 553] width 31 height 27
select select "5"
click at [982, 540] on select "00 01 02 03 04 05 06 07 08 09 10 11 12 13 14 15 16 17 18 19 20 21 22 23" at bounding box center [997, 553] width 31 height 27
type input "05:00"
click at [938, 585] on input "00:00" at bounding box center [964, 595] width 121 height 27
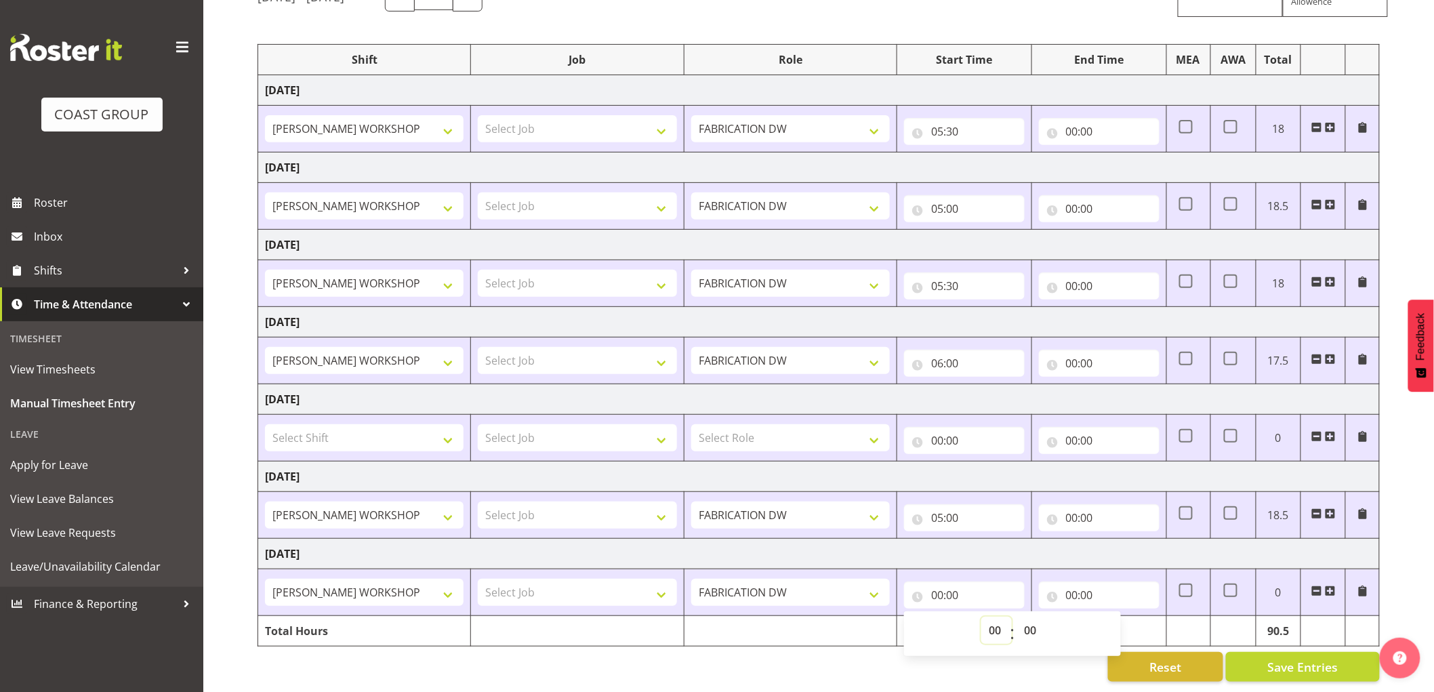
click at [997, 617] on select "00 01 02 03 04 05 06 07 08 09 10 11 12 13 14 15 16 17 18 19 20 21 22 23" at bounding box center [997, 630] width 31 height 27
select select "5"
click at [982, 617] on select "00 01 02 03 04 05 06 07 08 09 10 11 12 13 14 15 16 17 18 19 20 21 22 23" at bounding box center [997, 630] width 31 height 27
type input "05:00"
click at [1034, 462] on td "Monday 11th August 2025" at bounding box center [819, 477] width 1122 height 31
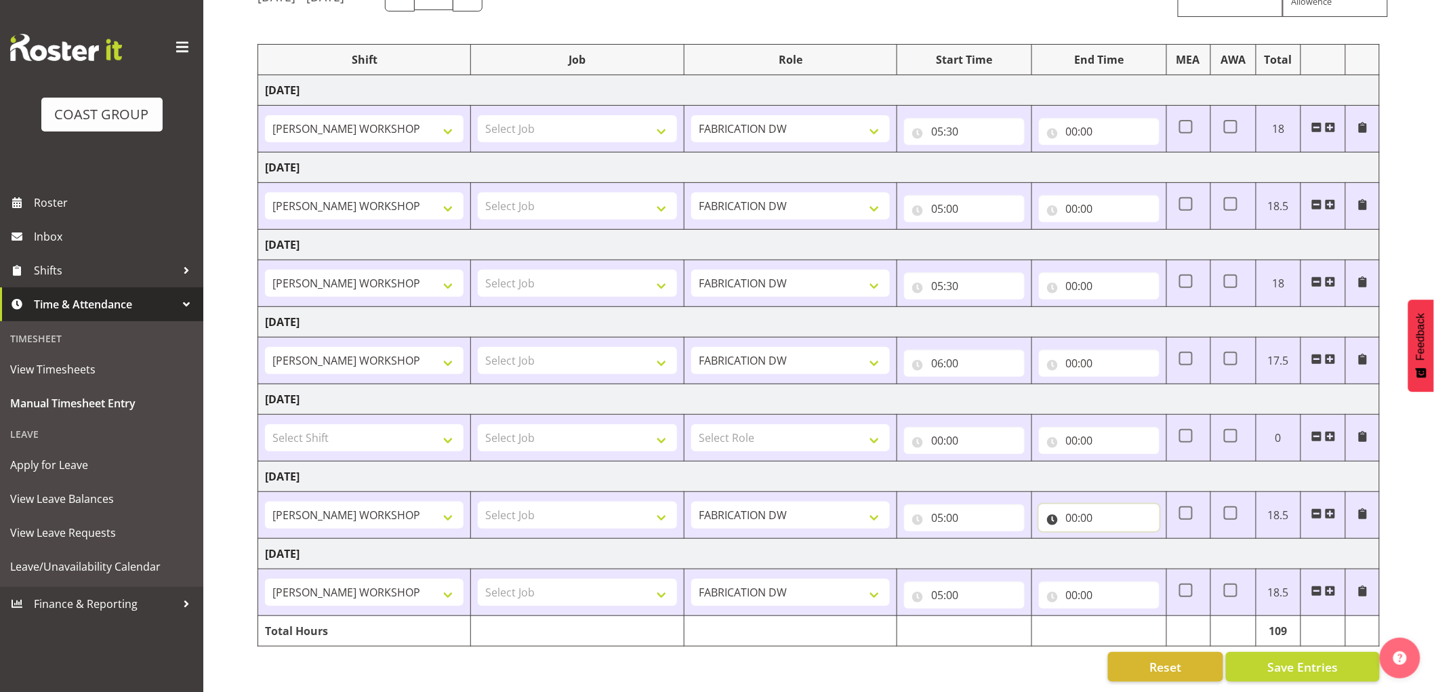
click at [1074, 504] on input "00:00" at bounding box center [1099, 517] width 121 height 27
click at [1121, 540] on select "00 01 02 03 04 05 06 07 08 09 10 11 12 13 14 15 16 17 18 19 20 21 22 23" at bounding box center [1131, 553] width 31 height 27
select select "15"
click at [1116, 540] on select "00 01 02 03 04 05 06 07 08 09 10 11 12 13 14 15 16 17 18 19 20 21 22 23" at bounding box center [1131, 553] width 31 height 27
type input "15:00"
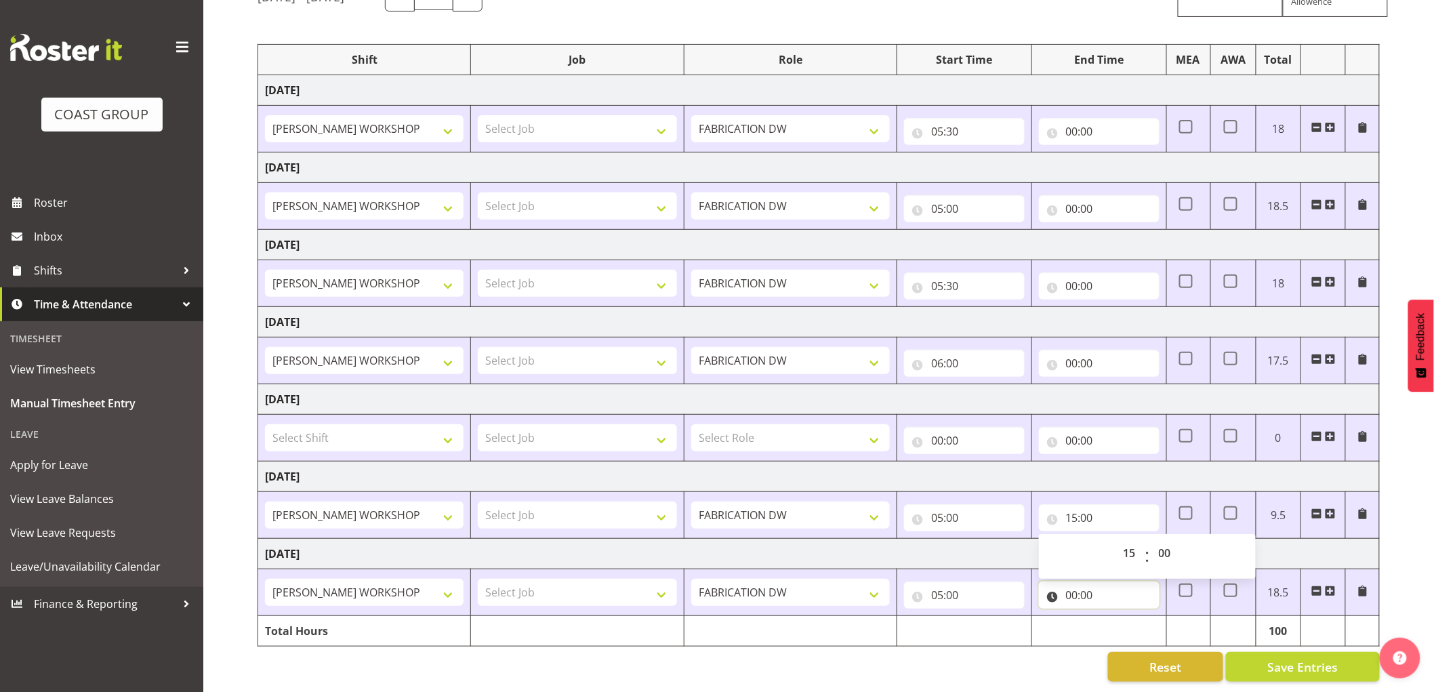
click at [1072, 582] on input "00:00" at bounding box center [1099, 595] width 121 height 27
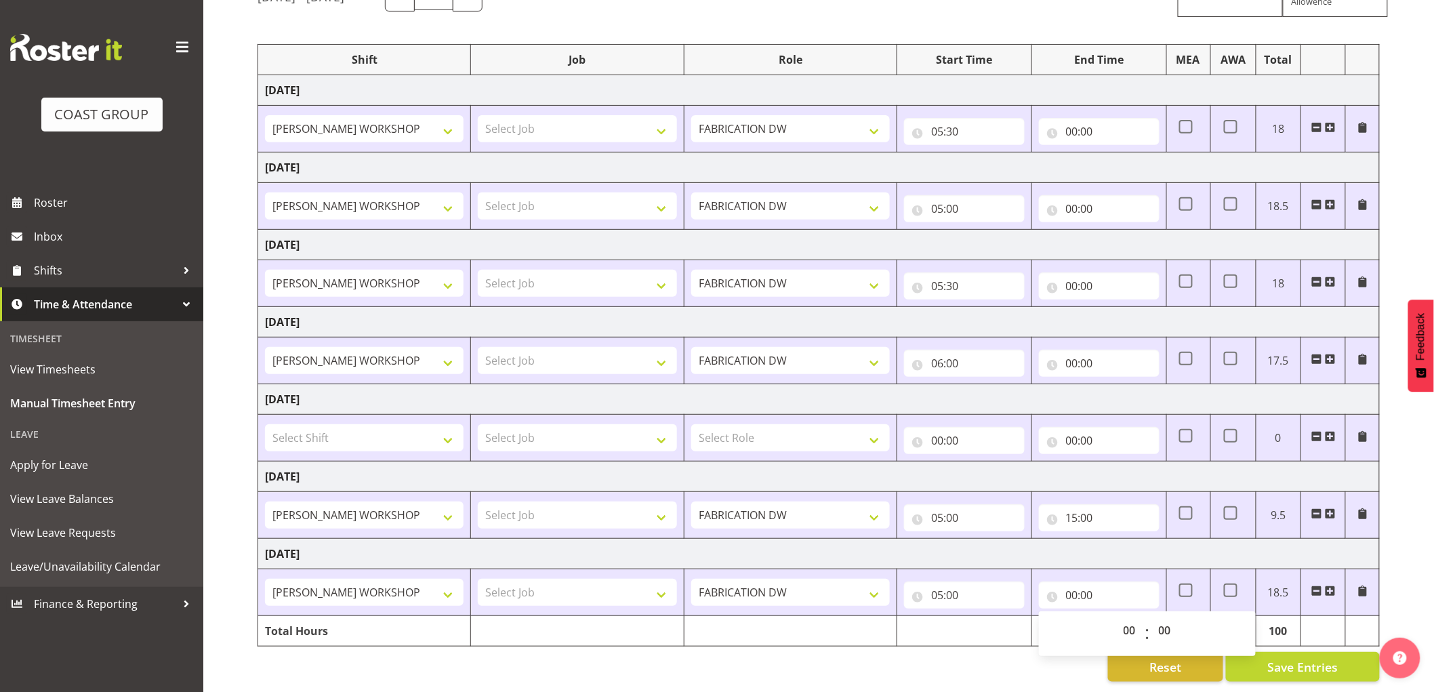
click at [1114, 617] on div "00 01 02 03 04 05 06 07 08 09 10 11 12 13 14 15 16 17 18 19 20 21 22 23" at bounding box center [1129, 634] width 31 height 34
click at [1122, 617] on select "00 01 02 03 04 05 06 07 08 09 10 11 12 13 14 15 16 17 18 19 20 21 22 23" at bounding box center [1131, 630] width 31 height 27
select select "13"
click at [1116, 617] on select "00 01 02 03 04 05 06 07 08 09 10 11 12 13 14 15 16 17 18 19 20 21 22 23" at bounding box center [1131, 630] width 31 height 27
type input "13:00"
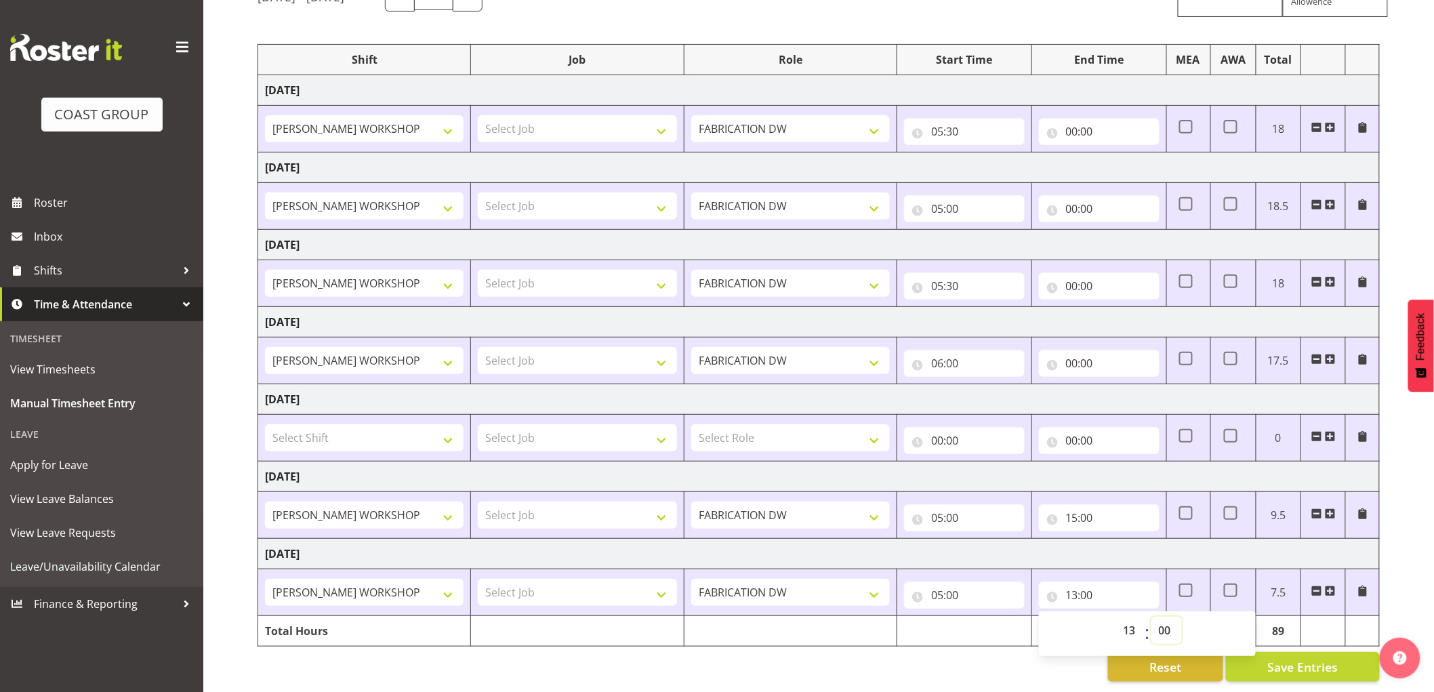
click at [1167, 618] on select "00 01 02 03 04 05 06 07 08 09 10 11 12 13 14 15 16 17 18 19 20 21 22 23 24 25 2…" at bounding box center [1167, 630] width 31 height 27
select select "30"
click at [1152, 617] on select "00 01 02 03 04 05 06 07 08 09 10 11 12 13 14 15 16 17 18 19 20 21 22 23 24 25 2…" at bounding box center [1167, 630] width 31 height 27
type input "13:30"
click at [1139, 576] on div "13:30 00 01 02 03 04 05 06 07 08 09 10 11 12 13 14 15 16 17 18 19 20 21 22 23 :…" at bounding box center [1099, 592] width 121 height 33
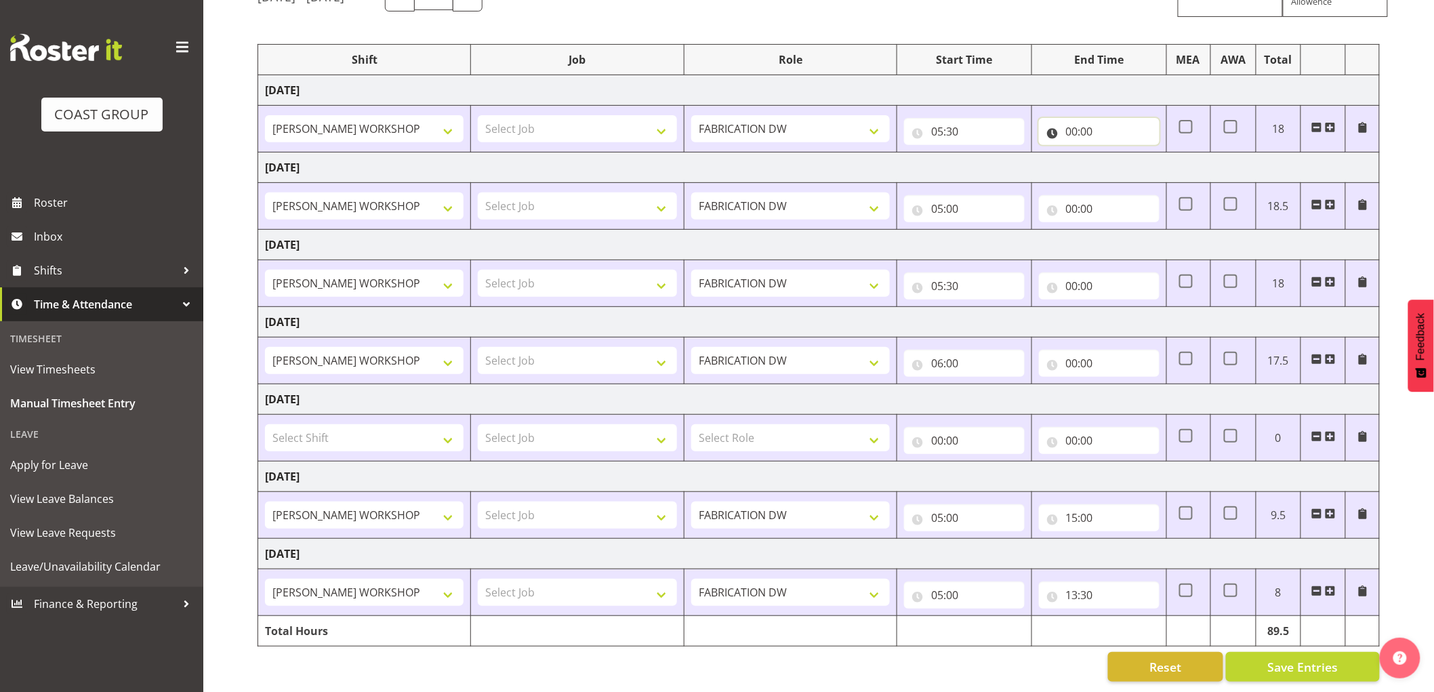
click at [1074, 118] on input "00:00" at bounding box center [1099, 131] width 121 height 27
click at [1116, 153] on select "00 01 02 03 04 05 06 07 08 09 10 11 12 13 14 15 16 17 18 19 20 21 22 23" at bounding box center [1131, 166] width 31 height 27
select select "15"
click at [1116, 153] on select "00 01 02 03 04 05 06 07 08 09 10 11 12 13 14 15 16 17 18 19 20 21 22 23" at bounding box center [1131, 166] width 31 height 27
type input "15:00"
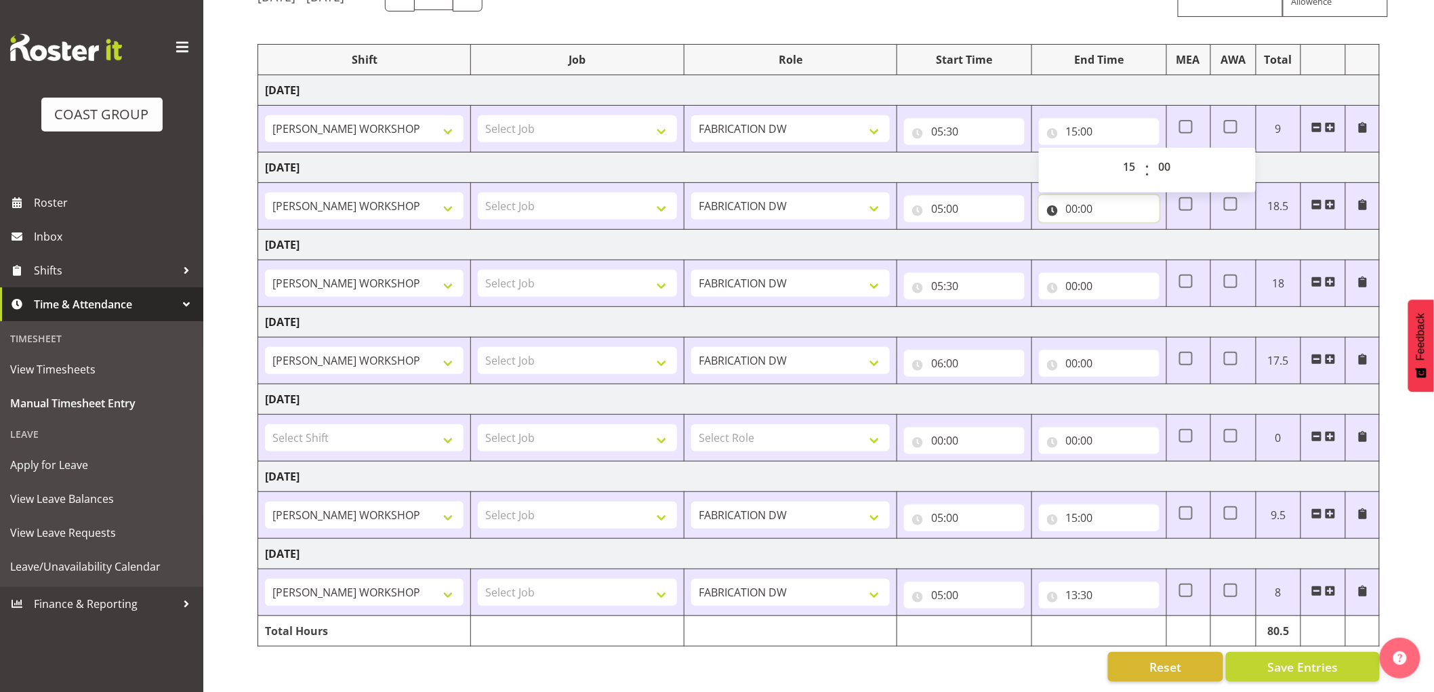
click at [1068, 195] on input "00:00" at bounding box center [1099, 208] width 121 height 27
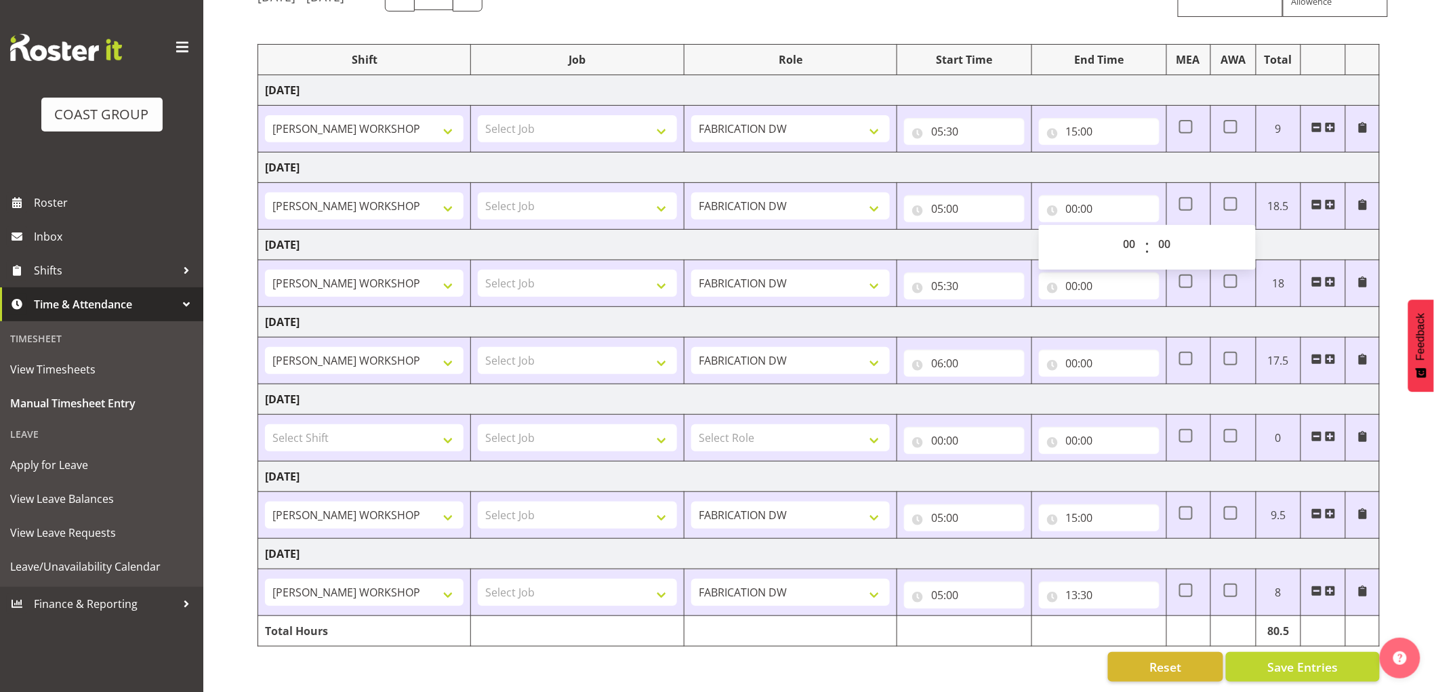
click at [1115, 230] on div "00 01 02 03 04 05 06 07 08 09 10 11 12 13 14 15 16 17 18 19 20 21 22 23" at bounding box center [1129, 247] width 31 height 34
click at [1129, 233] on select "00 01 02 03 04 05 06 07 08 09 10 11 12 13 14 15 16 17 18 19 20 21 22 23" at bounding box center [1131, 243] width 31 height 27
select select "12"
click at [1116, 230] on select "00 01 02 03 04 05 06 07 08 09 10 11 12 13 14 15 16 17 18 19 20 21 22 23" at bounding box center [1131, 243] width 31 height 27
type input "12:00"
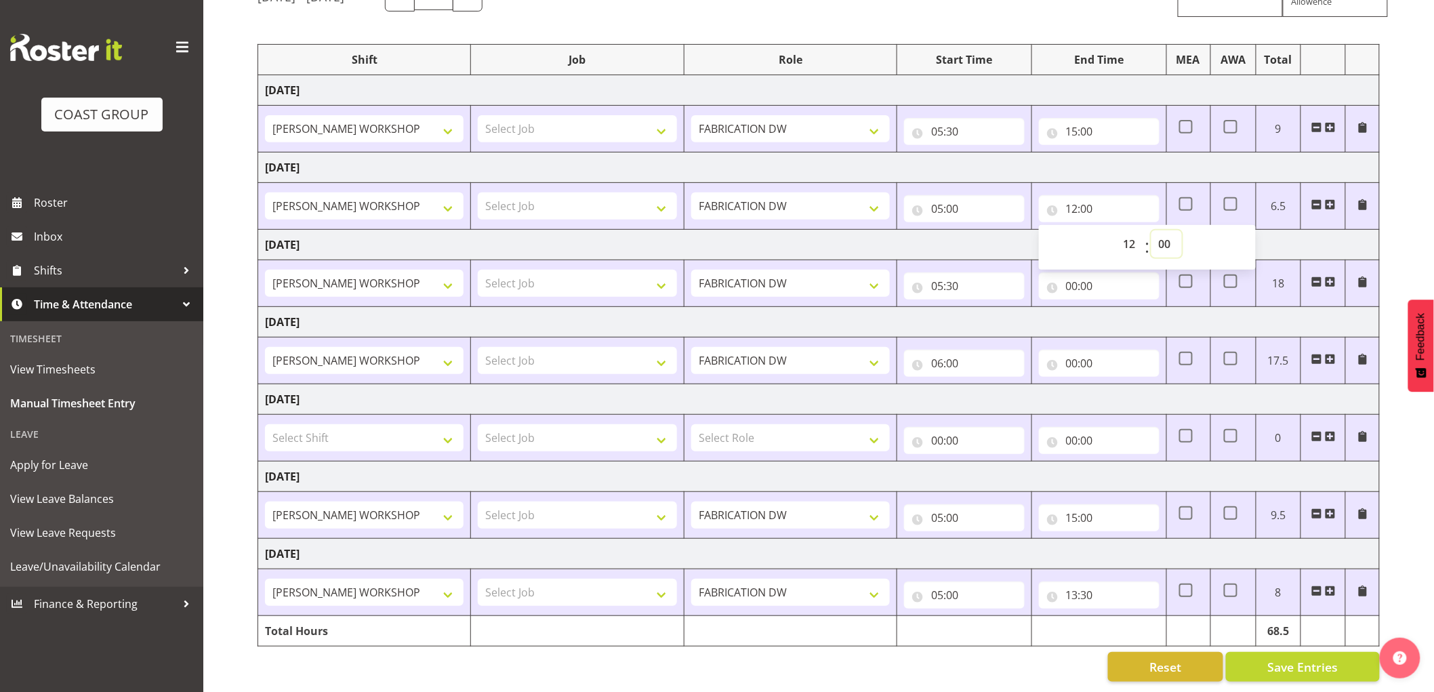
click at [1171, 234] on select "00 01 02 03 04 05 06 07 08 09 10 11 12 13 14 15 16 17 18 19 20 21 22 23 24 25 2…" at bounding box center [1167, 243] width 31 height 27
select select "30"
click at [1152, 230] on select "00 01 02 03 04 05 06 07 08 09 10 11 12 13 14 15 16 17 18 19 20 21 22 23 24 25 2…" at bounding box center [1167, 243] width 31 height 27
type input "12:30"
click at [1069, 275] on input "00:00" at bounding box center [1099, 286] width 121 height 27
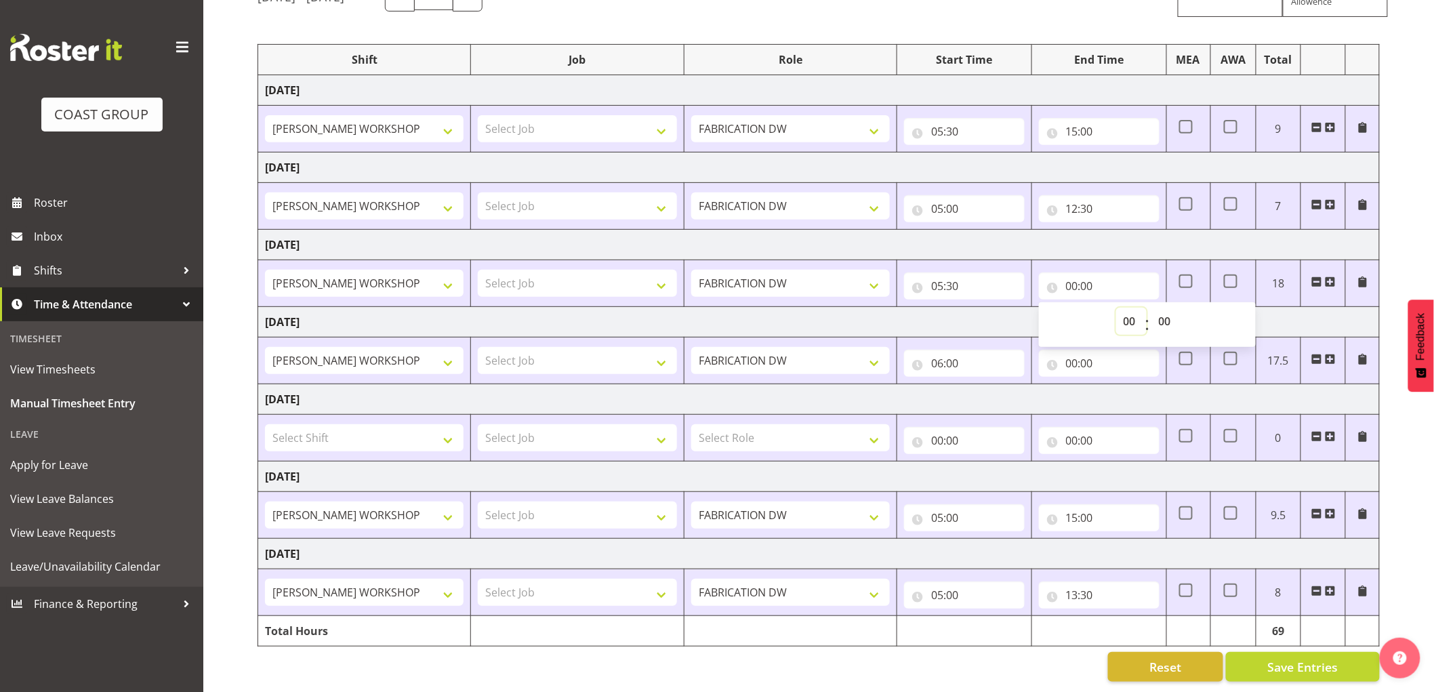
click at [1124, 314] on select "00 01 02 03 04 05 06 07 08 09 10 11 12 13 14 15 16 17 18 19 20 21 22 23" at bounding box center [1131, 321] width 31 height 27
select select "15"
click at [1116, 308] on select "00 01 02 03 04 05 06 07 08 09 10 11 12 13 14 15 16 17 18 19 20 21 22 23" at bounding box center [1131, 321] width 31 height 27
type input "15:00"
click at [1078, 350] on input "00:00" at bounding box center [1099, 363] width 121 height 27
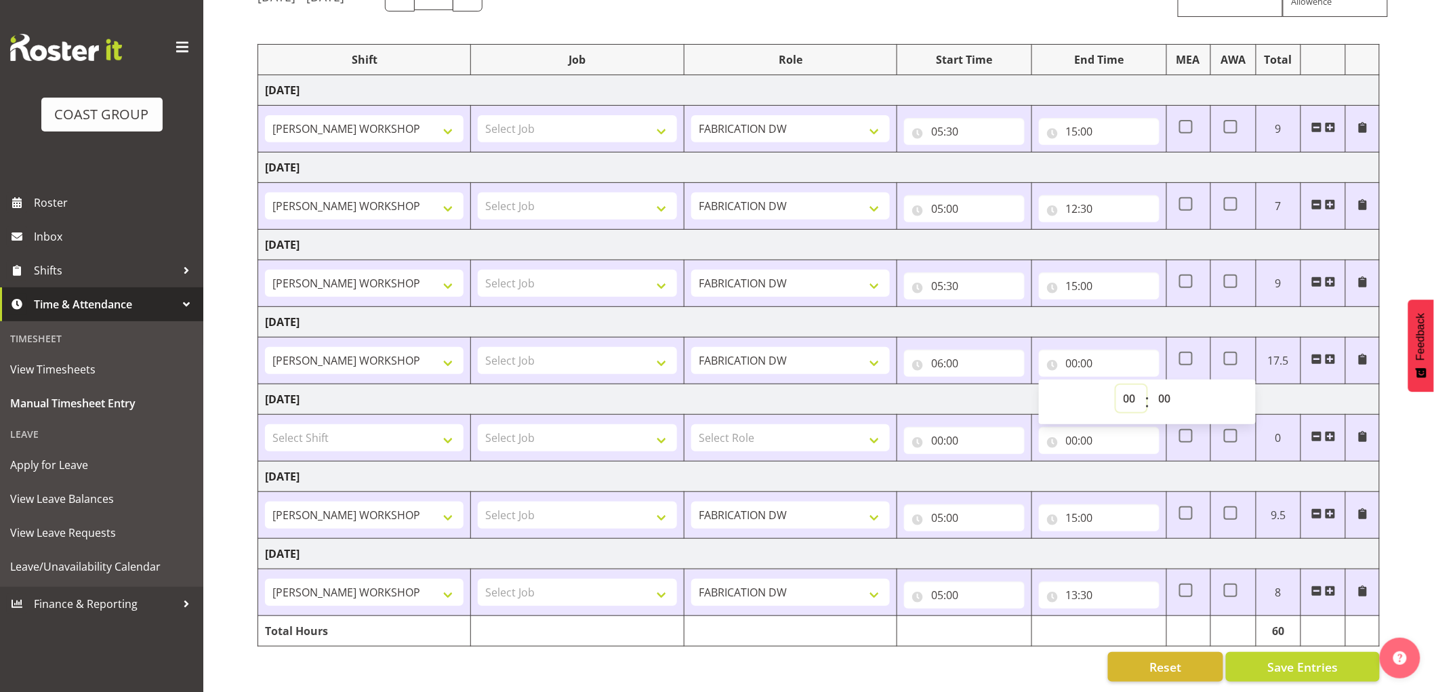
click at [1130, 385] on select "00 01 02 03 04 05 06 07 08 09 10 11 12 13 14 15 16 17 18 19 20 21 22 23" at bounding box center [1131, 398] width 31 height 27
select select "13"
click at [1116, 385] on select "00 01 02 03 04 05 06 07 08 09 10 11 12 13 14 15 16 17 18 19 20 21 22 23" at bounding box center [1131, 398] width 31 height 27
type input "13:00"
click at [1124, 312] on td "Saturday 9th August 2025" at bounding box center [819, 322] width 1122 height 31
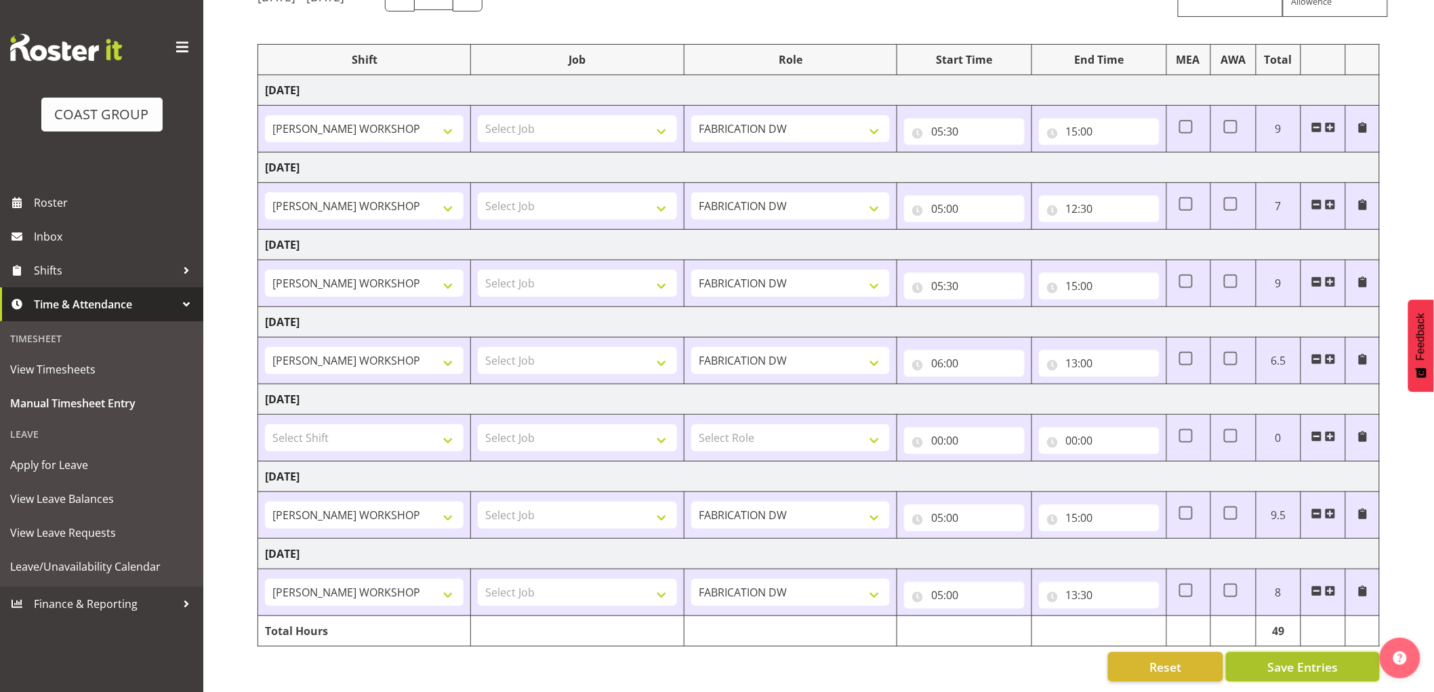
click at [1306, 658] on span "Save Entries" at bounding box center [1303, 667] width 70 height 18
click at [1316, 658] on span "Save Entries" at bounding box center [1303, 667] width 70 height 18
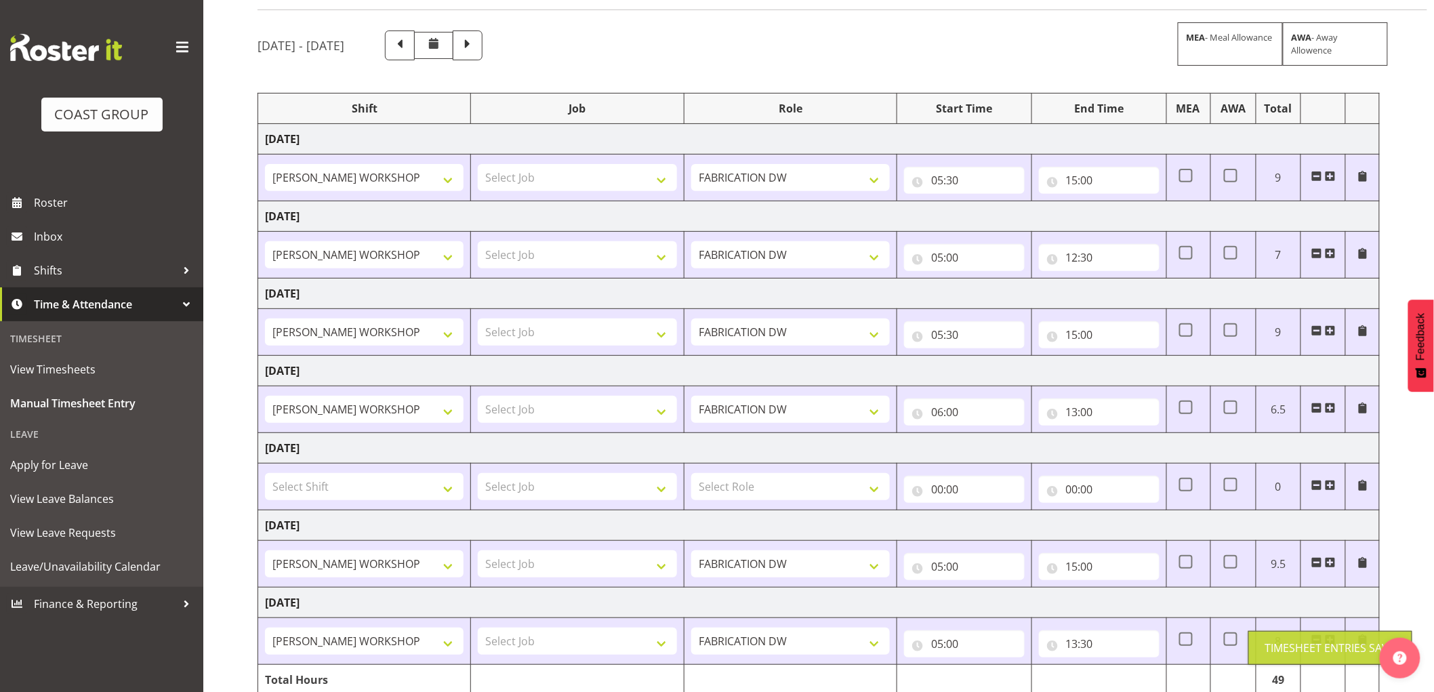
scroll to position [0, 0]
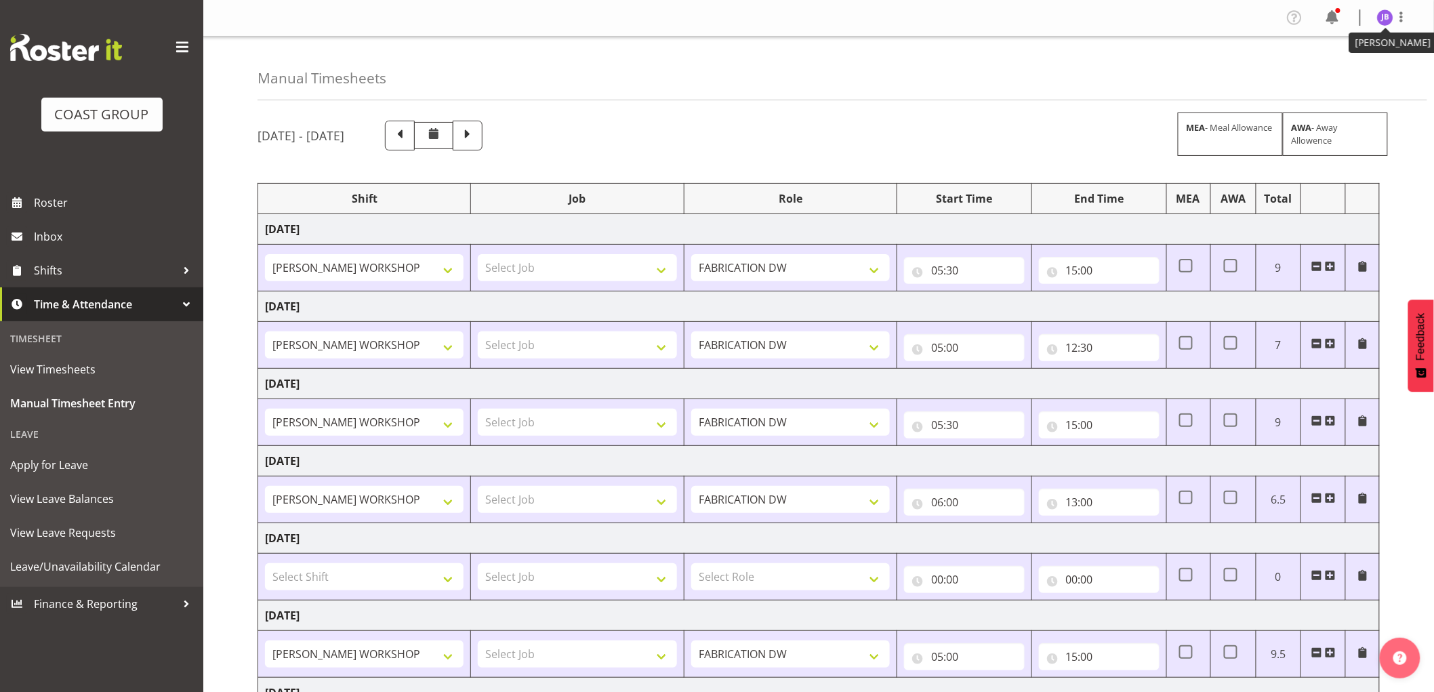
click at [1386, 17] on img at bounding box center [1385, 17] width 16 height 16
click at [1346, 70] on link "Log Out" at bounding box center [1345, 71] width 130 height 24
